Goal: Task Accomplishment & Management: Manage account settings

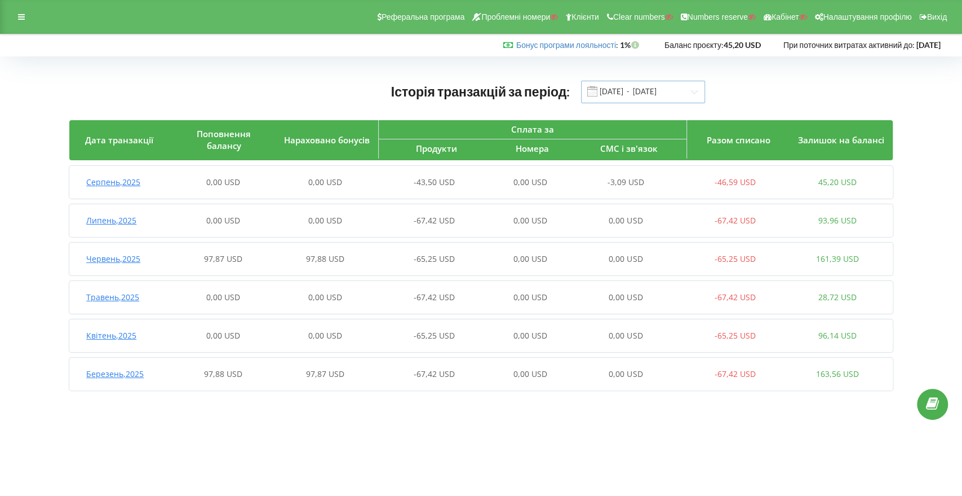
click at [622, 98] on input "01.03.2025 - 21.08.2025" at bounding box center [643, 92] width 124 height 23
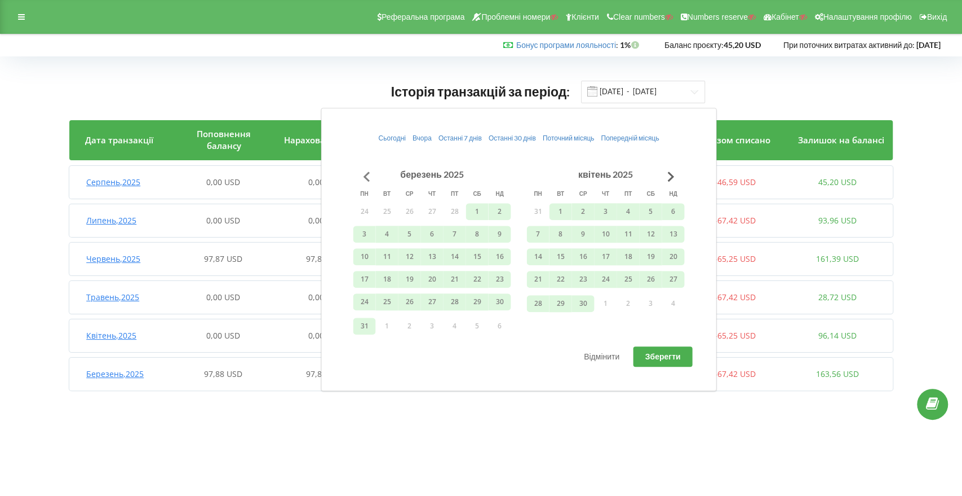
click at [365, 179] on button "Go to previous month" at bounding box center [366, 176] width 23 height 23
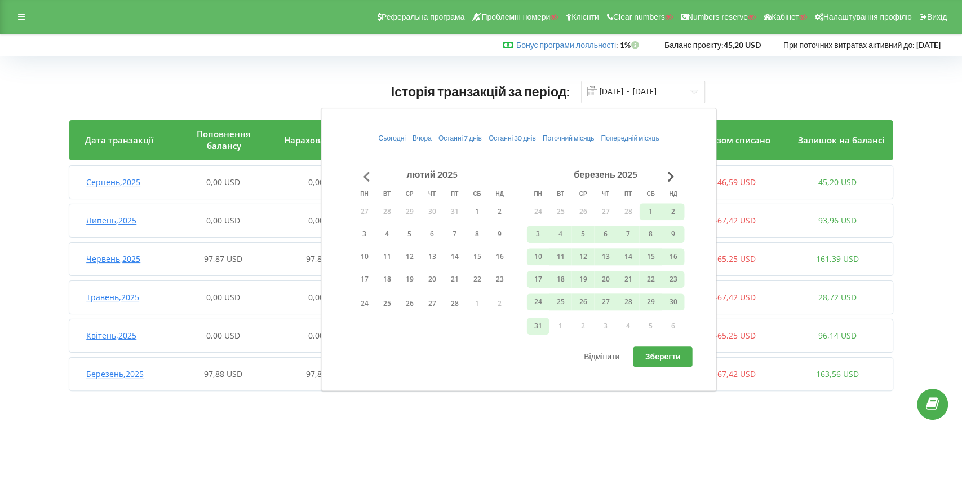
click at [364, 178] on button "Go to previous month" at bounding box center [366, 176] width 23 height 23
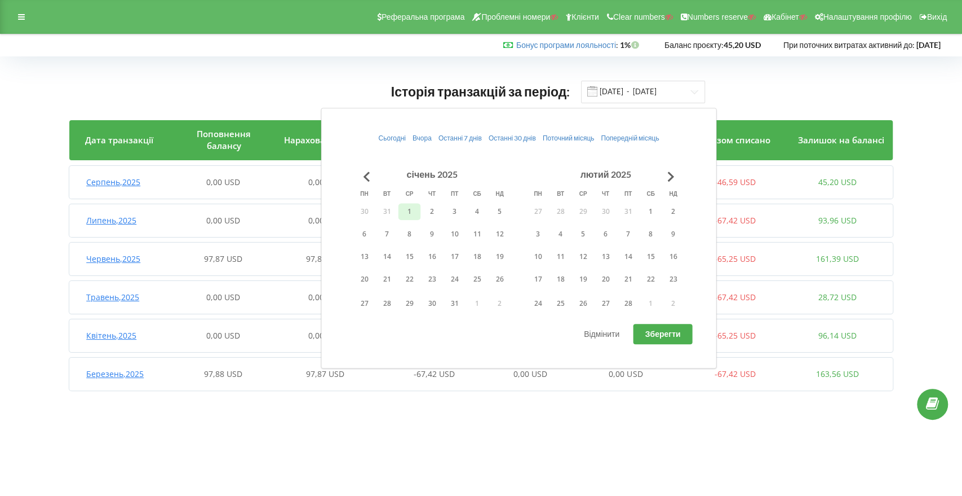
drag, startPoint x: 409, startPoint y: 211, endPoint x: 415, endPoint y: 211, distance: 6.2
click at [410, 211] on button "1" at bounding box center [409, 211] width 23 height 17
click at [667, 179] on button "Go to next month" at bounding box center [671, 176] width 23 height 23
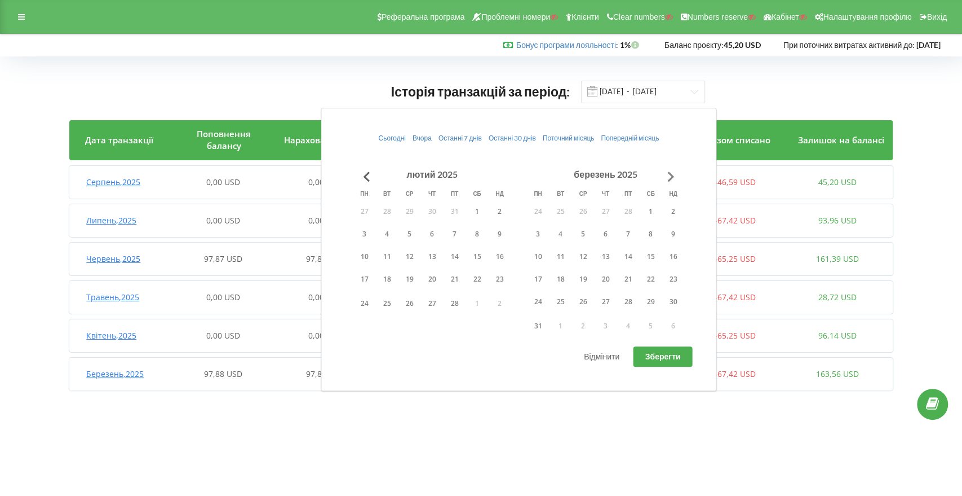
click at [667, 179] on button "Go to next month" at bounding box center [671, 176] width 23 height 23
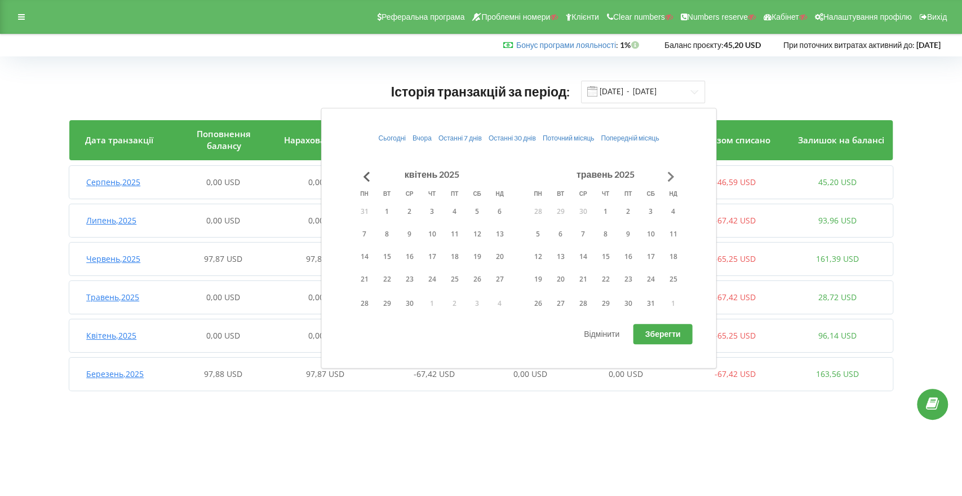
click at [670, 179] on button "Go to next month" at bounding box center [671, 176] width 23 height 23
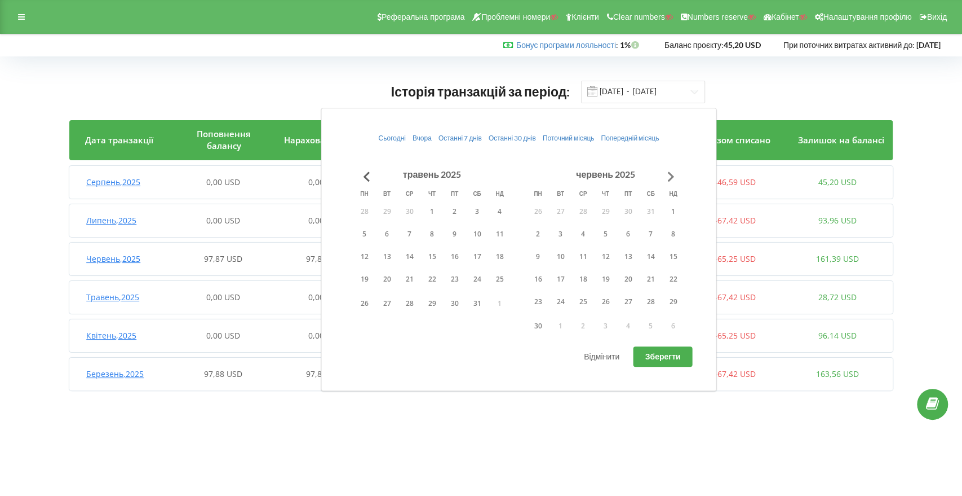
click at [669, 179] on button "Go to next month" at bounding box center [671, 176] width 23 height 23
click at [664, 175] on button "Go to next month" at bounding box center [671, 176] width 23 height 23
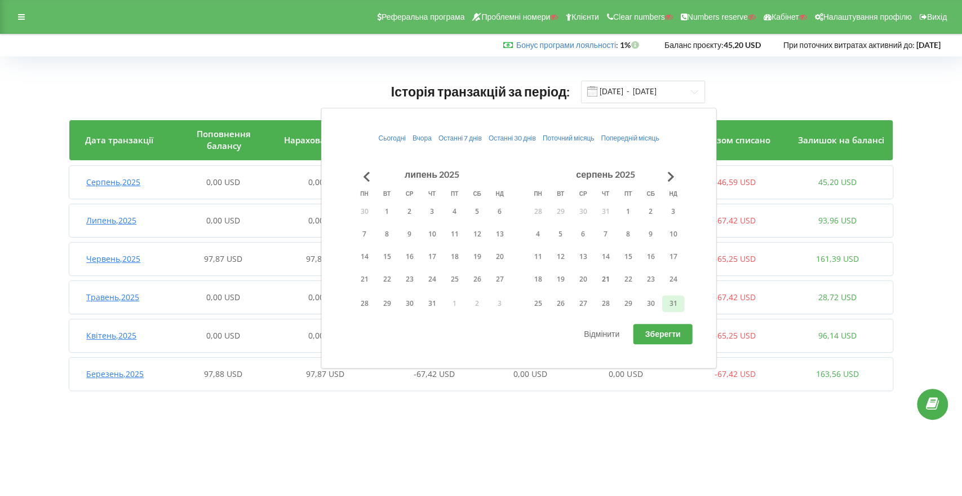
click at [670, 301] on button "31" at bounding box center [673, 303] width 23 height 17
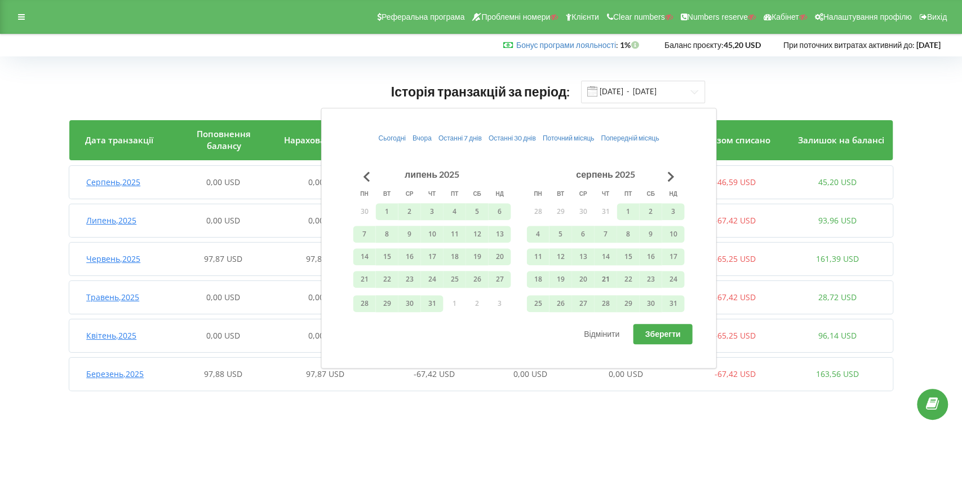
click at [670, 340] on button "Зберегти" at bounding box center [663, 334] width 59 height 20
type input "01.01.2025 - 31.08.2025"
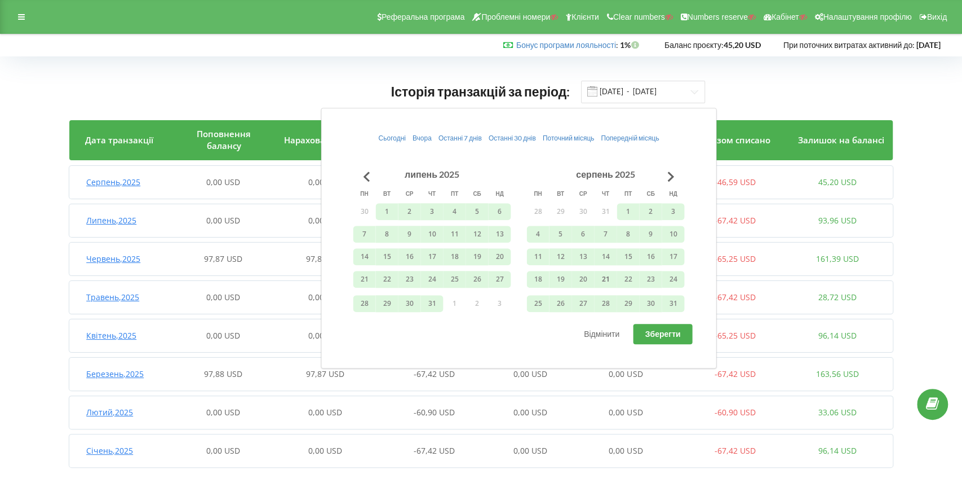
click at [786, 132] on div "Разом списано" at bounding box center [738, 140] width 103 height 40
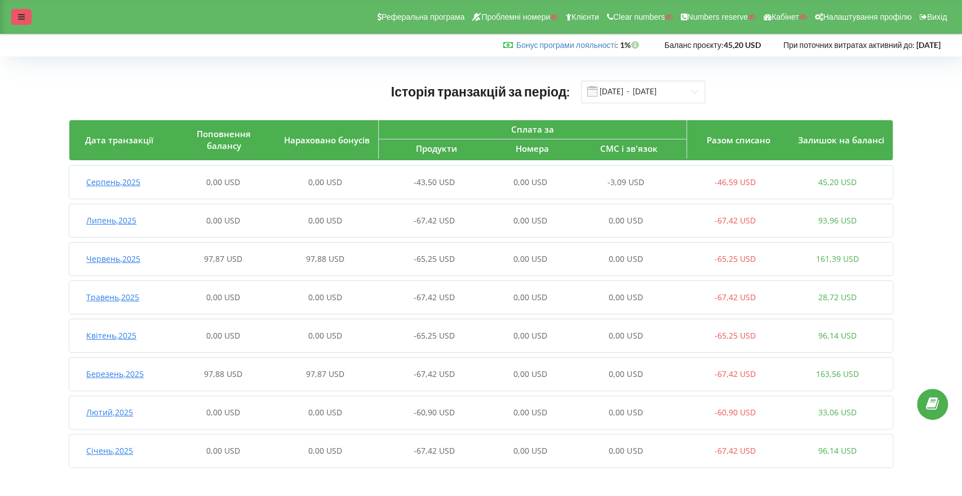
click at [19, 23] on div at bounding box center [21, 17] width 20 height 16
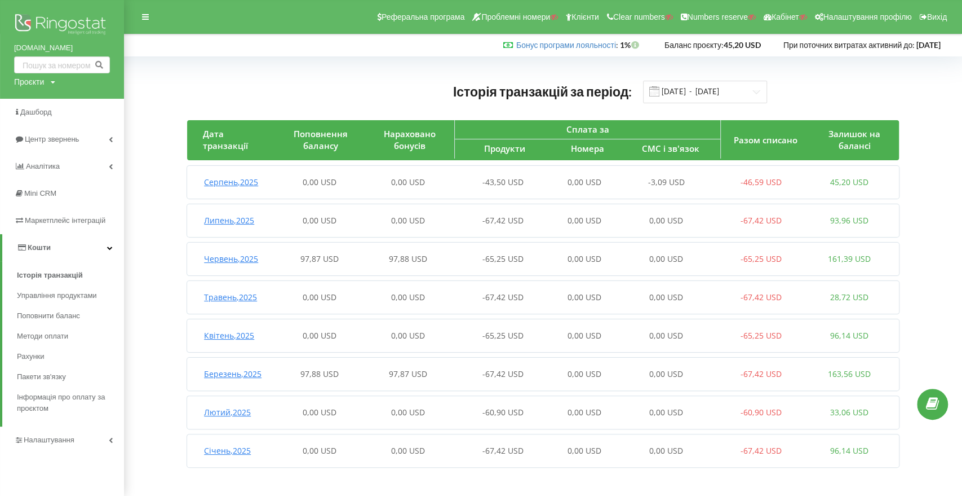
click at [606, 183] on div "0,00 USD" at bounding box center [585, 181] width 89 height 11
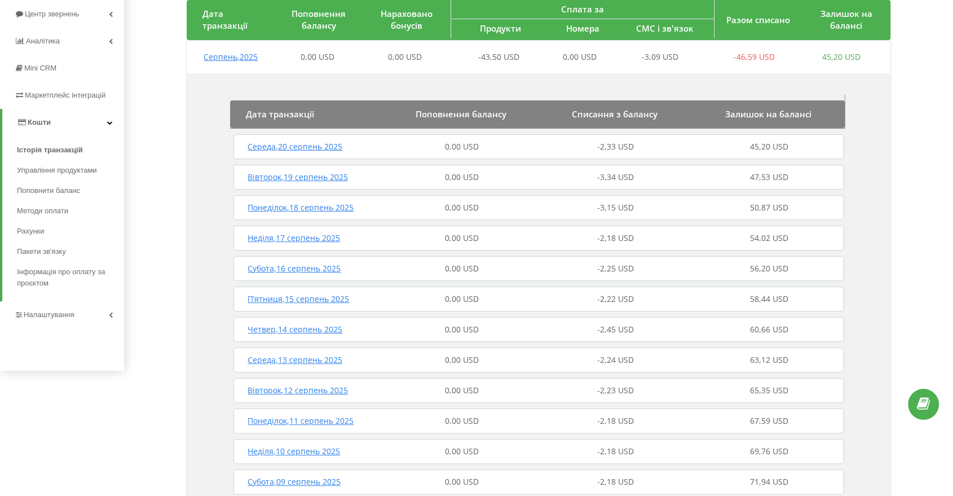
click at [596, 154] on div "Середа , 20 серпень 2025 0,00 USD -2,33 USD 45,20 USD" at bounding box center [538, 146] width 615 height 27
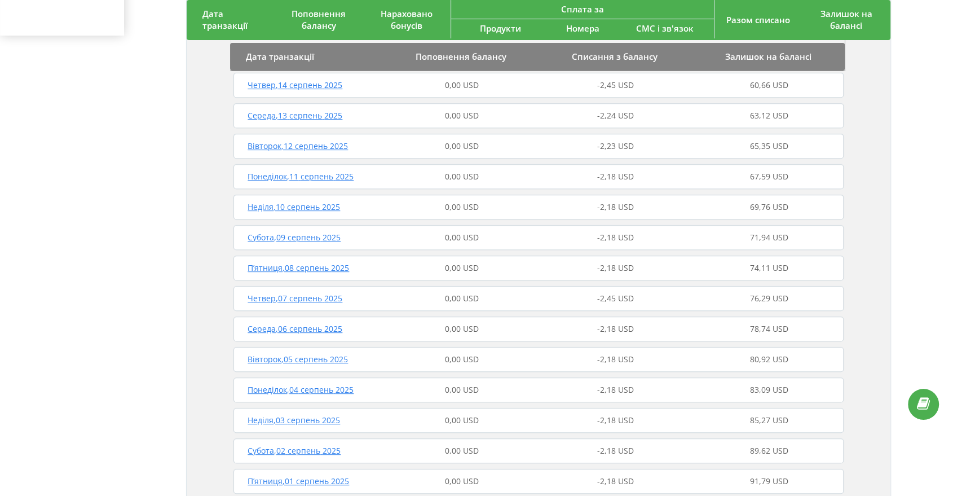
scroll to position [564, 0]
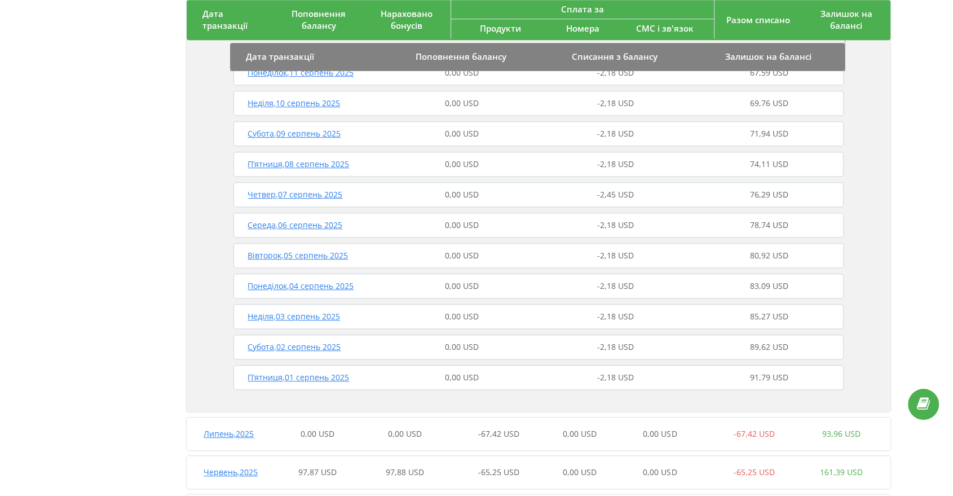
click at [581, 191] on div "-2,45 USD" at bounding box center [615, 194] width 154 height 11
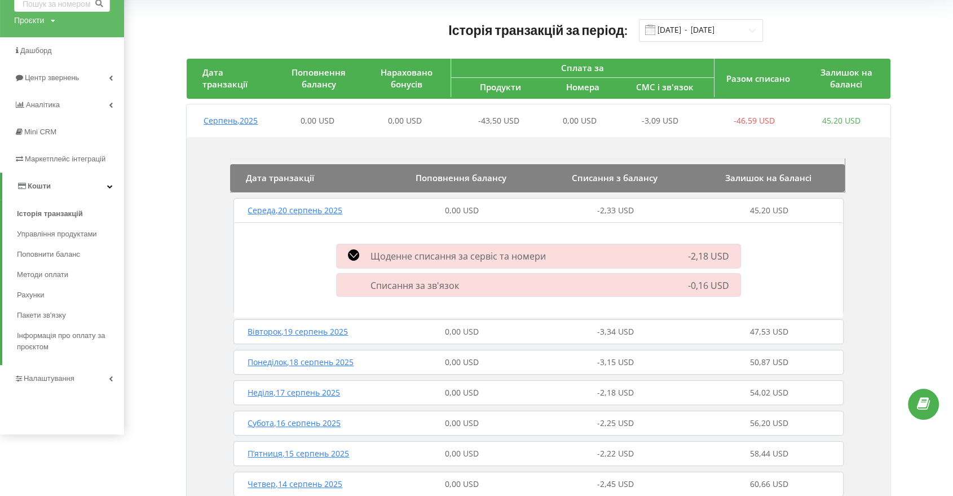
scroll to position [0, 0]
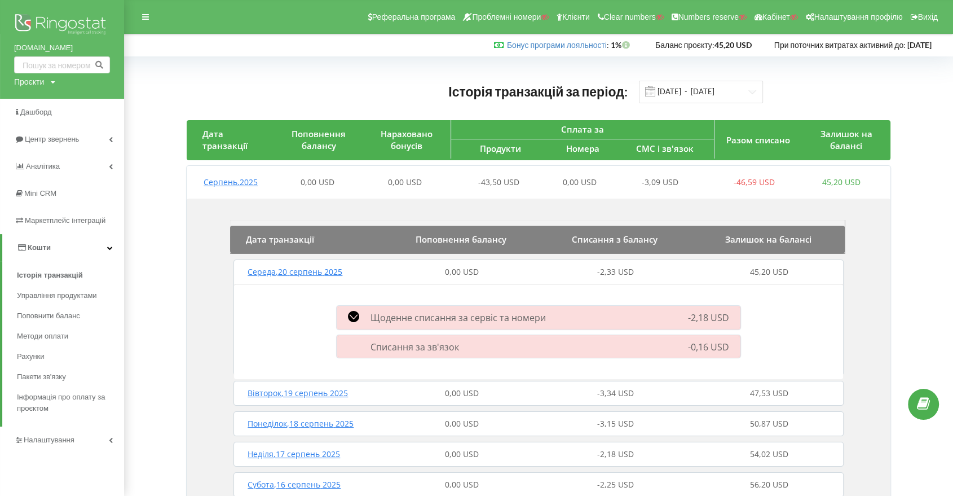
click at [428, 268] on div "0,00 USD" at bounding box center [461, 271] width 154 height 11
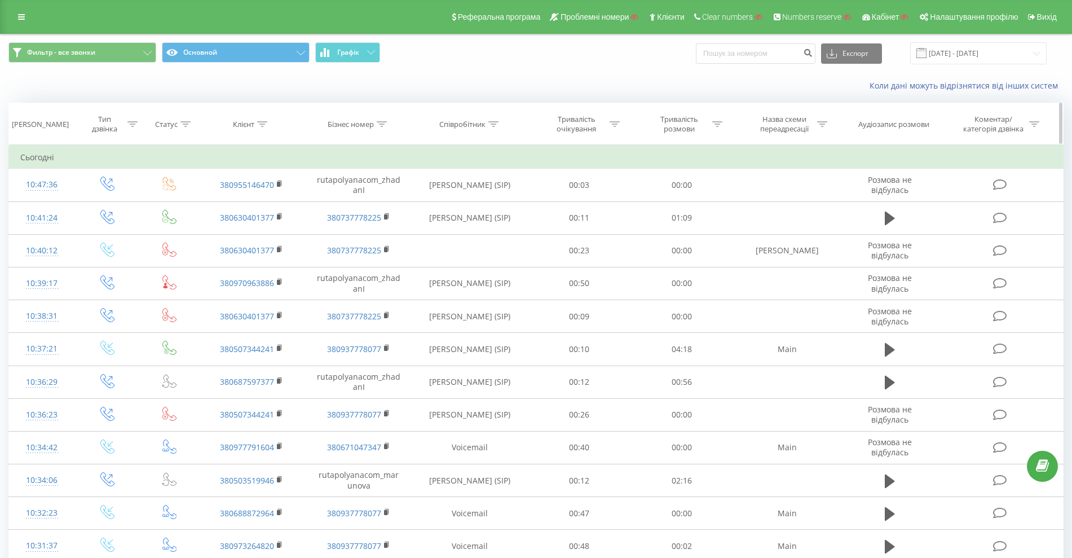
click at [350, 127] on div "Бізнес номер" at bounding box center [351, 125] width 46 height 10
click at [350, 205] on input "text" at bounding box center [358, 205] width 99 height 20
paste input "380731687682"
type input "380731687682"
click at [388, 229] on span "OK" at bounding box center [383, 226] width 32 height 17
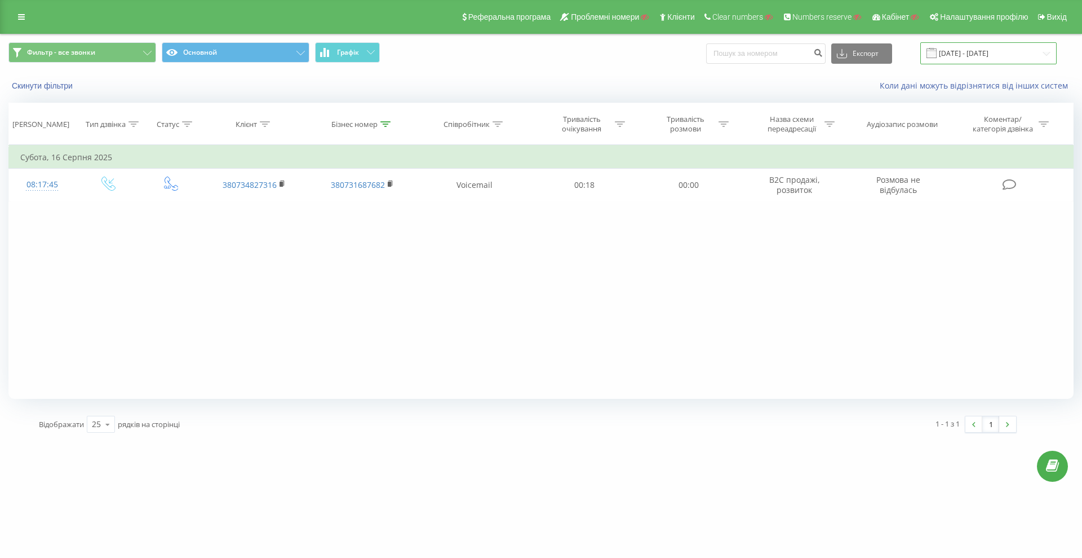
click at [959, 54] on input "[DATE] - [DATE]" at bounding box center [989, 53] width 136 height 22
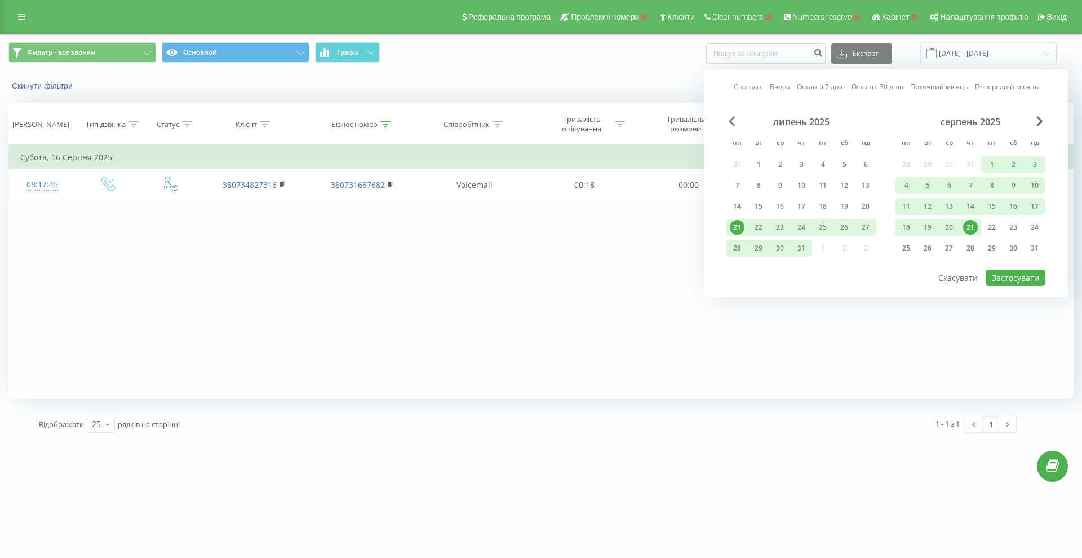
click at [737, 123] on div "липень 2025" at bounding box center [802, 121] width 150 height 11
click at [730, 124] on span "Previous Month" at bounding box center [732, 121] width 7 height 10
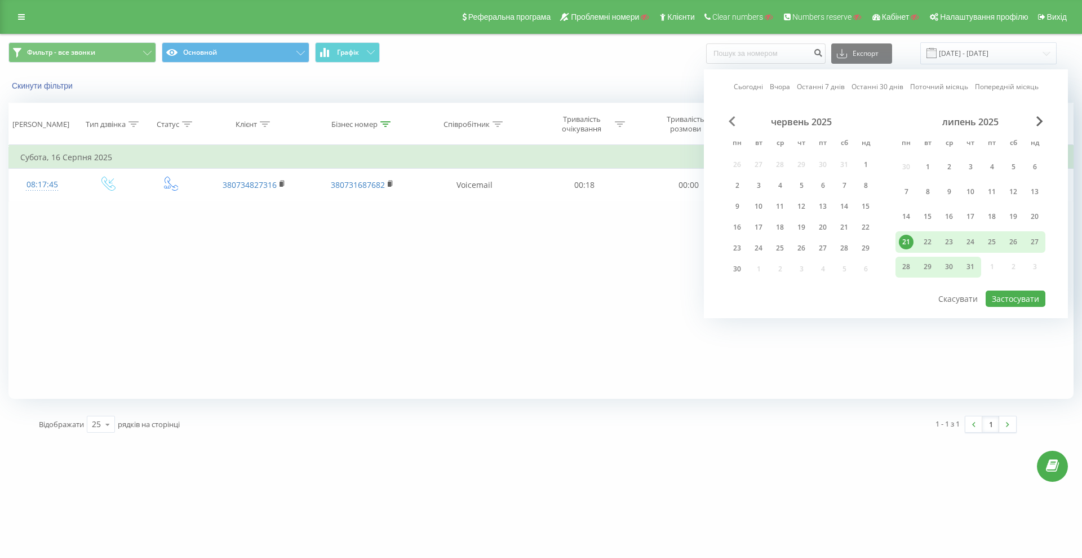
click at [729, 123] on span "Previous Month" at bounding box center [732, 121] width 7 height 10
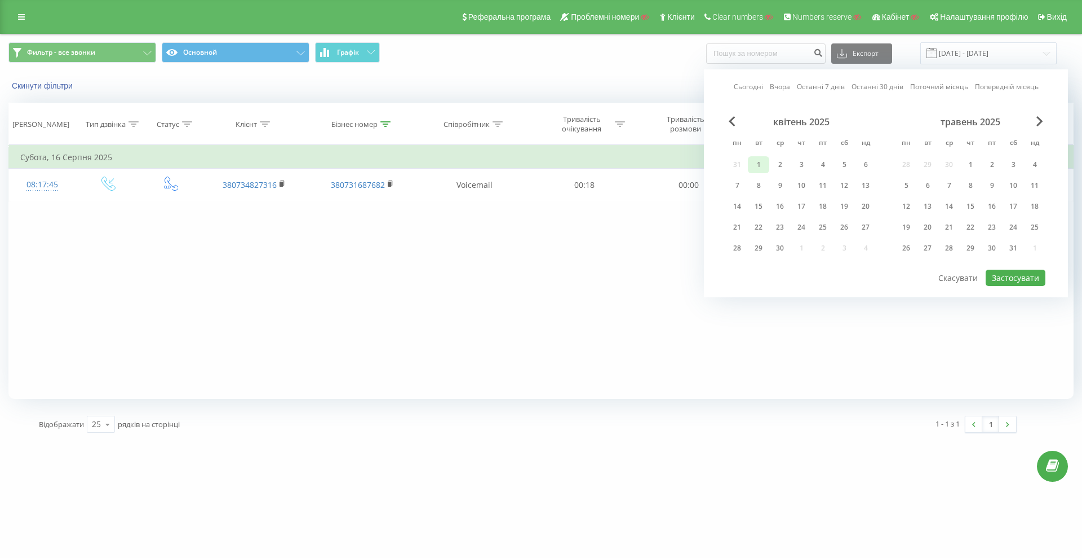
click at [762, 163] on div "1" at bounding box center [758, 164] width 15 height 15
drag, startPoint x: 1033, startPoint y: 114, endPoint x: 1041, endPoint y: 115, distance: 7.9
click at [1035, 114] on div "Сьогодні Вчора Останні 7 днів Останні 30 днів Поточний місяць Попередній місяць…" at bounding box center [886, 183] width 364 height 228
click at [1041, 116] on div "Сьогодні Вчора Останні 7 днів Останні 30 днів Поточний місяць Попередній місяць…" at bounding box center [886, 183] width 364 height 228
click at [1041, 116] on span "Next Month" at bounding box center [1040, 121] width 7 height 10
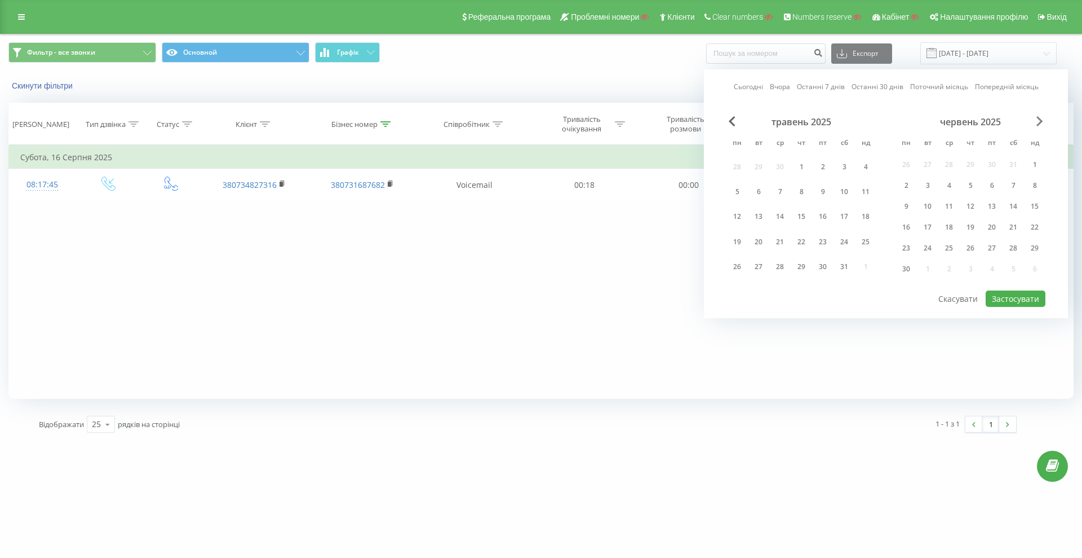
click at [1041, 117] on span "Next Month" at bounding box center [1040, 121] width 7 height 10
click at [1041, 118] on span "Next Month" at bounding box center [1040, 121] width 7 height 10
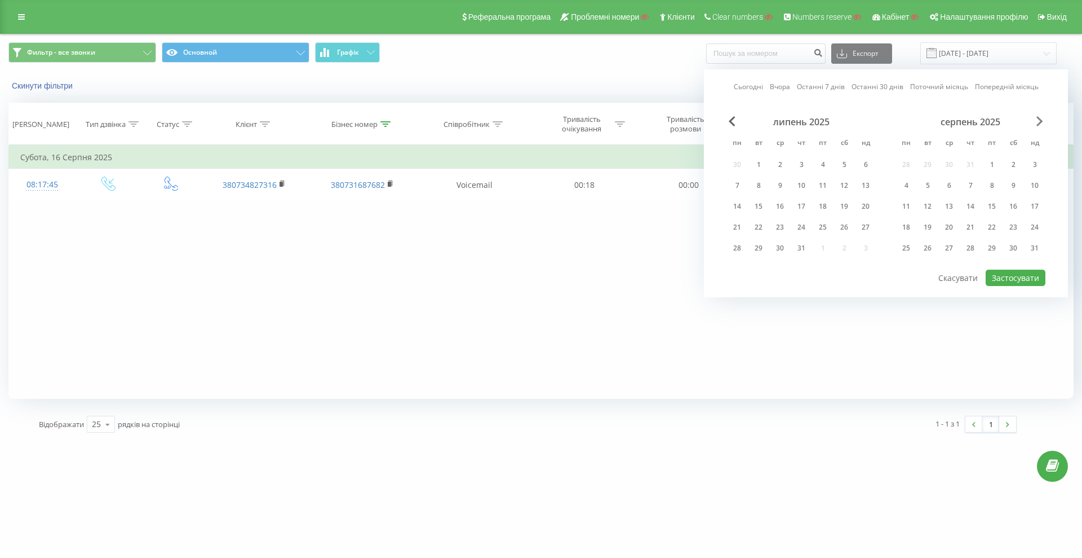
click at [1041, 119] on span "Next Month" at bounding box center [1040, 121] width 7 height 10
click at [862, 243] on div "31" at bounding box center [866, 248] width 15 height 15
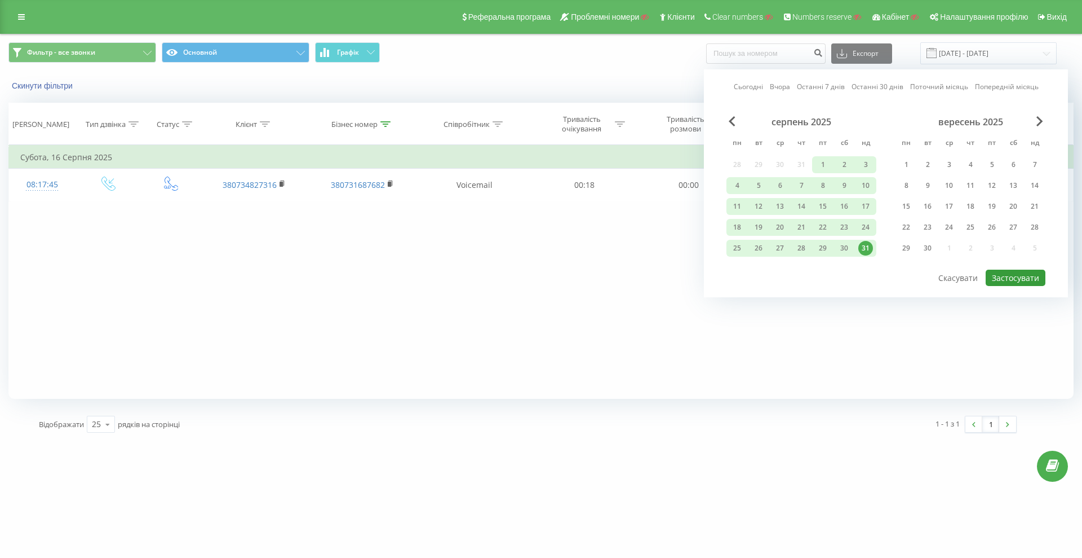
click at [1003, 276] on button "Застосувати" at bounding box center [1016, 277] width 60 height 16
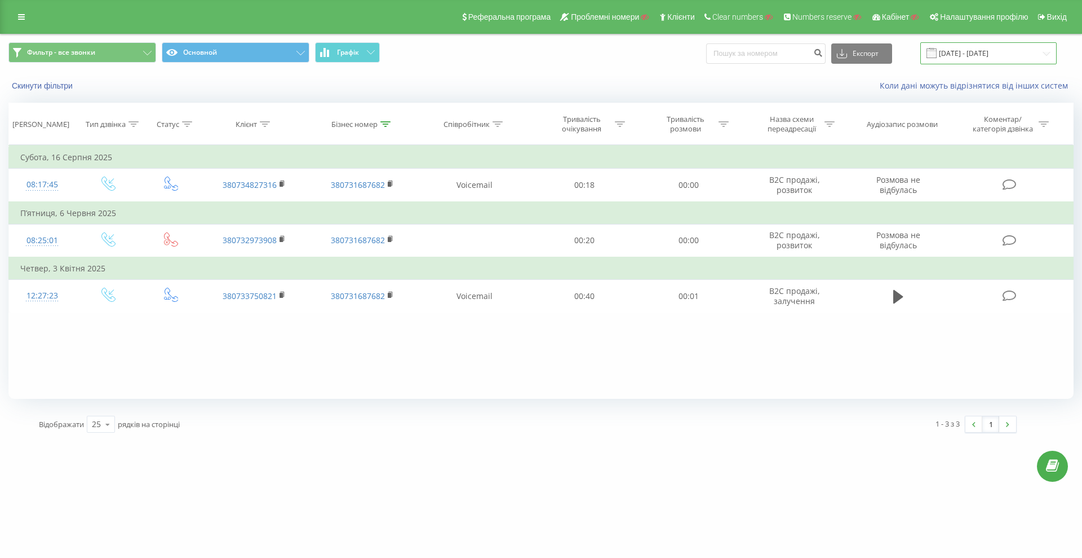
click at [997, 51] on input "01.04.2025 - 31.08.2025" at bounding box center [989, 53] width 136 height 22
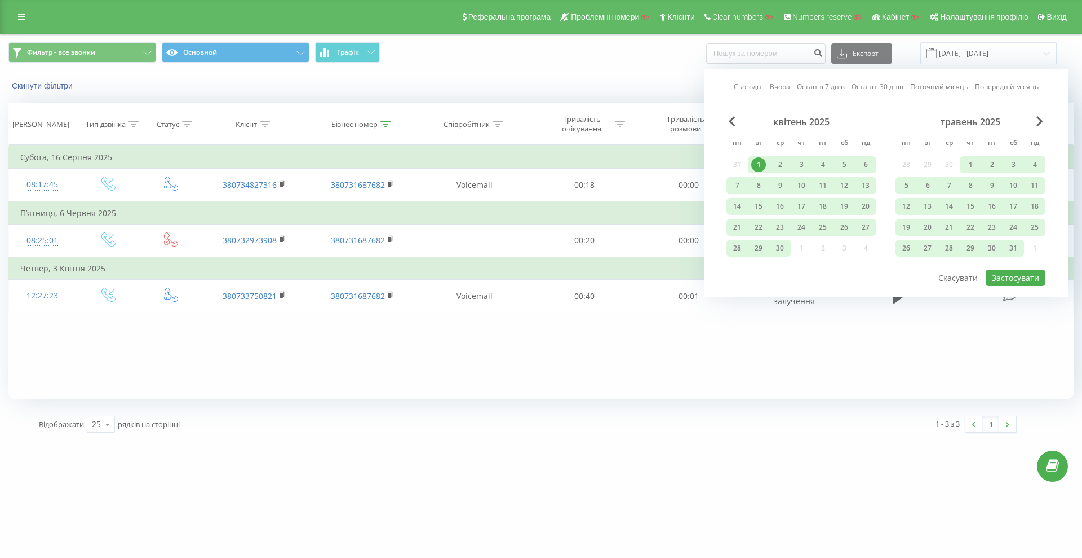
click at [735, 127] on div "квітень 2025 пн вт ср чт пт сб нд 31 1 2 3 4 5 6 7 8 9 10 11 12 13 14 15 16 17 …" at bounding box center [802, 188] width 150 height 144
click at [730, 126] on div "квітень 2025" at bounding box center [802, 121] width 150 height 11
click at [730, 126] on span "Previous Month" at bounding box center [732, 121] width 7 height 10
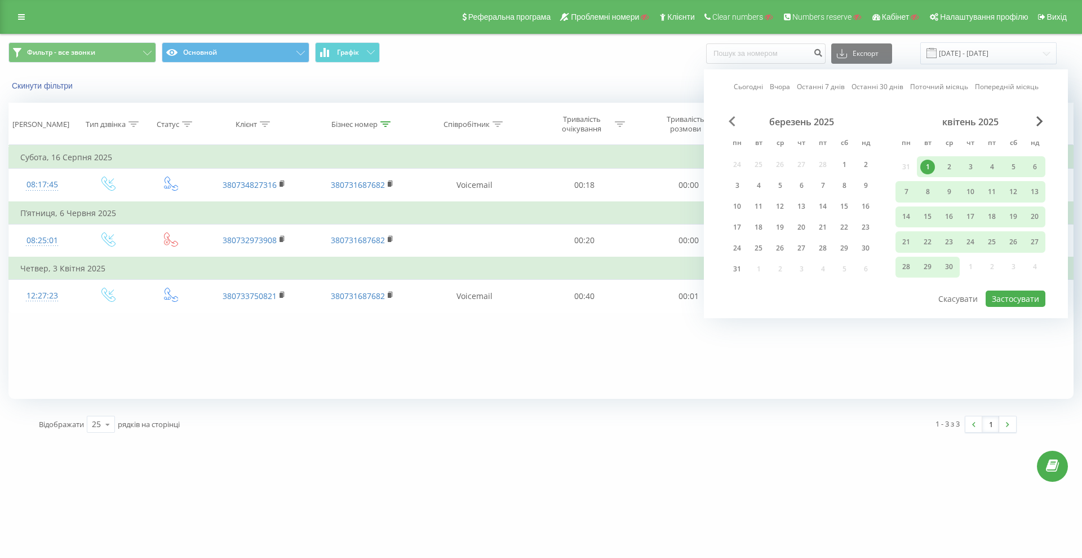
click at [730, 124] on span "Previous Month" at bounding box center [732, 121] width 7 height 10
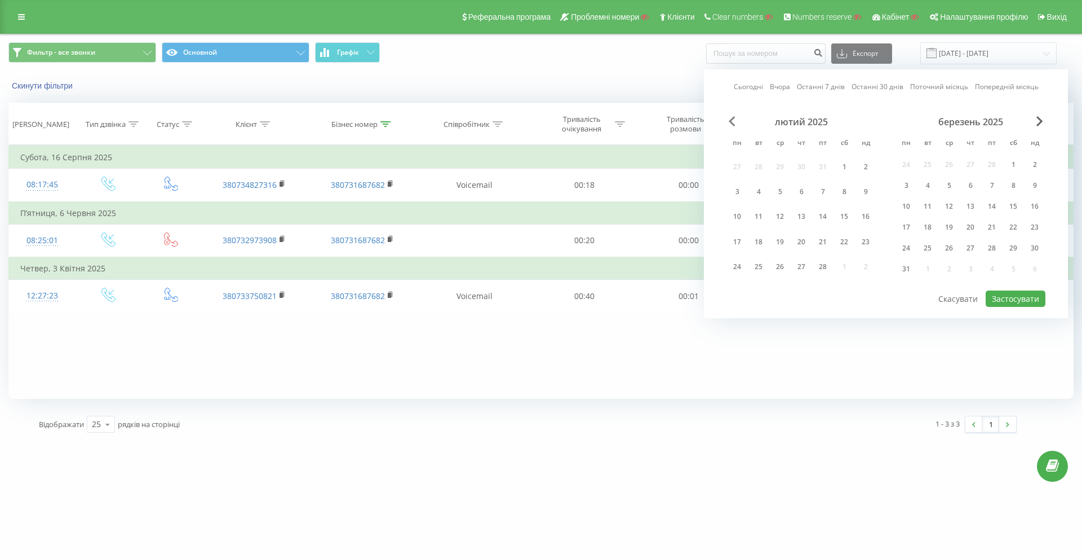
click at [730, 123] on span "Previous Month" at bounding box center [732, 121] width 7 height 10
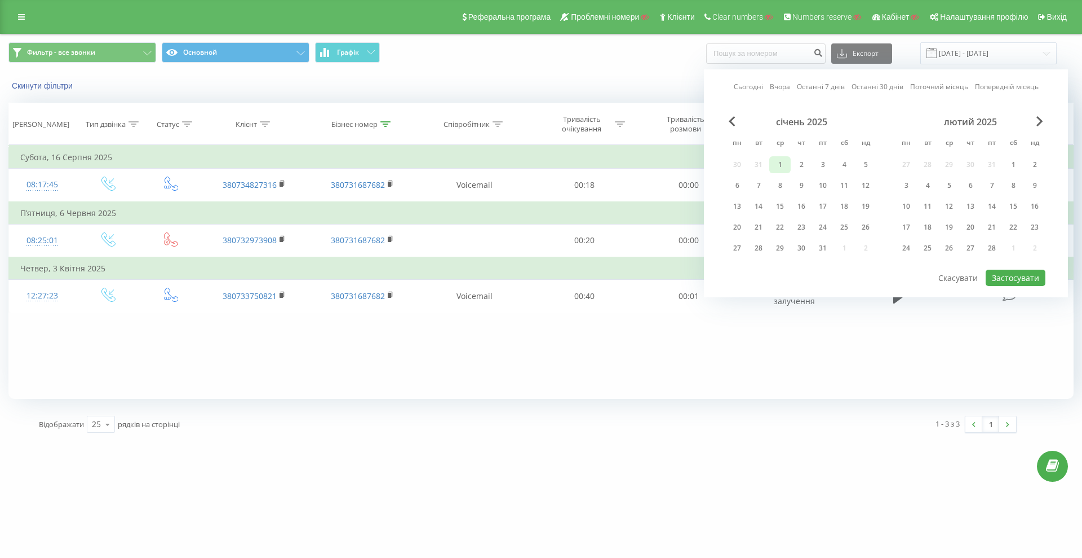
click at [784, 157] on div "1" at bounding box center [780, 164] width 15 height 15
click at [1041, 110] on div "Сьогодні Вчора Останні 7 днів Останні 30 днів Поточний місяць Попередній місяць…" at bounding box center [886, 183] width 364 height 228
click at [1041, 118] on span "Next Month" at bounding box center [1040, 121] width 7 height 10
click at [1041, 119] on span "Next Month" at bounding box center [1040, 121] width 7 height 10
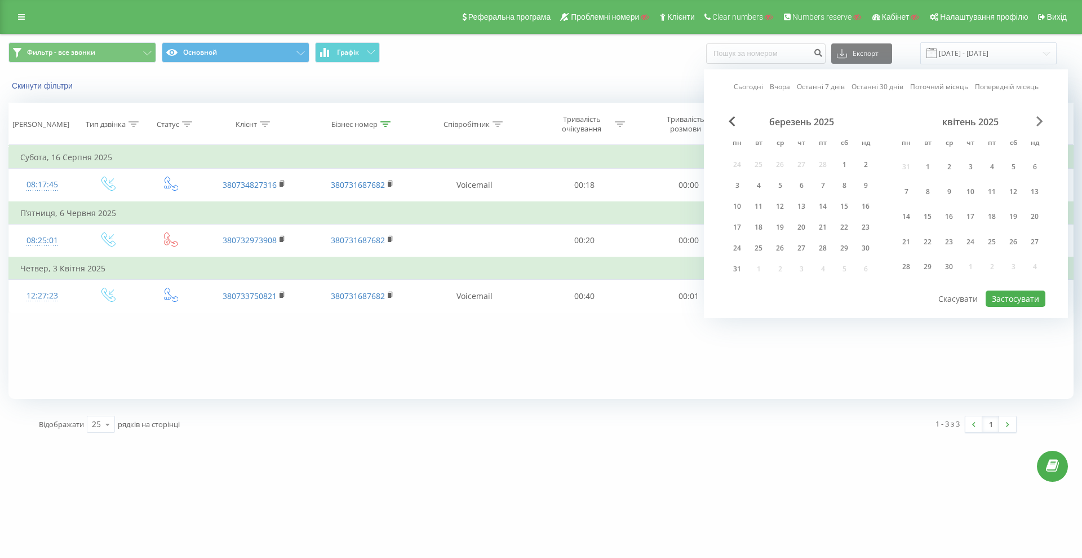
click at [1041, 120] on span "Next Month" at bounding box center [1040, 121] width 7 height 10
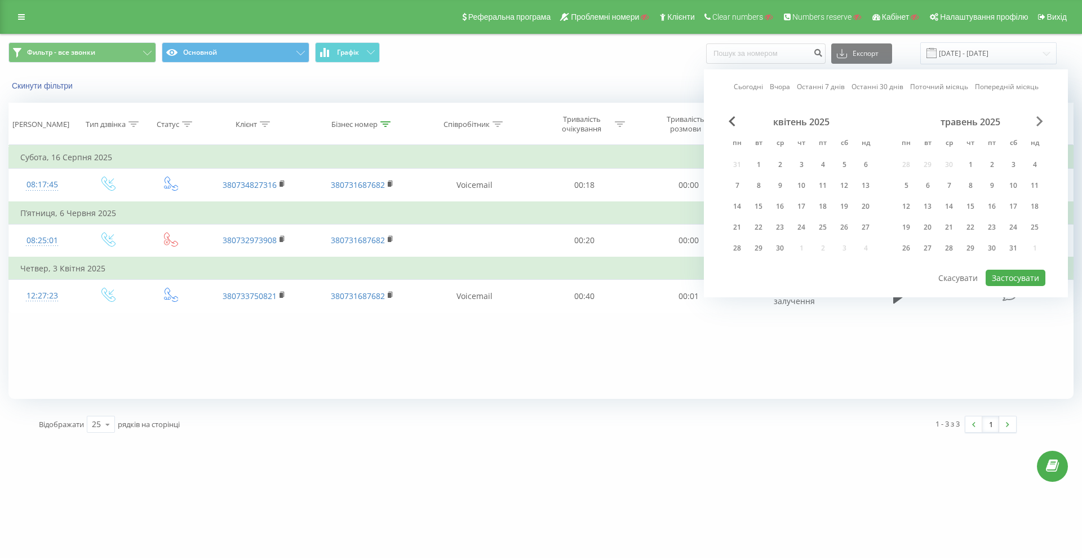
click at [1041, 120] on span "Next Month" at bounding box center [1040, 121] width 7 height 10
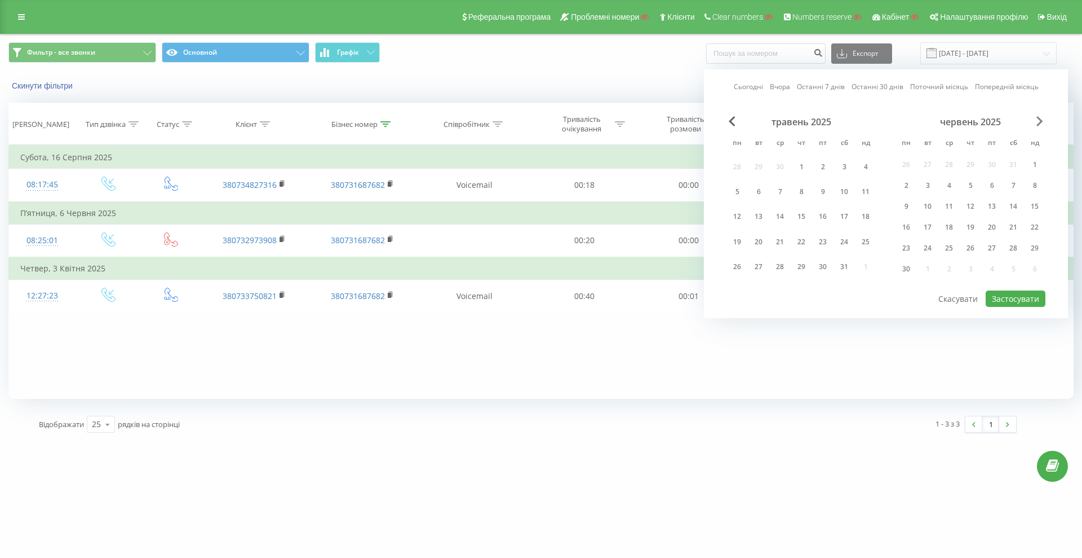
click at [1041, 120] on span "Next Month" at bounding box center [1040, 121] width 7 height 10
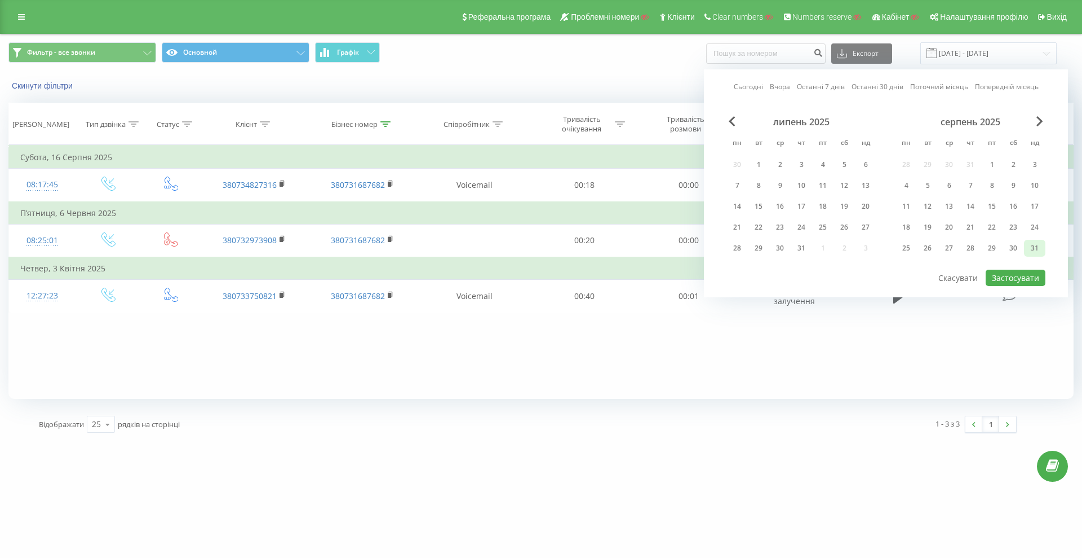
click at [1030, 244] on div "31" at bounding box center [1035, 248] width 15 height 15
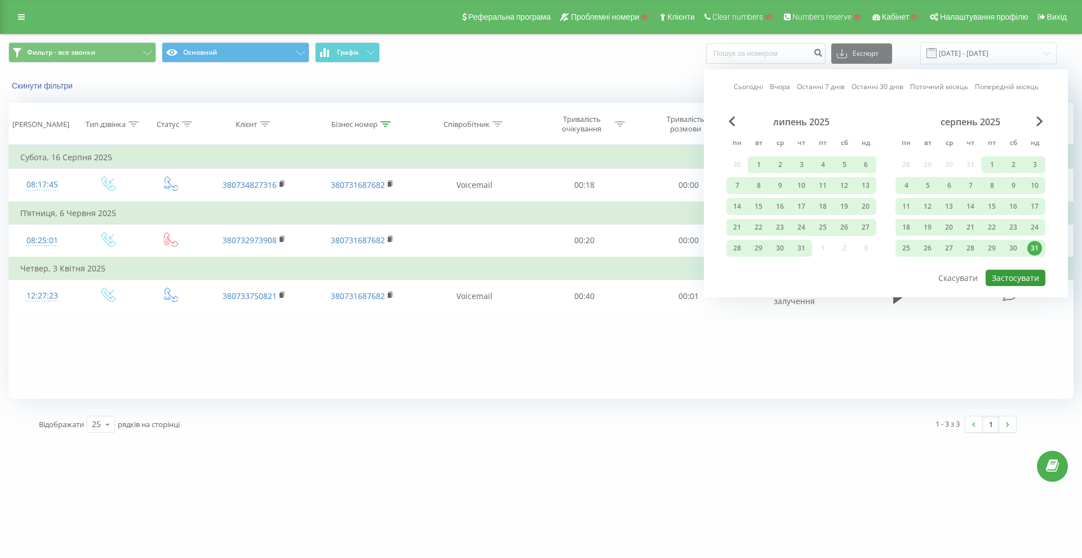
click at [1022, 277] on button "Застосувати" at bounding box center [1016, 277] width 60 height 16
type input "01.01.2025 - 31.08.2025"
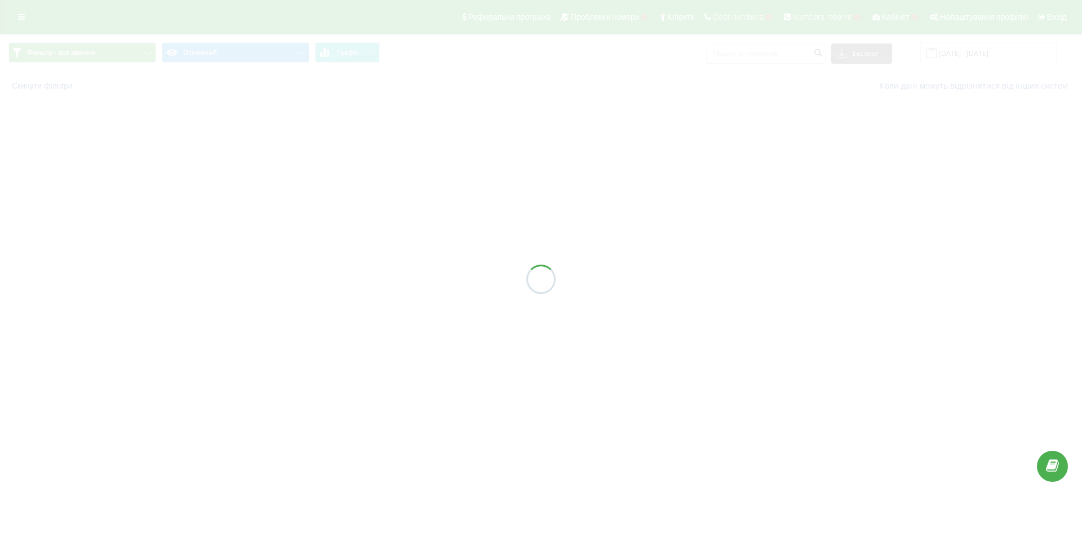
click at [979, 342] on div at bounding box center [541, 279] width 1082 height 558
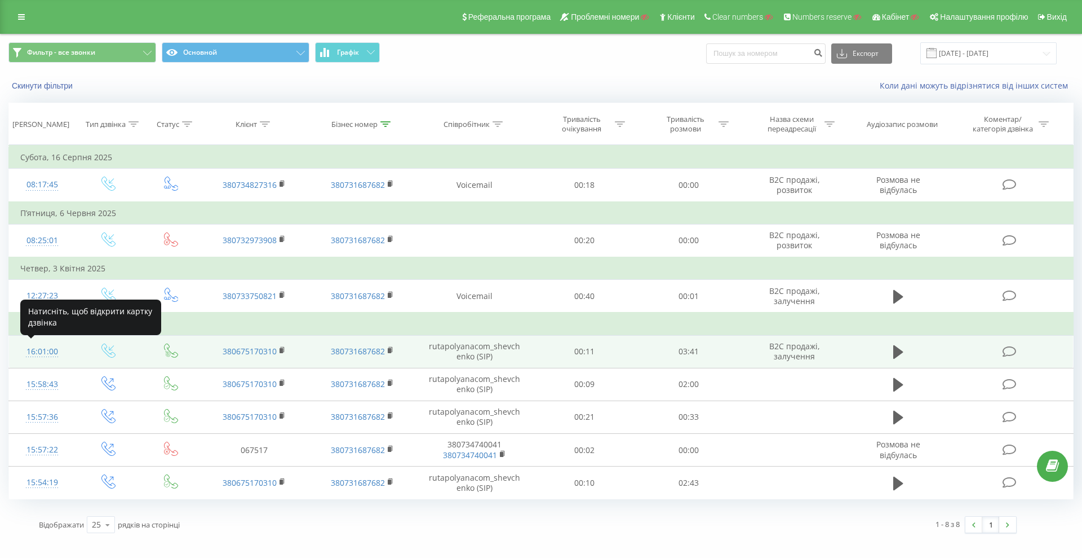
click at [30, 350] on div "16:01:00" at bounding box center [42, 351] width 44 height 22
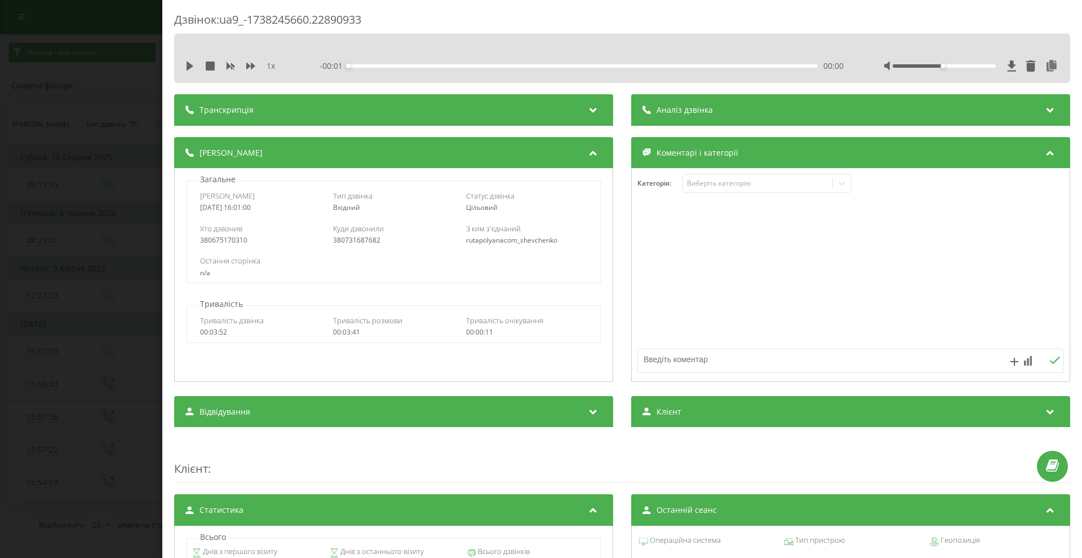
click at [82, 367] on div "Дзвінок : ua9_-1738245660.22890933 1 x - 00:01 00:00 00:00 Транскрипція Для AI-…" at bounding box center [541, 279] width 1082 height 558
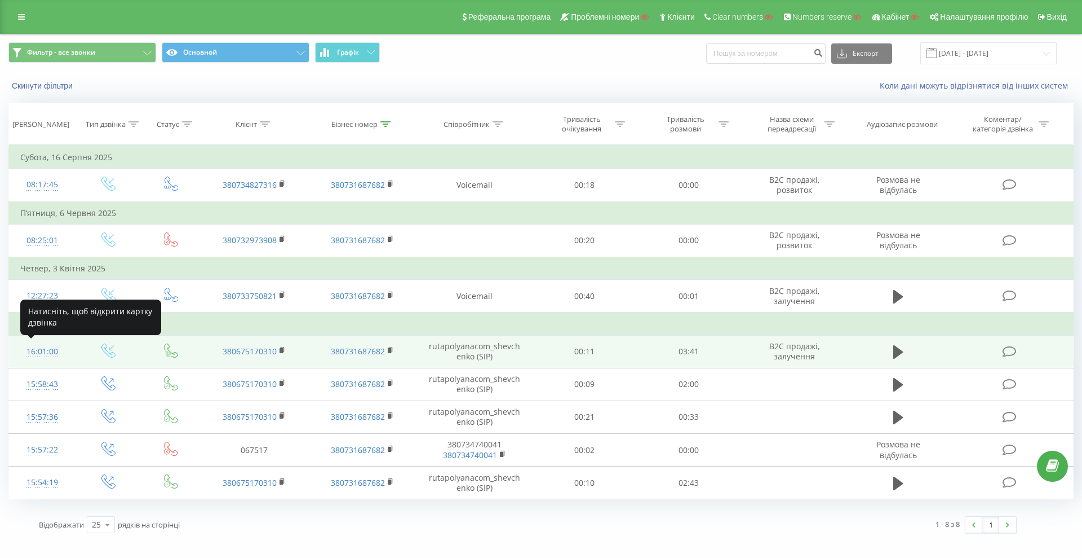
click at [34, 354] on div "16:01:00" at bounding box center [42, 351] width 44 height 22
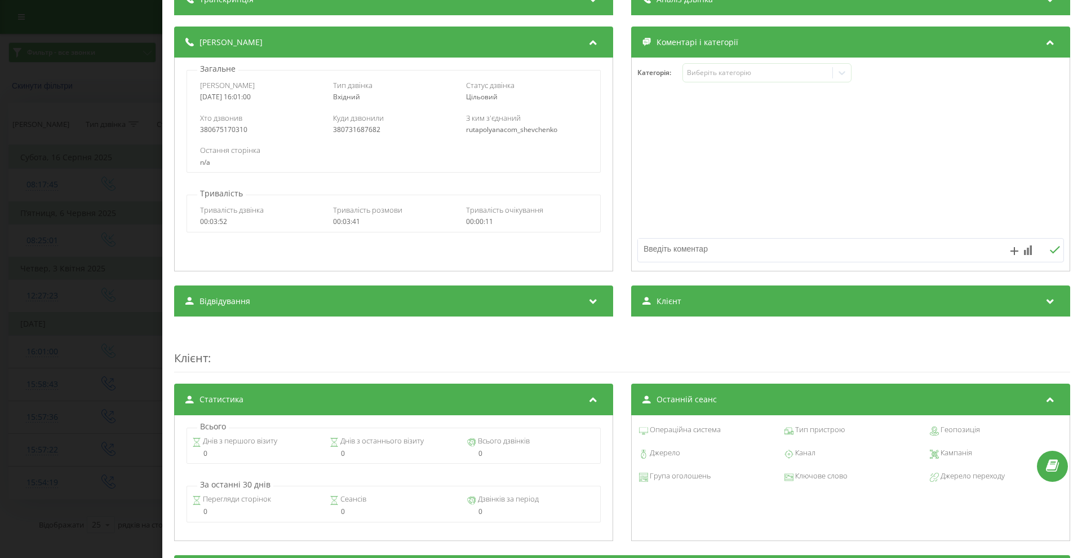
scroll to position [211, 0]
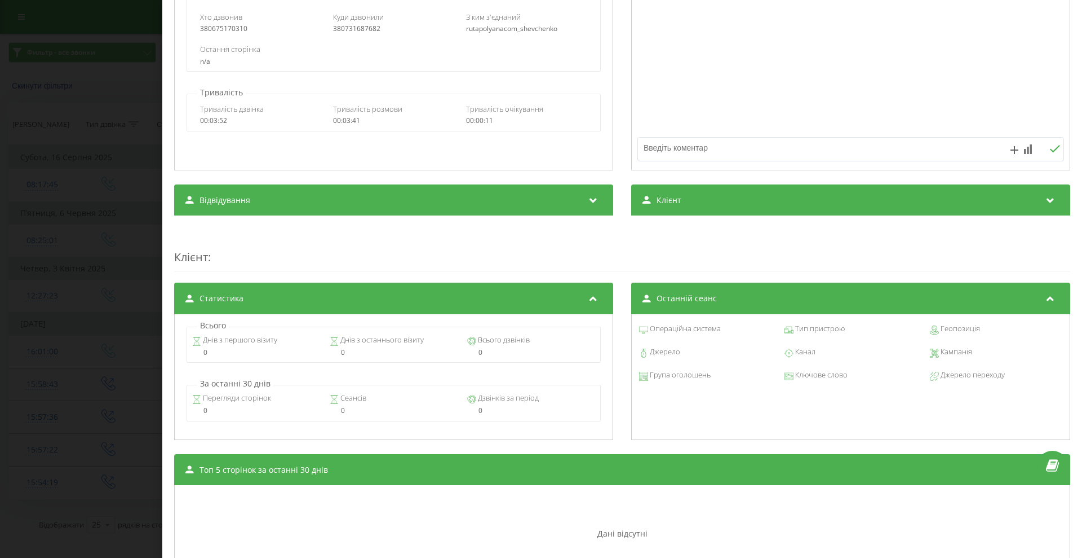
click at [510, 206] on div "Відвідування" at bounding box center [393, 200] width 439 height 32
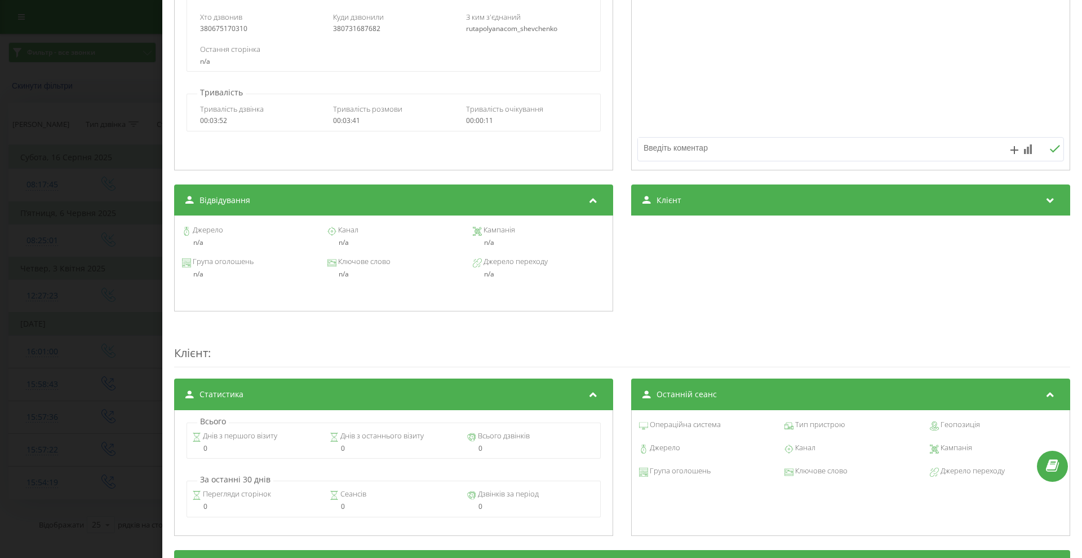
click at [117, 340] on div "Дзвінок : ua9_-1738245660.22890933 1 x - 03:42 00:00 00:00 Транскрипція Для AI-…" at bounding box center [541, 279] width 1082 height 558
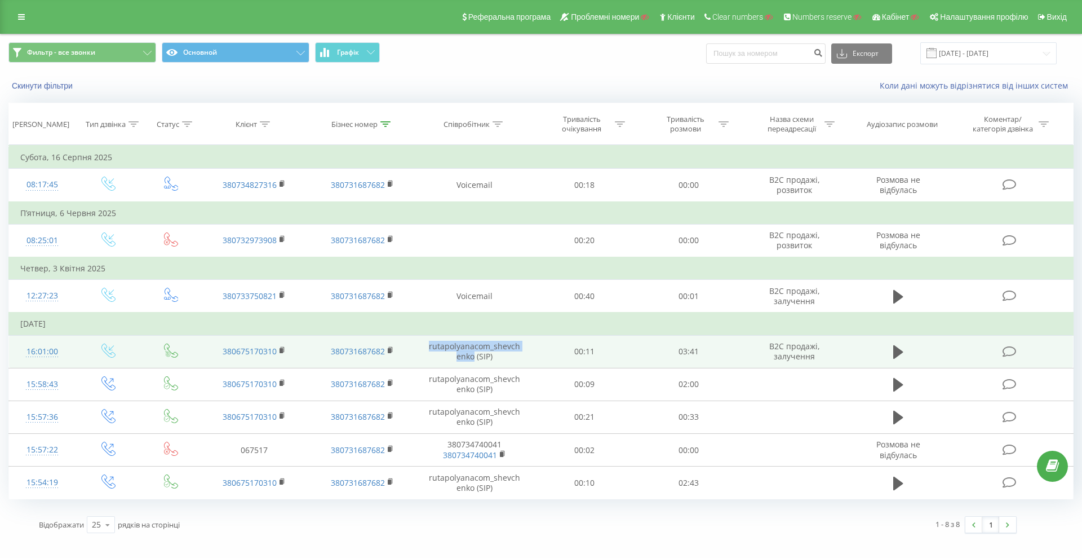
copy td "rutapolyanacom_shevchenko"
drag, startPoint x: 422, startPoint y: 344, endPoint x: 471, endPoint y: 360, distance: 51.0
click at [471, 360] on td "rutapolyanacom_shevchenko (SIP)" at bounding box center [474, 351] width 117 height 33
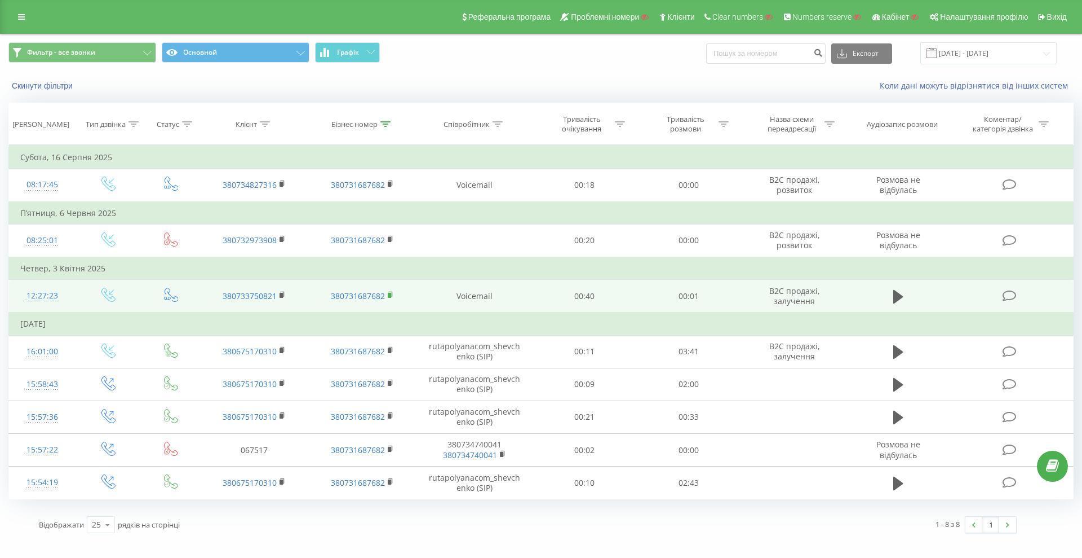
click at [388, 295] on rect at bounding box center [389, 295] width 3 height 5
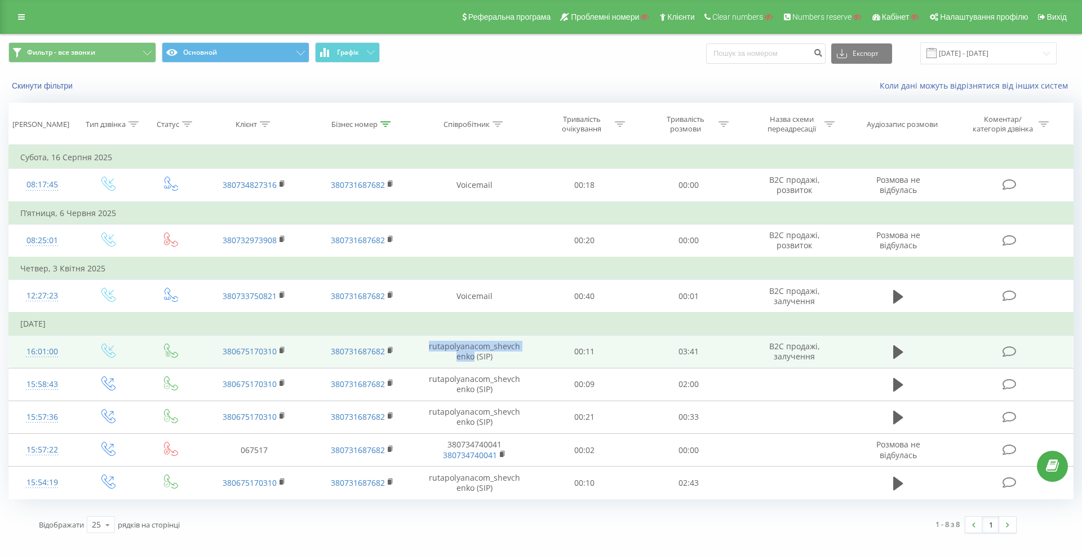
drag, startPoint x: 427, startPoint y: 348, endPoint x: 473, endPoint y: 361, distance: 48.2
click at [473, 361] on td "rutapolyanacom_shevchenko (SIP)" at bounding box center [474, 351] width 117 height 33
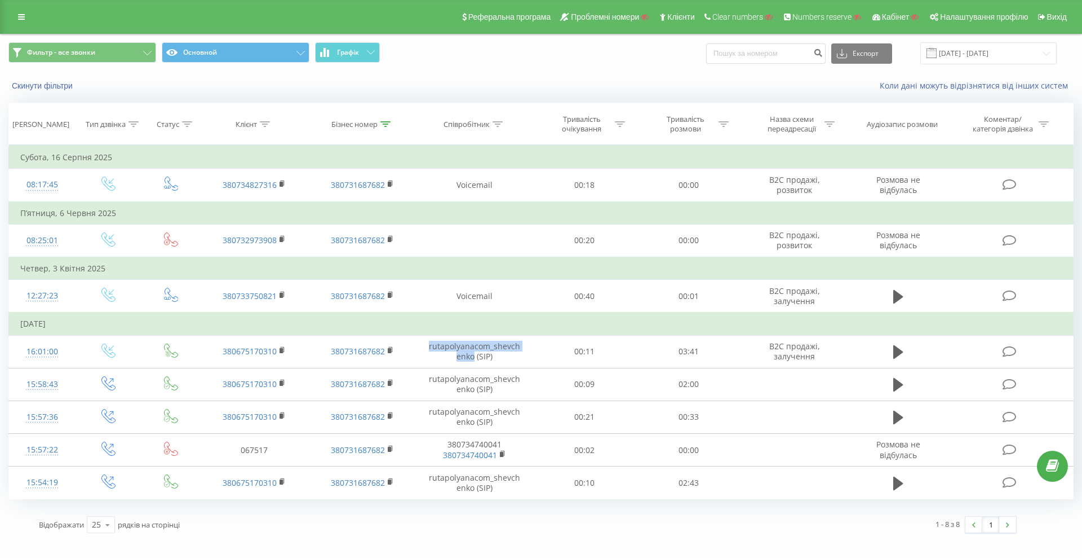
copy td "rutapolyanacom_shevchenko"
drag, startPoint x: 594, startPoint y: 505, endPoint x: 590, endPoint y: 511, distance: 7.8
click at [592, 507] on div "Фильтр - все звонки Основной Графік Експорт .csv .xls .xlsx 01.01.2025 - 31.08.…" at bounding box center [540, 287] width 1065 height 506
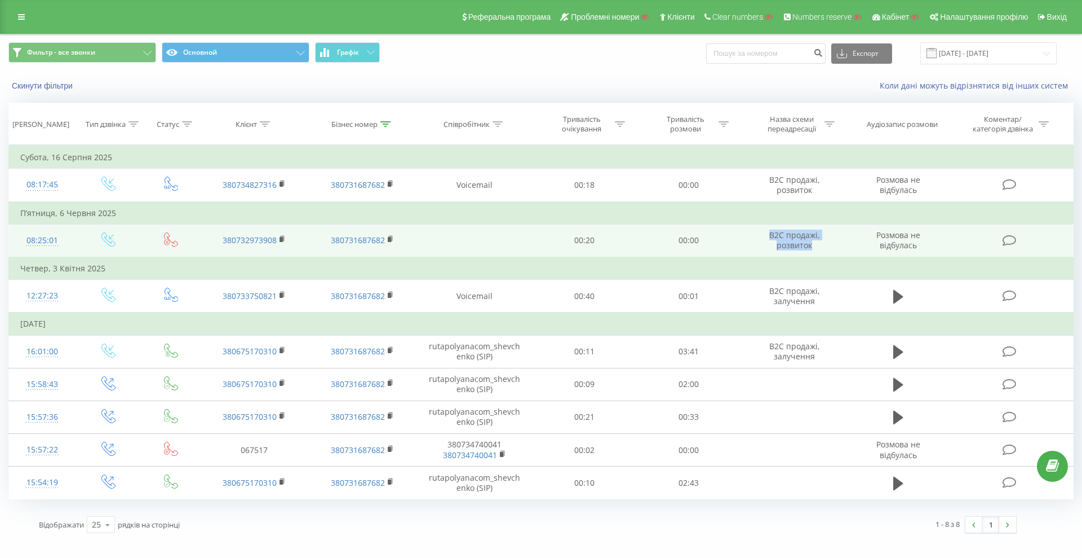
drag, startPoint x: 786, startPoint y: 234, endPoint x: 830, endPoint y: 247, distance: 45.8
click at [830, 247] on td "В2С продажi, розвиток" at bounding box center [795, 240] width 108 height 33
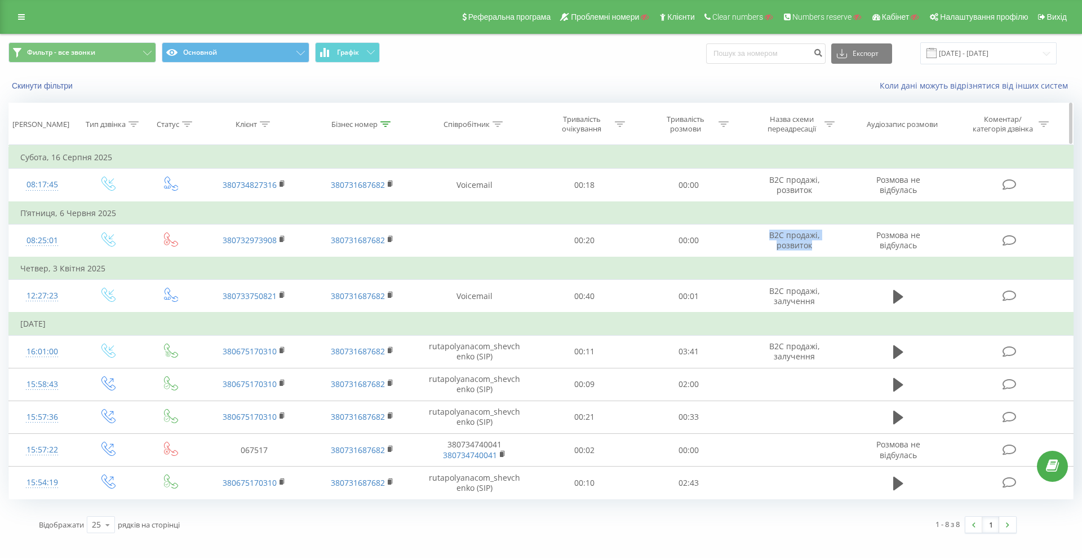
copy td "В2С продажi, розвиток"
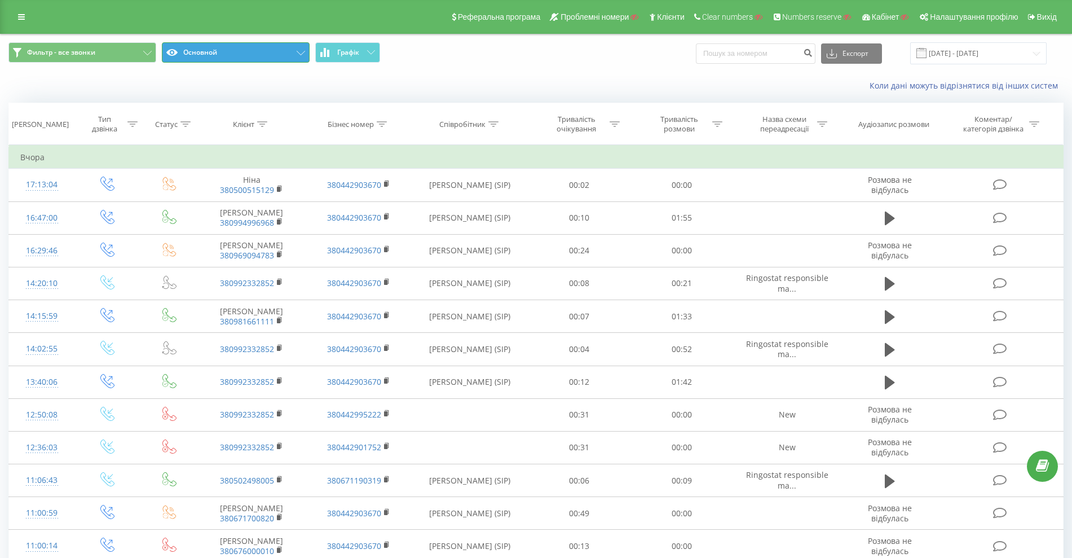
click at [229, 55] on button "Основной" at bounding box center [236, 52] width 148 height 20
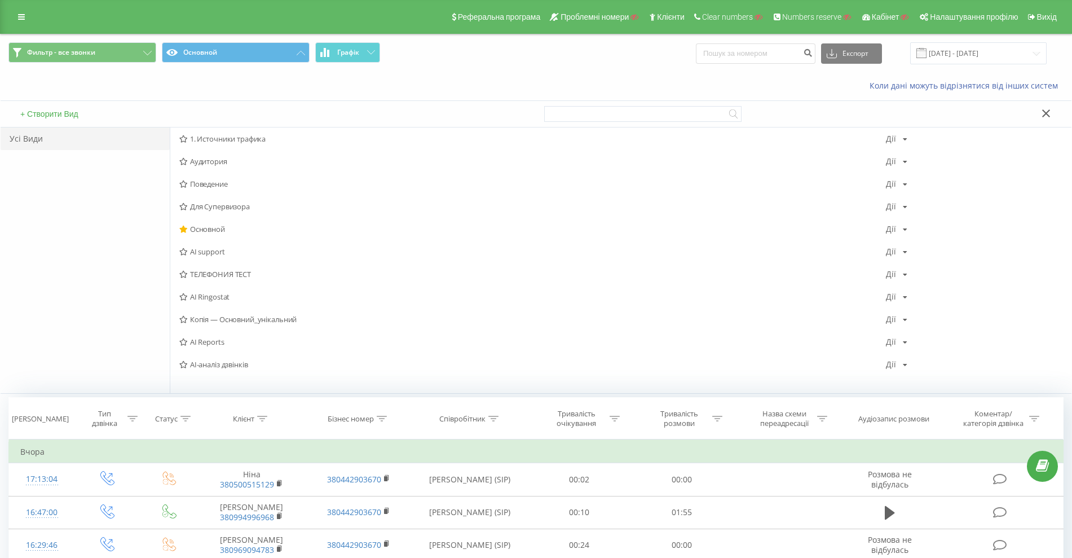
click at [231, 141] on span "1. Источники трафика" at bounding box center [532, 139] width 706 height 8
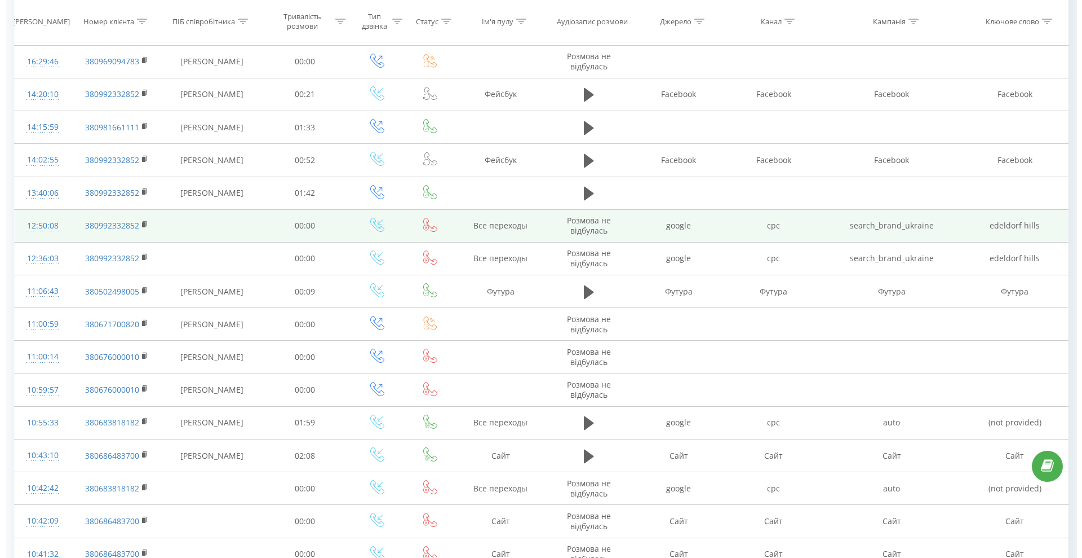
scroll to position [282, 0]
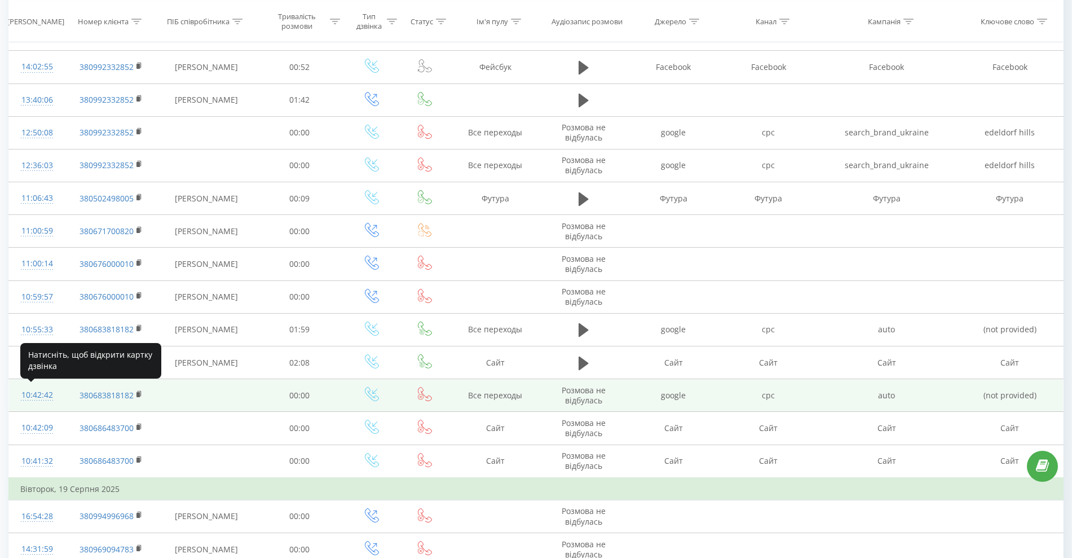
click at [34, 397] on div "10:42:42" at bounding box center [37, 395] width 34 height 22
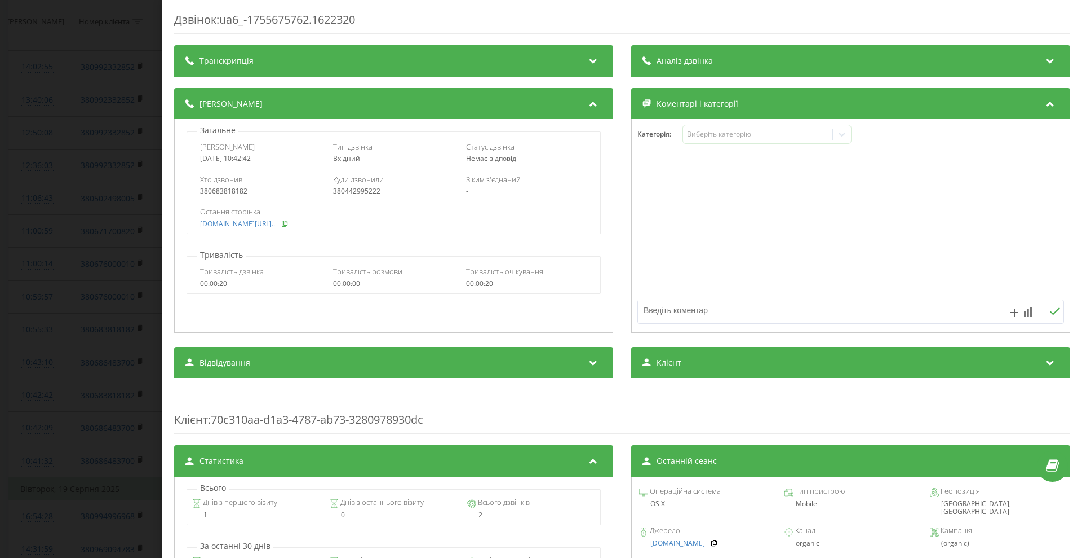
click at [289, 223] on icon at bounding box center [285, 223] width 8 height 7
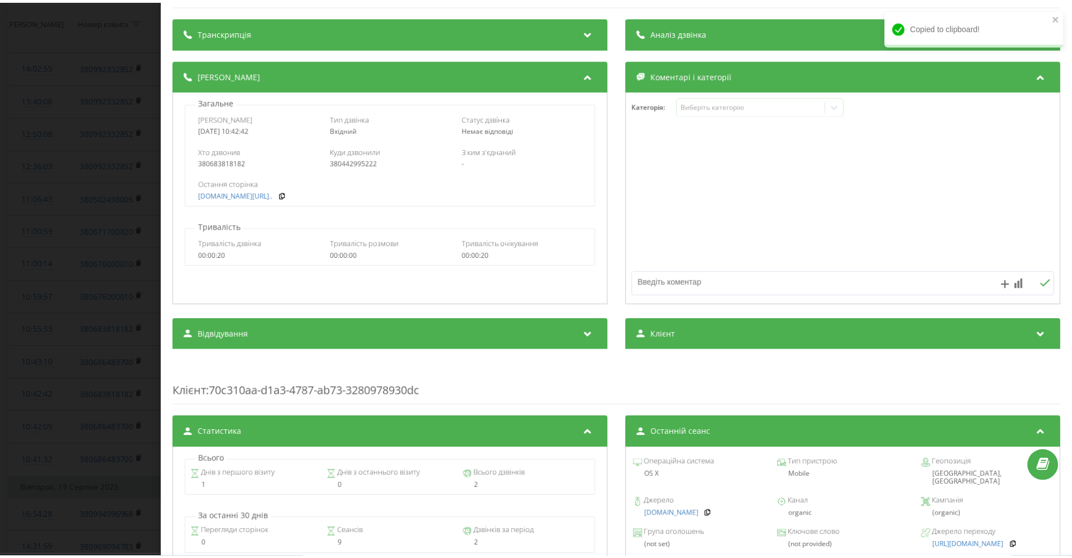
scroll to position [70, 0]
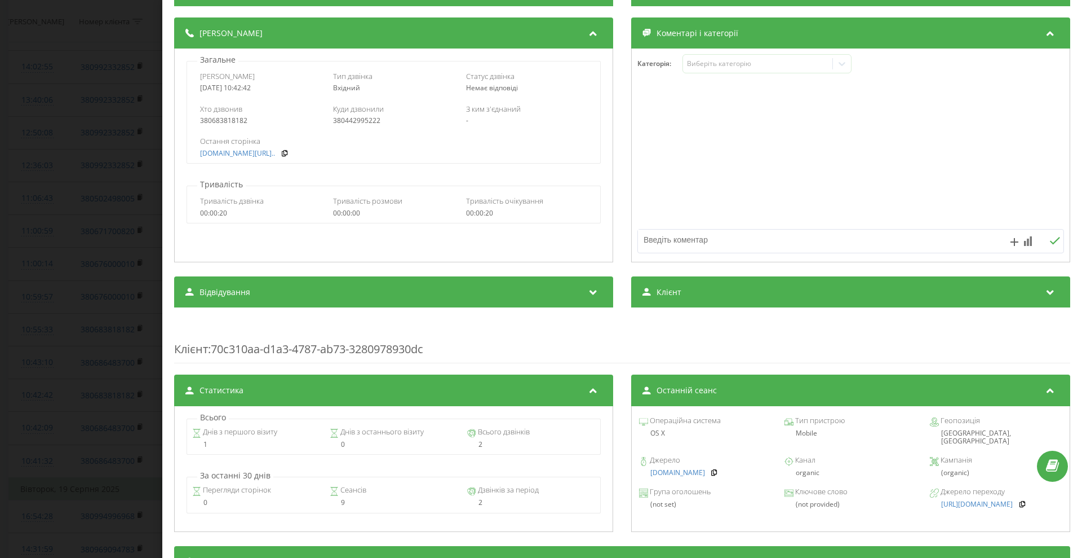
click at [465, 301] on div "Відвідування" at bounding box center [393, 292] width 439 height 32
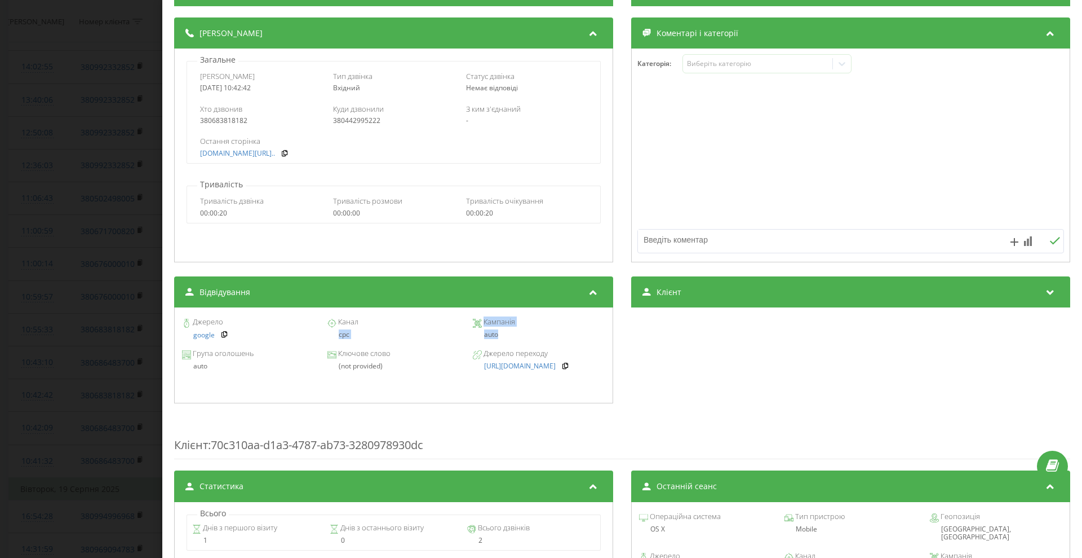
drag, startPoint x: 398, startPoint y: 333, endPoint x: 499, endPoint y: 334, distance: 100.9
click at [499, 334] on div "Джерело google Канал cpc Кампанія auto" at bounding box center [393, 329] width 427 height 32
click at [370, 318] on div "Канал" at bounding box center [394, 322] width 132 height 9
drag, startPoint x: 336, startPoint y: 320, endPoint x: 502, endPoint y: 334, distance: 166.3
click at [502, 334] on div "Джерело google Канал cpc Кампанія auto" at bounding box center [393, 329] width 427 height 32
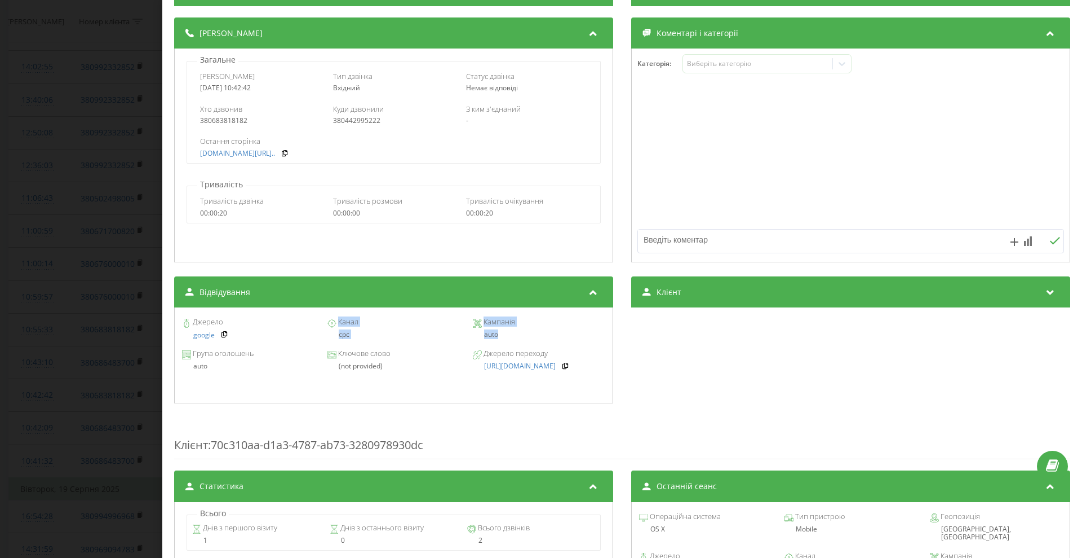
copy div "Канал cpc Кампанія auto"
click at [256, 373] on div "Група оголошень auto Ключове слово (not provided) Джерело переходу https://www.…" at bounding box center [393, 360] width 427 height 32
drag, startPoint x: 193, startPoint y: 319, endPoint x: 585, endPoint y: 365, distance: 395.1
click at [585, 365] on div "Джерело google Канал cpc Кампанія auto Група оголошень auto Ключове слово (not …" at bounding box center [393, 355] width 439 height 96
copy div "Джерело google Канал cpc Кампанія auto Група оголошень auto Ключове слово (not …"
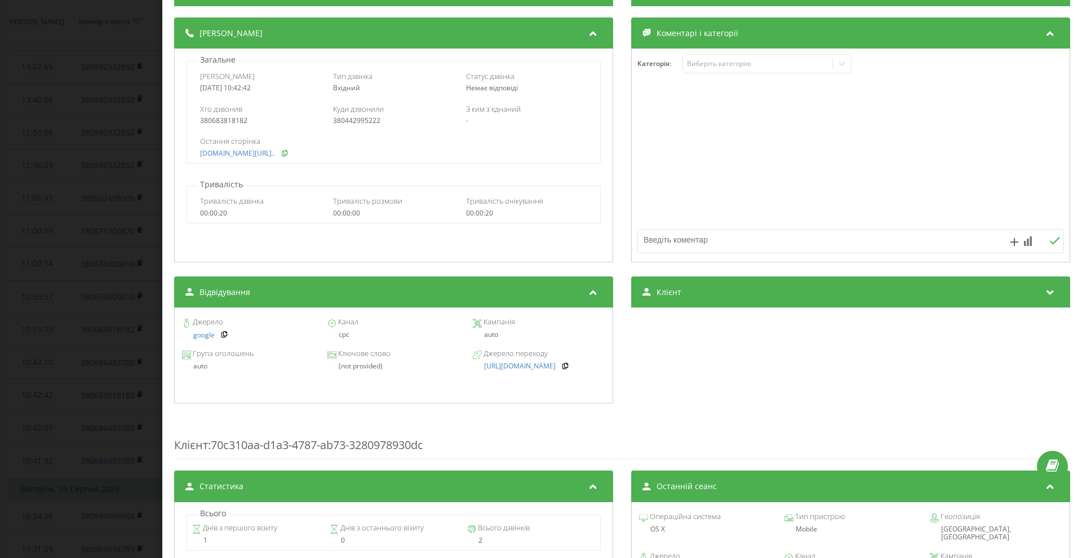
click at [289, 153] on icon at bounding box center [285, 152] width 8 height 7
drag, startPoint x: 83, startPoint y: 240, endPoint x: 274, endPoint y: 321, distance: 207.8
click at [83, 240] on div "Дзвінок : ua6_-1755675762.1622320 Транскрипція Для AI-аналізу майбутніх дзвінкі…" at bounding box center [541, 279] width 1082 height 558
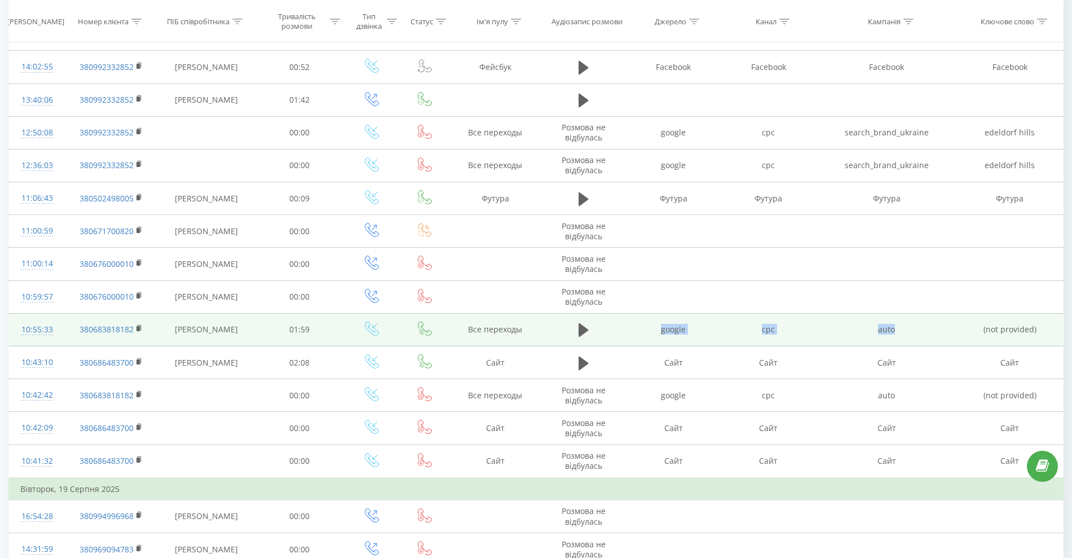
drag, startPoint x: 653, startPoint y: 331, endPoint x: 904, endPoint y: 326, distance: 250.9
click at [904, 326] on tr "10:55:33 380683818182 Марина Лозінська 01:59 Все переходы google cpc auto (not …" at bounding box center [536, 329] width 1054 height 33
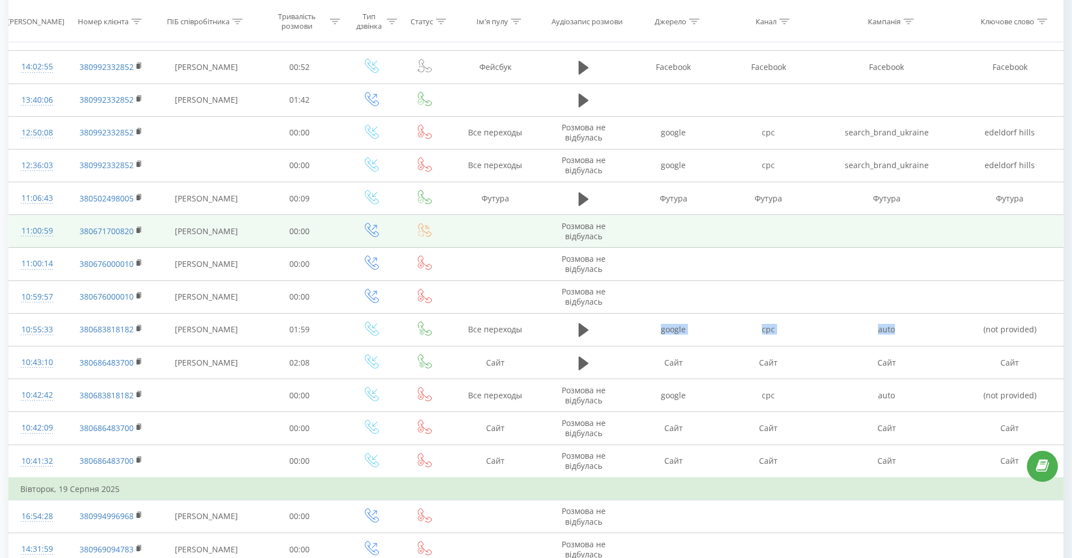
copy tr "google cpc auto"
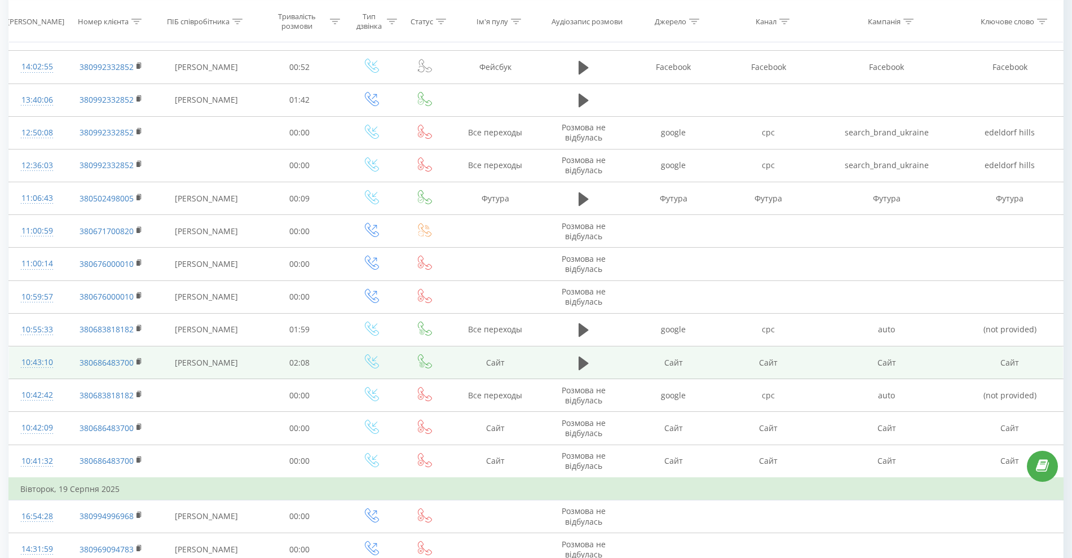
click at [809, 348] on td "Сайт" at bounding box center [767, 362] width 95 height 33
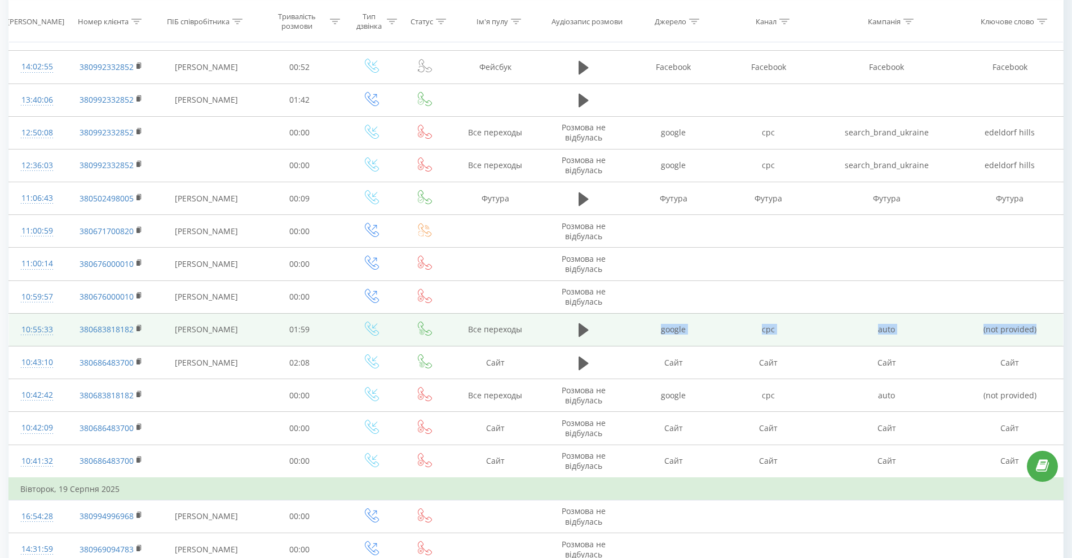
drag, startPoint x: 655, startPoint y: 329, endPoint x: 1060, endPoint y: 328, distance: 405.3
click at [1060, 328] on tr "10:55:33 380683818182 Марина Лозінська 01:59 Все переходы google cpc auto (not …" at bounding box center [536, 329] width 1054 height 33
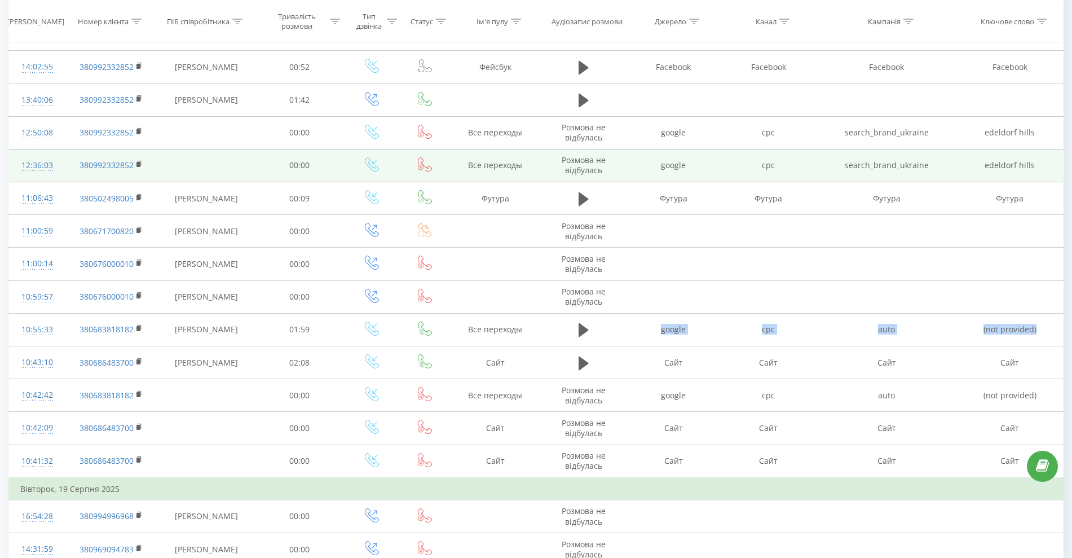
copy tr "google cpc auto (not provided)"
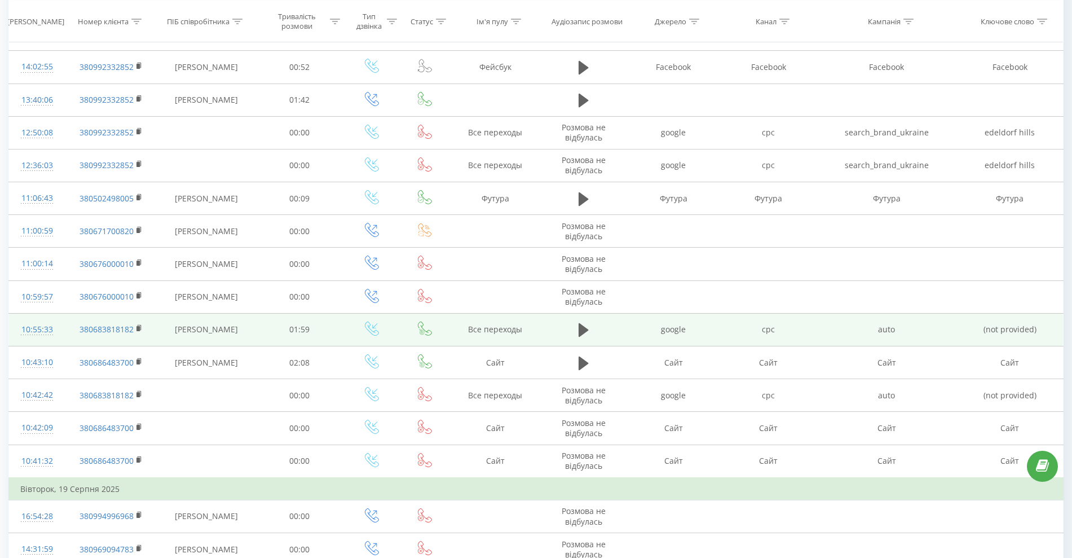
click at [402, 335] on td at bounding box center [425, 329] width 50 height 33
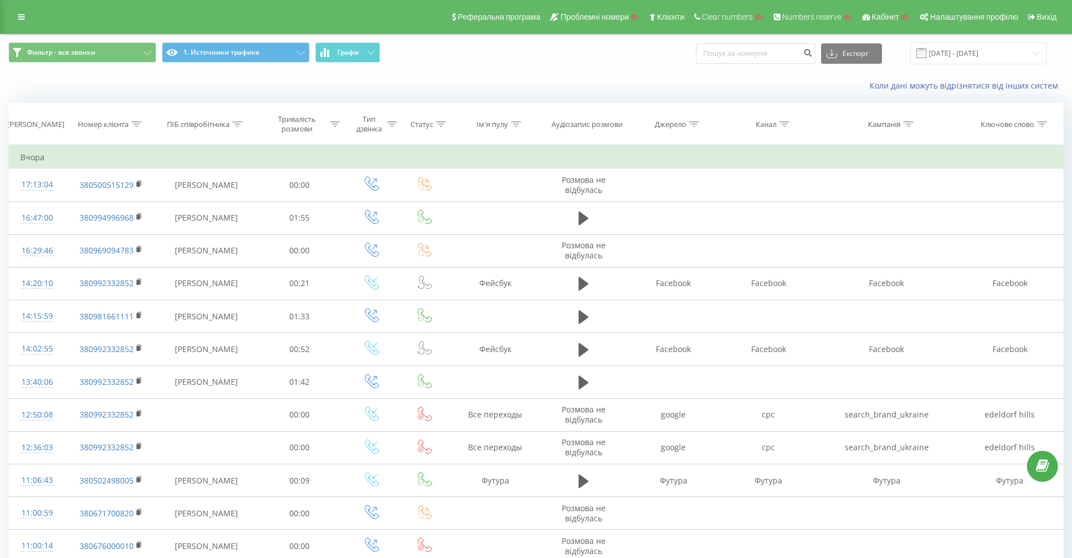
click at [23, 25] on div "Реферальна програма Проблемні номери Клієнти Clear numbers Numbers reserve Кабі…" at bounding box center [536, 17] width 1072 height 34
click at [20, 12] on link at bounding box center [21, 17] width 20 height 16
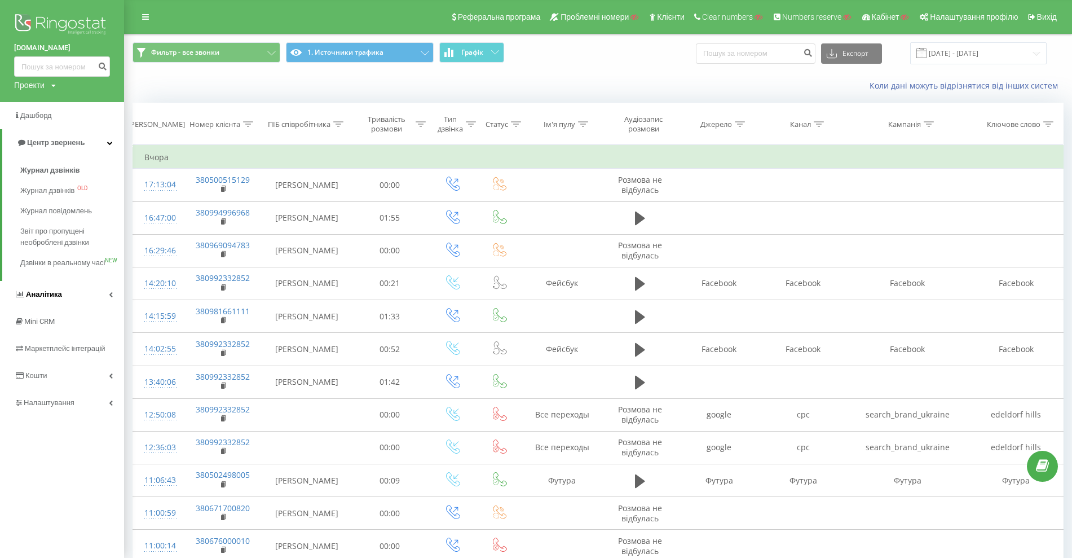
click at [51, 298] on span "Аналiтика" at bounding box center [44, 294] width 36 height 8
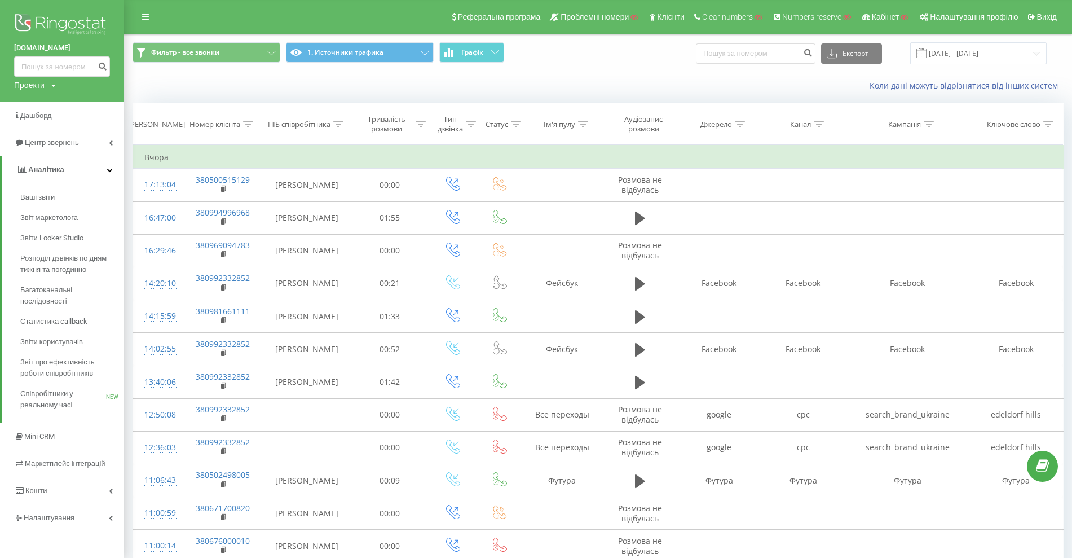
click at [68, 503] on link "Кошти" at bounding box center [62, 490] width 124 height 27
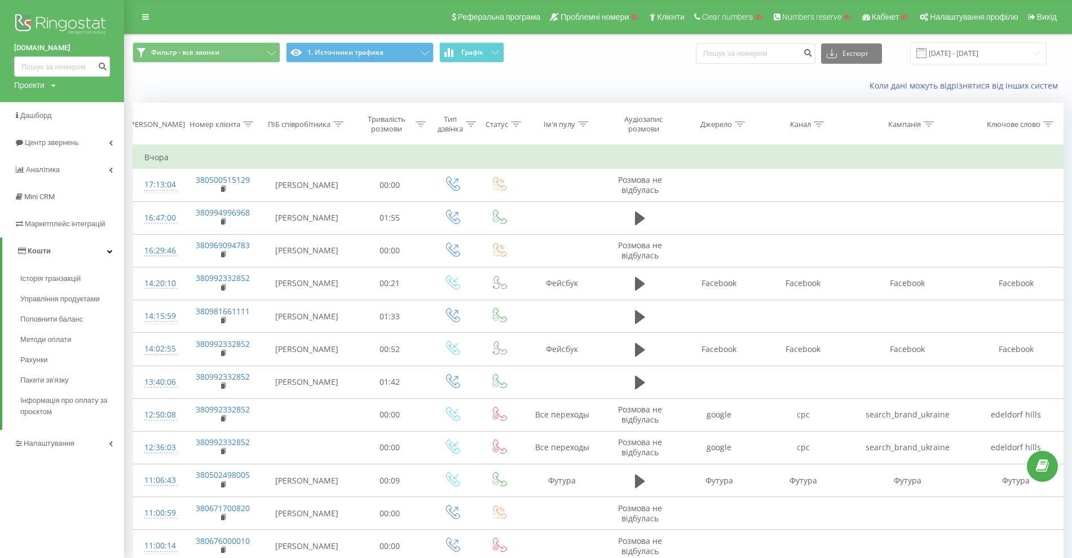
click at [66, 514] on div "edeldorf.com.ua Проекти Пошук Дашборд Центр звернень Аналiтика Mini CRM Маркетп…" at bounding box center [62, 279] width 124 height 558
click at [73, 440] on span "Налаштування" at bounding box center [51, 443] width 54 height 8
click at [83, 310] on span "Загальні налаштування" at bounding box center [72, 314] width 85 height 23
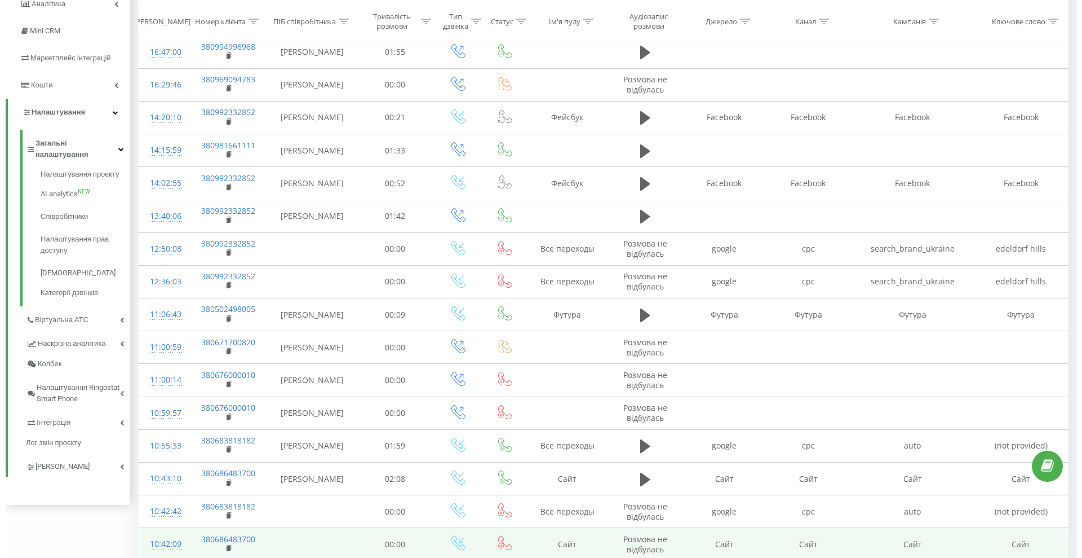
scroll to position [352, 0]
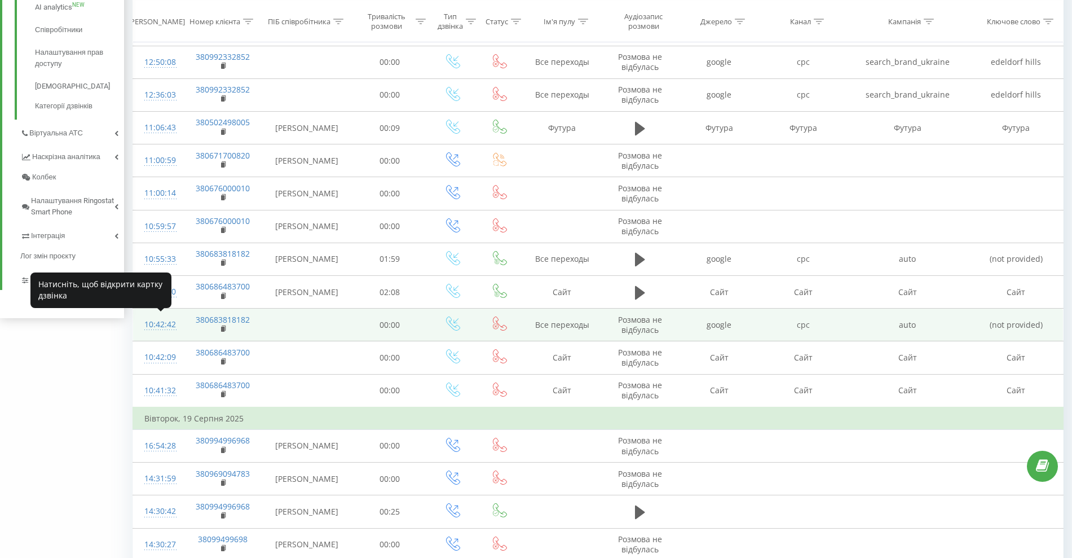
click at [165, 324] on div "10:42:42" at bounding box center [157, 324] width 27 height 22
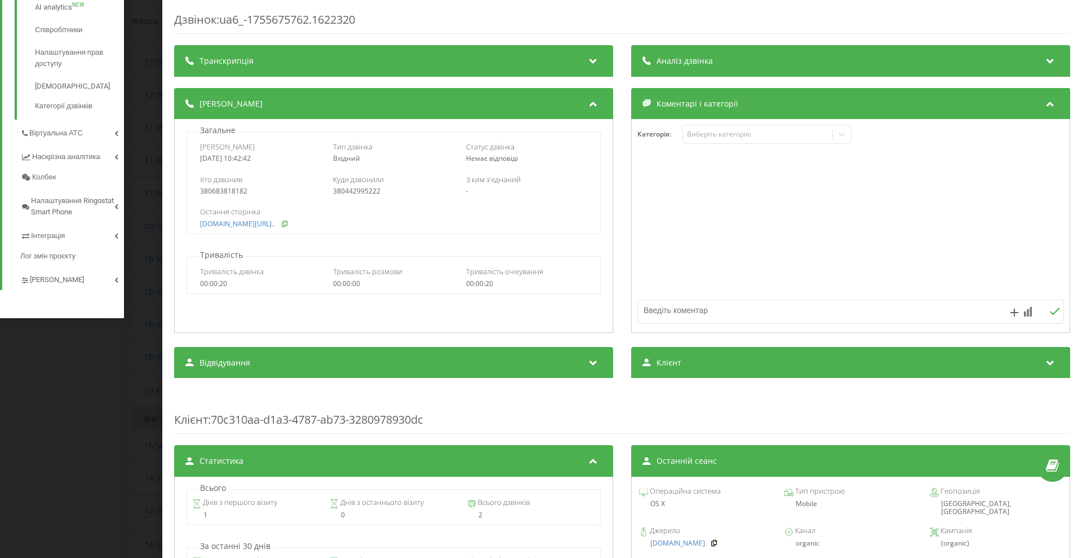
click at [289, 220] on icon at bounding box center [285, 223] width 8 height 7
click at [289, 224] on icon at bounding box center [285, 223] width 8 height 7
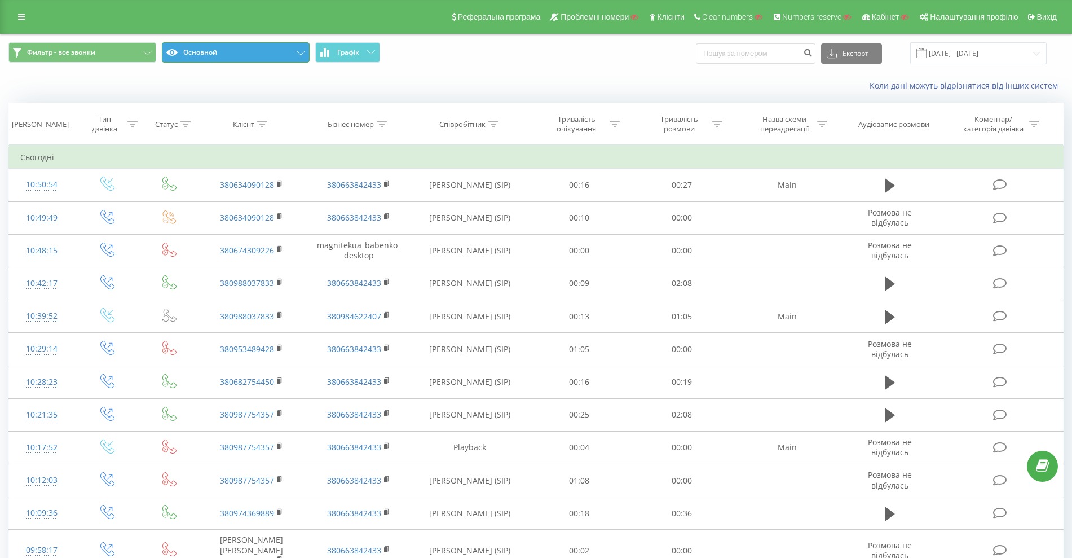
click at [211, 49] on button "Основной" at bounding box center [236, 52] width 148 height 20
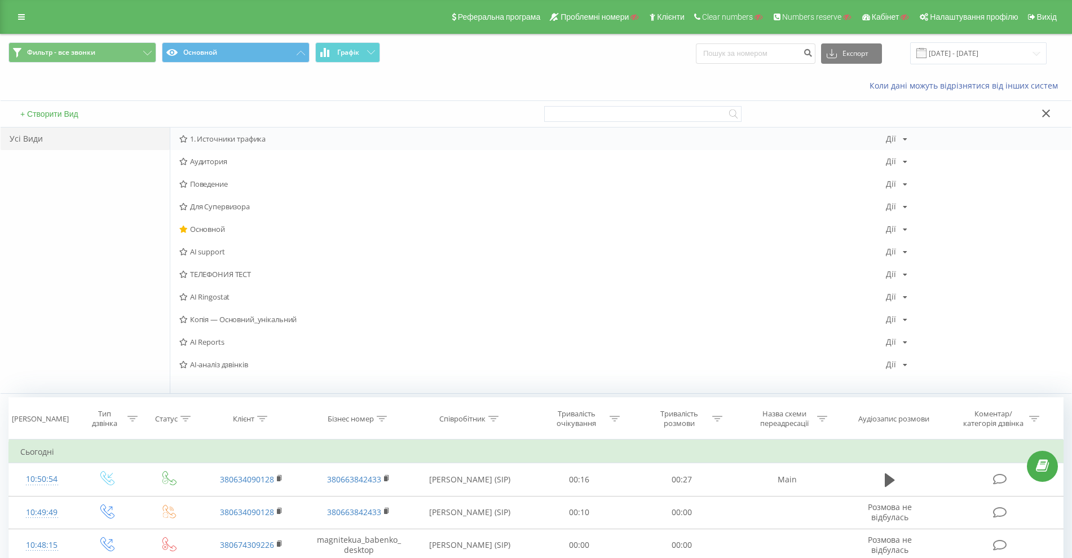
click at [204, 136] on span "1. Источники трафика" at bounding box center [532, 139] width 706 height 8
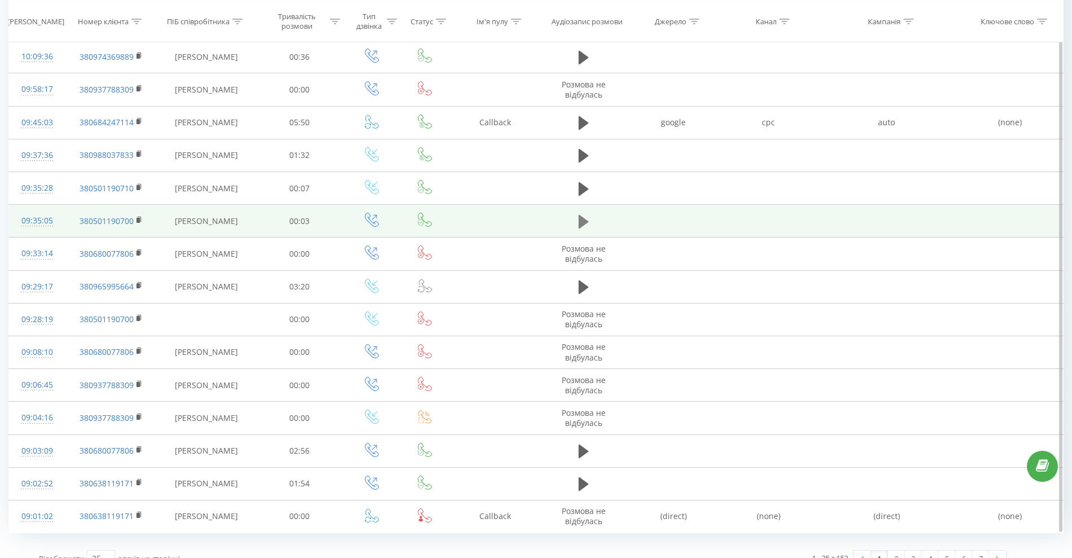
scroll to position [474, 0]
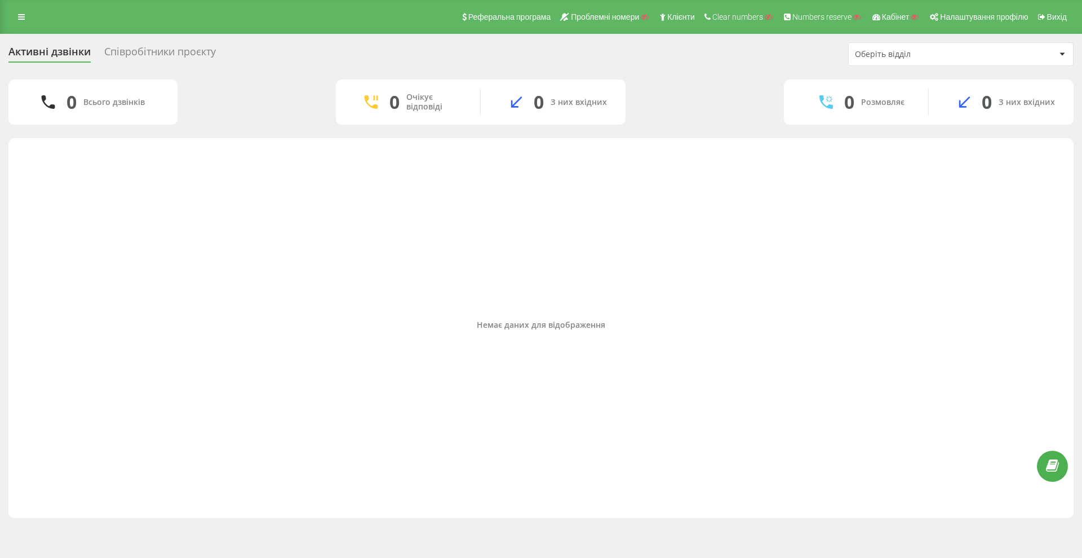
click at [182, 46] on div "Співробітники проєкту" at bounding box center [160, 54] width 112 height 17
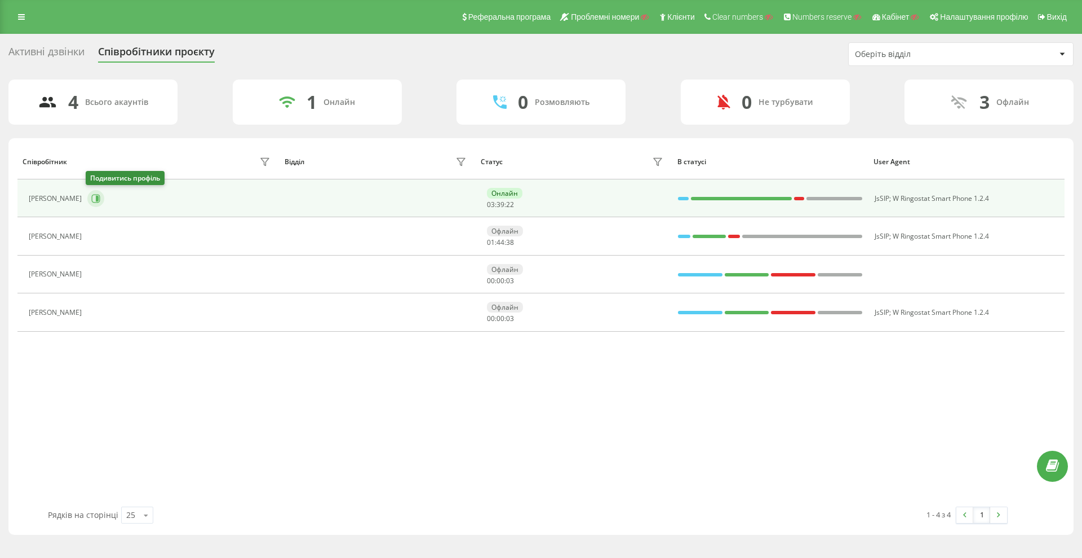
click at [94, 196] on icon at bounding box center [95, 198] width 9 height 9
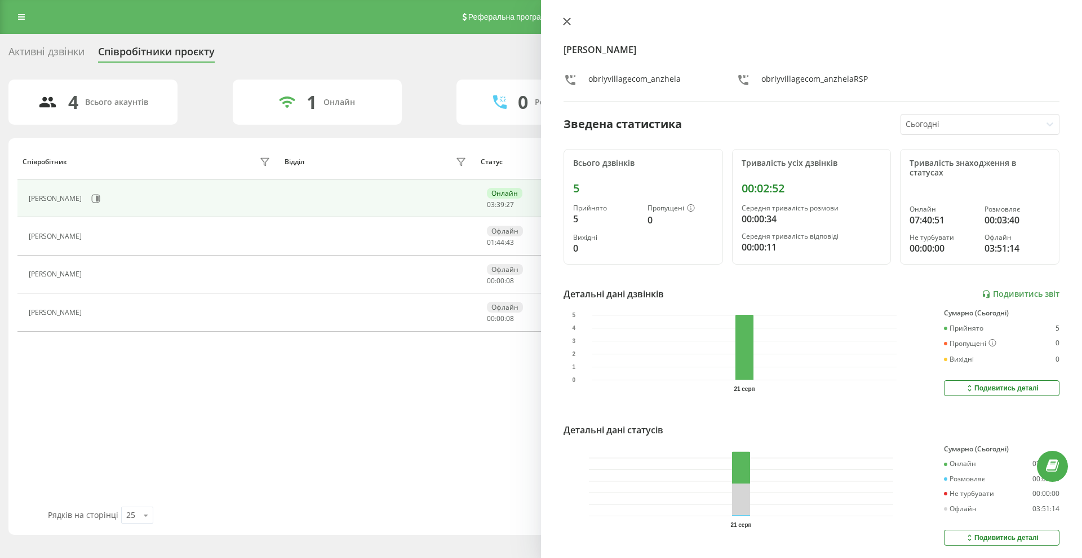
click at [569, 21] on icon at bounding box center [567, 21] width 8 height 8
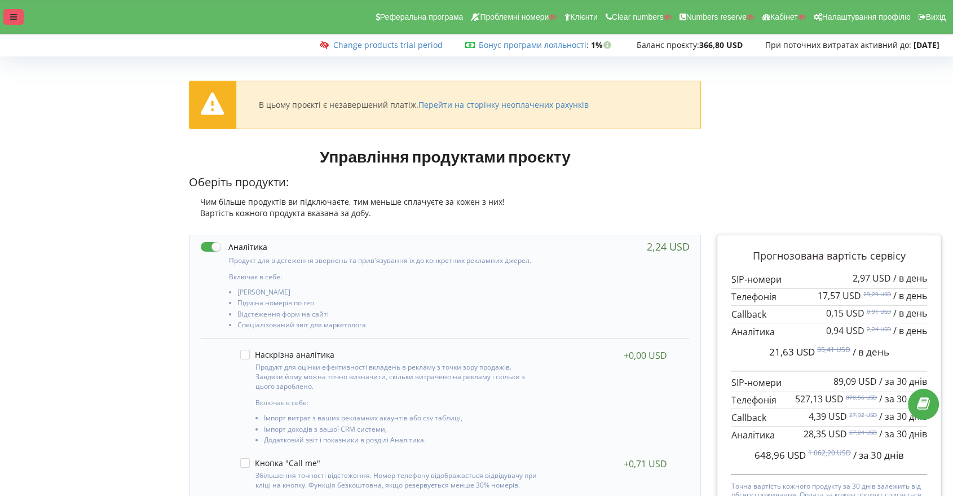
click at [10, 18] on icon at bounding box center [13, 17] width 7 height 8
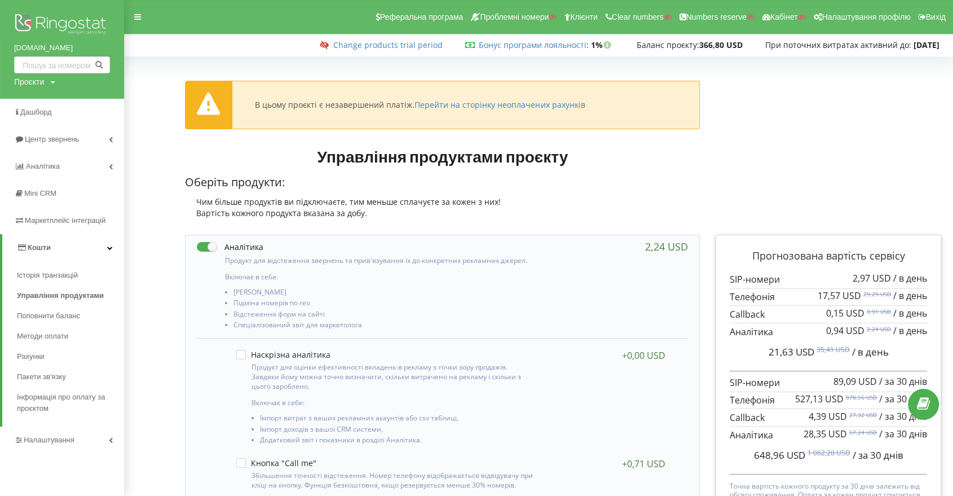
click at [73, 446] on link "Налаштування" at bounding box center [62, 439] width 124 height 27
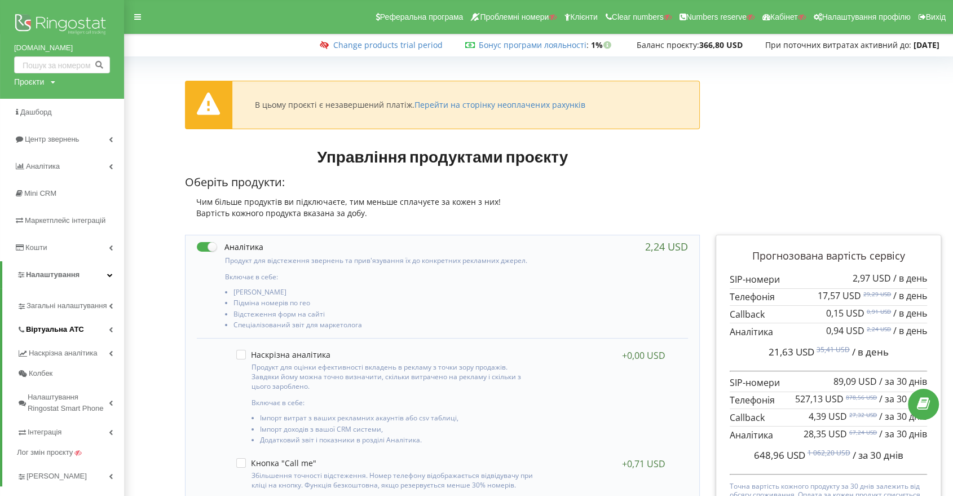
click at [63, 328] on span "Віртуальна АТС" at bounding box center [55, 329] width 58 height 11
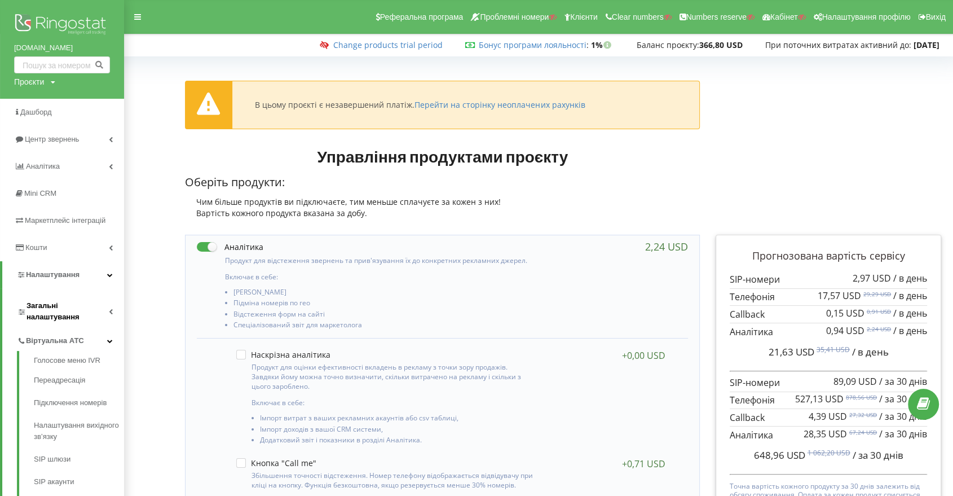
click at [54, 303] on span "Загальні налаштування" at bounding box center [67, 311] width 82 height 23
drag, startPoint x: 54, startPoint y: 375, endPoint x: 117, endPoint y: 373, distance: 63.7
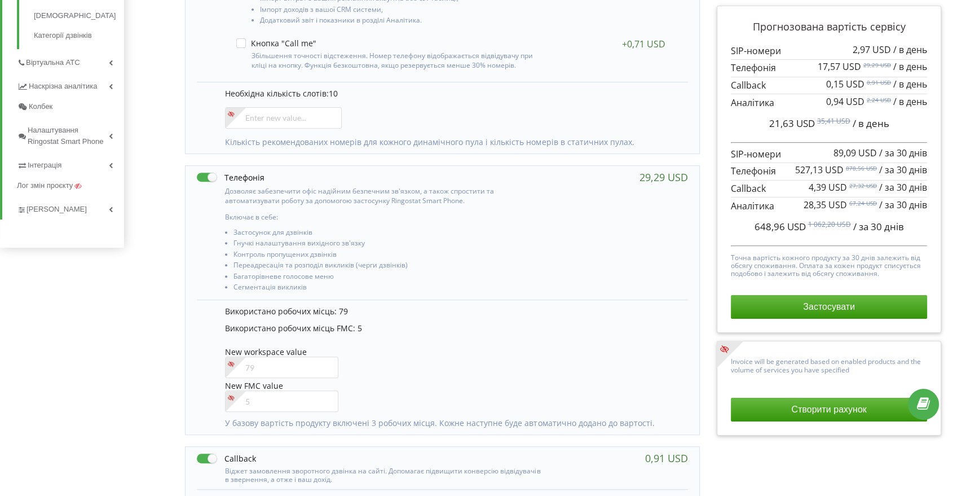
scroll to position [438, 0]
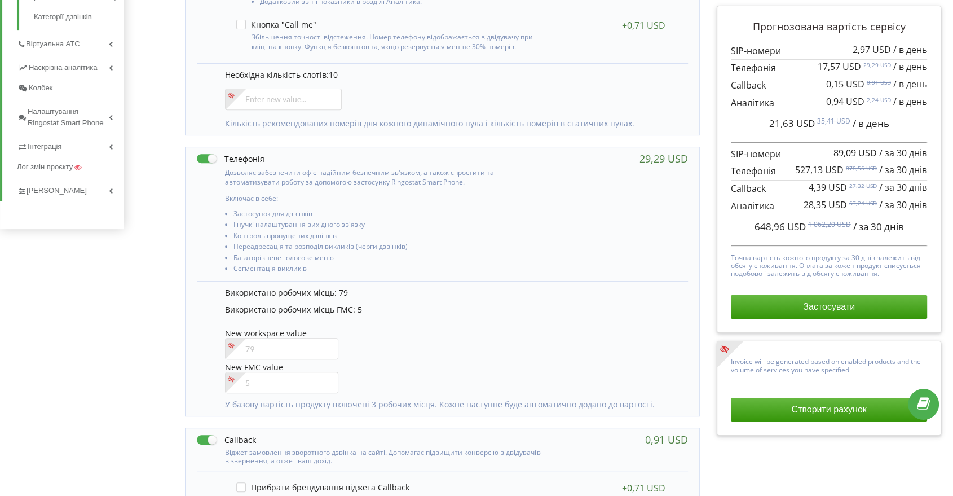
click at [266, 355] on input"] "number" at bounding box center [281, 348] width 113 height 21
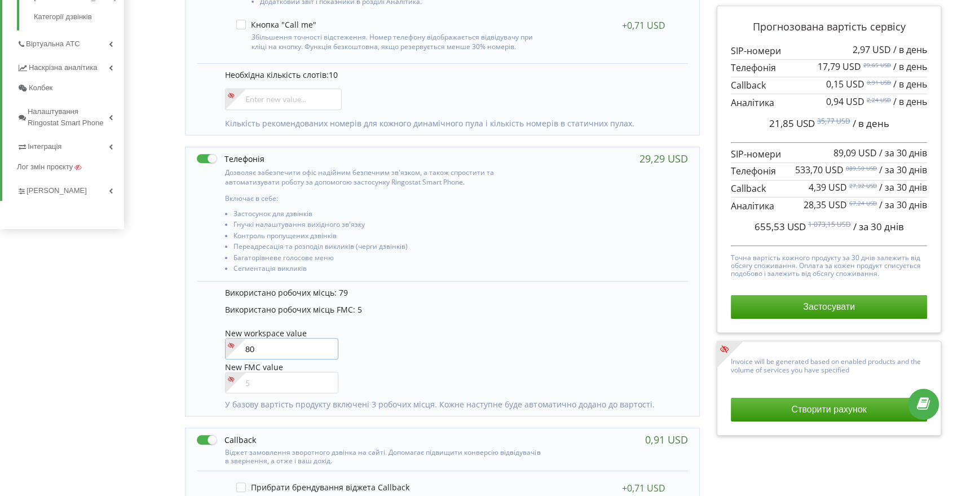
drag, startPoint x: 269, startPoint y: 349, endPoint x: 232, endPoint y: 345, distance: 37.4
click at [232, 345] on div "80" at bounding box center [281, 348] width 113 height 21
type input"] "79"
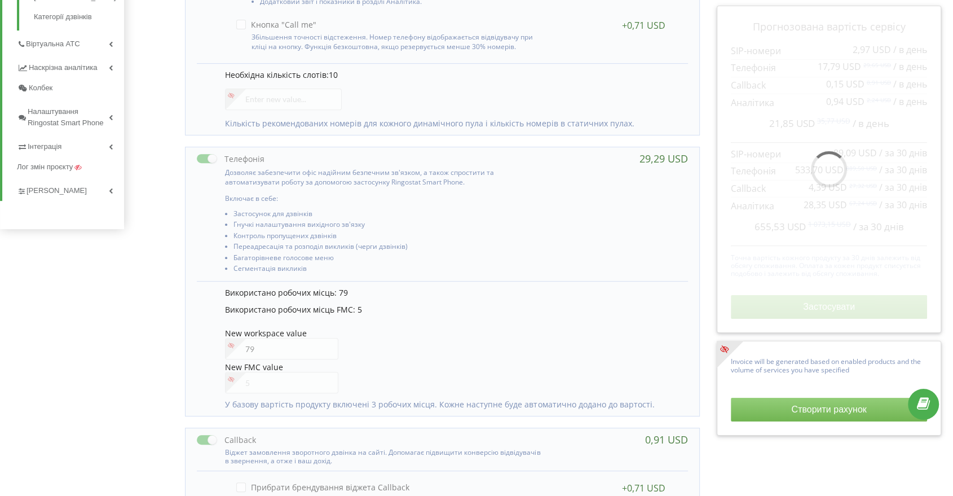
click at [152, 351] on div "Управління продуктами проєкту Оберіть продукти: Чим більше продуктів ви підключ…" at bounding box center [538, 160] width 821 height 917
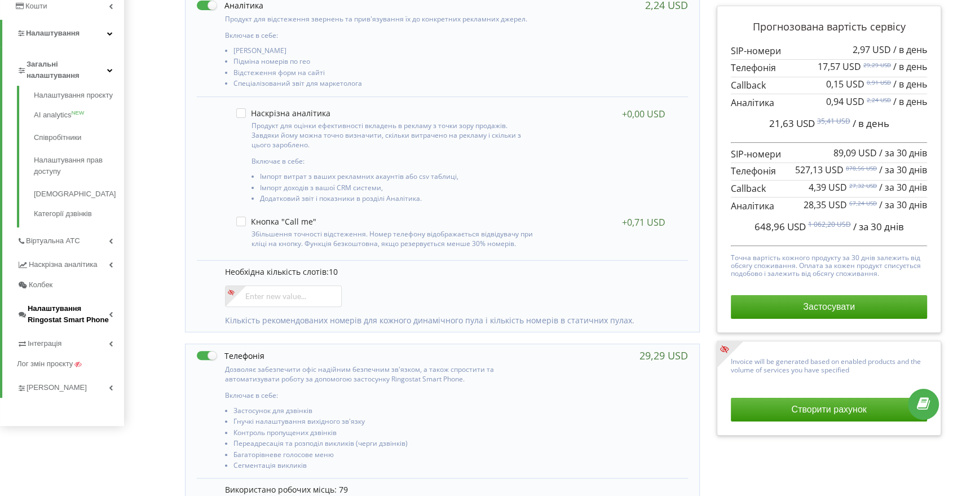
scroll to position [313, 0]
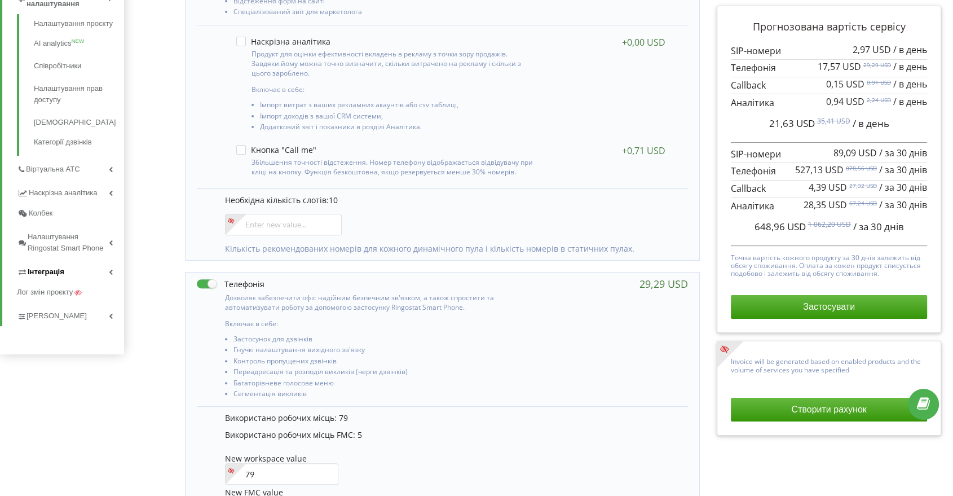
click at [54, 275] on span "Інтеграція" at bounding box center [46, 271] width 37 height 11
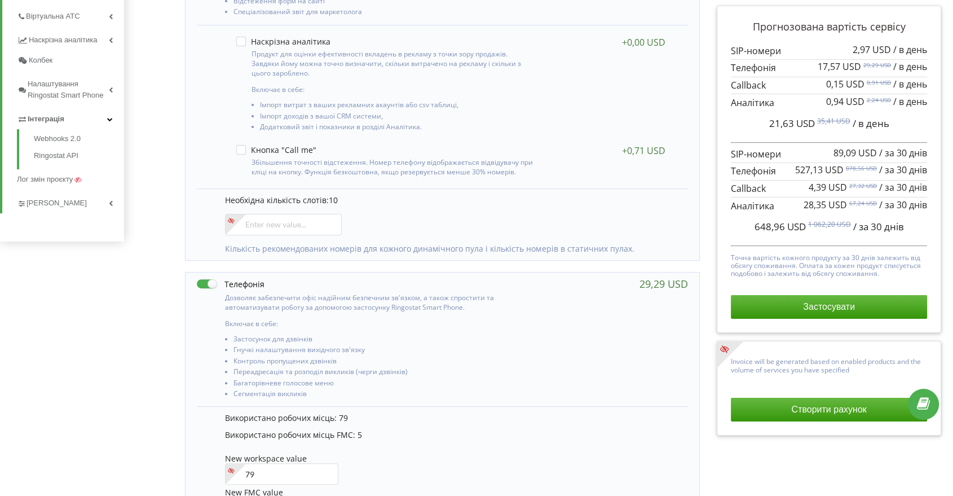
drag, startPoint x: 50, startPoint y: 135, endPoint x: 134, endPoint y: 118, distance: 85.6
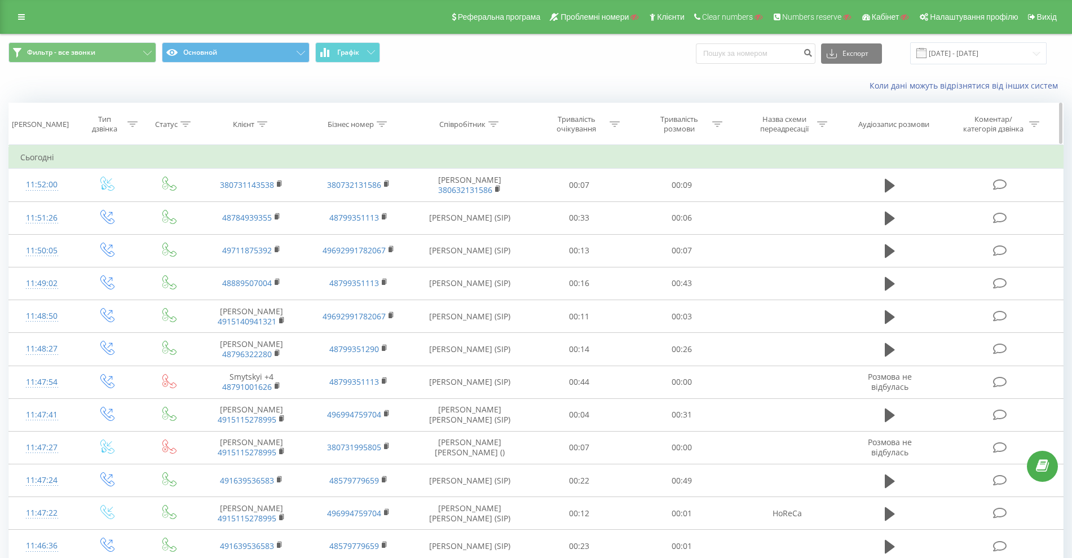
click at [459, 120] on div "Співробітник" at bounding box center [462, 125] width 46 height 10
click at [442, 193] on form "Містить Скасувати OK" at bounding box center [470, 204] width 99 height 72
click at [461, 206] on input "text" at bounding box center [470, 205] width 99 height 20
paste input "380631632523"
type input "380631632523"
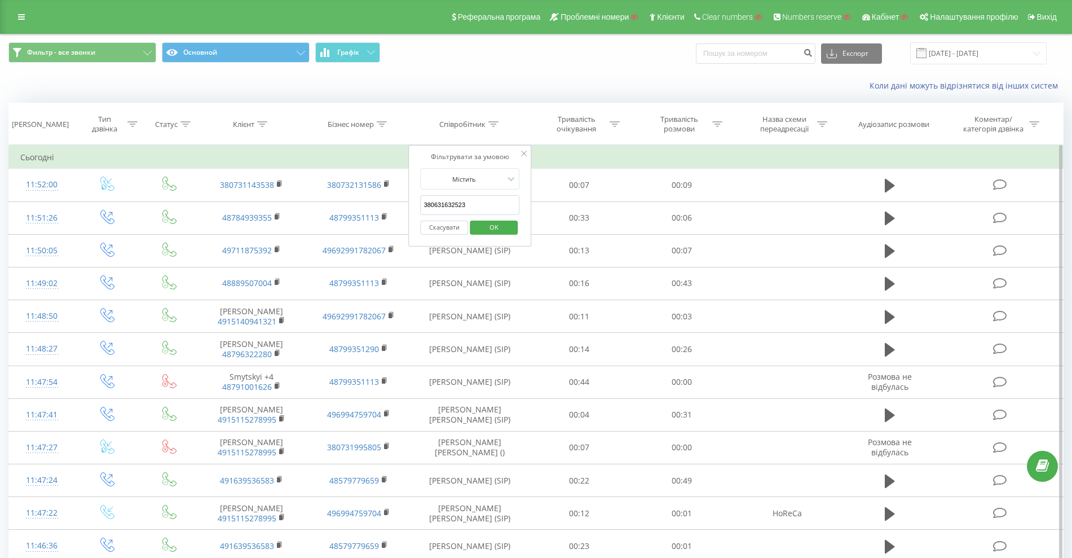
click at [494, 224] on span "OK" at bounding box center [494, 226] width 32 height 17
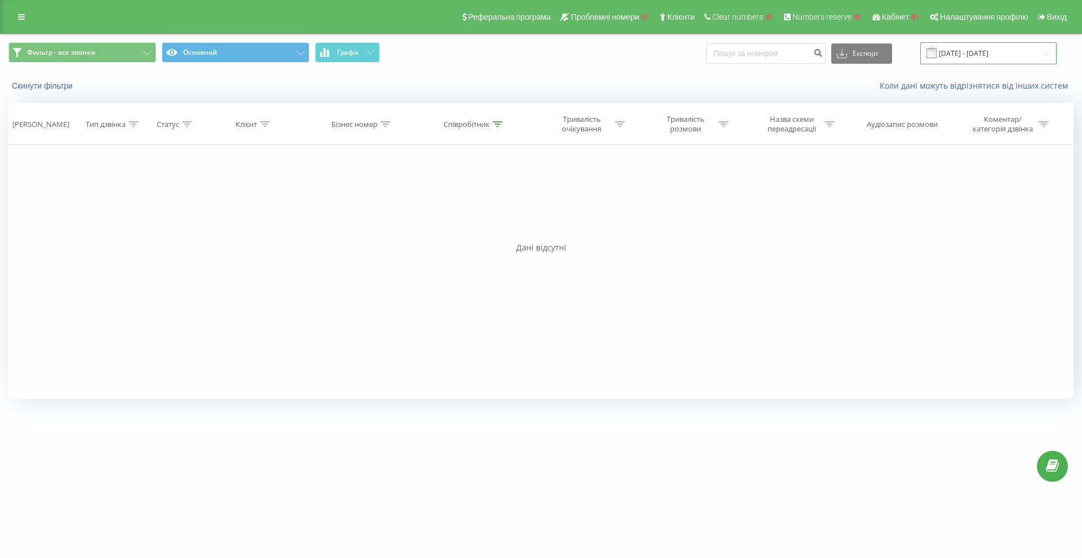
click at [948, 60] on input "21.07.2025 - 21.08.2025" at bounding box center [989, 53] width 136 height 22
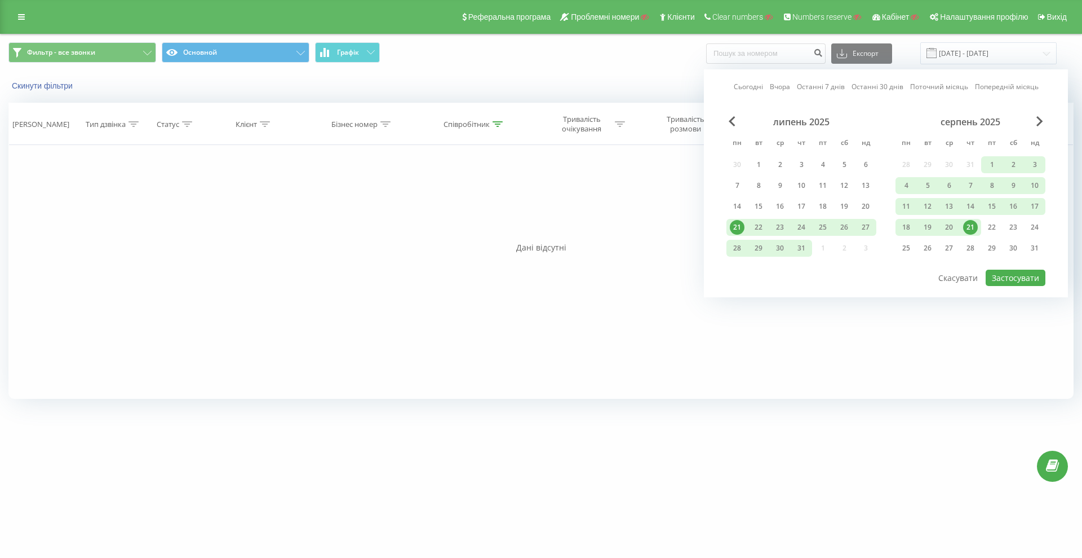
drag, startPoint x: 735, startPoint y: 130, endPoint x: 732, endPoint y: 125, distance: 5.8
click at [734, 130] on div "липень 2025 пн вт ср чт пт сб нд 30 1 2 3 4 5 6 7 8 9 10 11 12 13 14 15 16 17 1…" at bounding box center [802, 188] width 150 height 144
click at [732, 125] on span "Previous Month" at bounding box center [732, 121] width 7 height 10
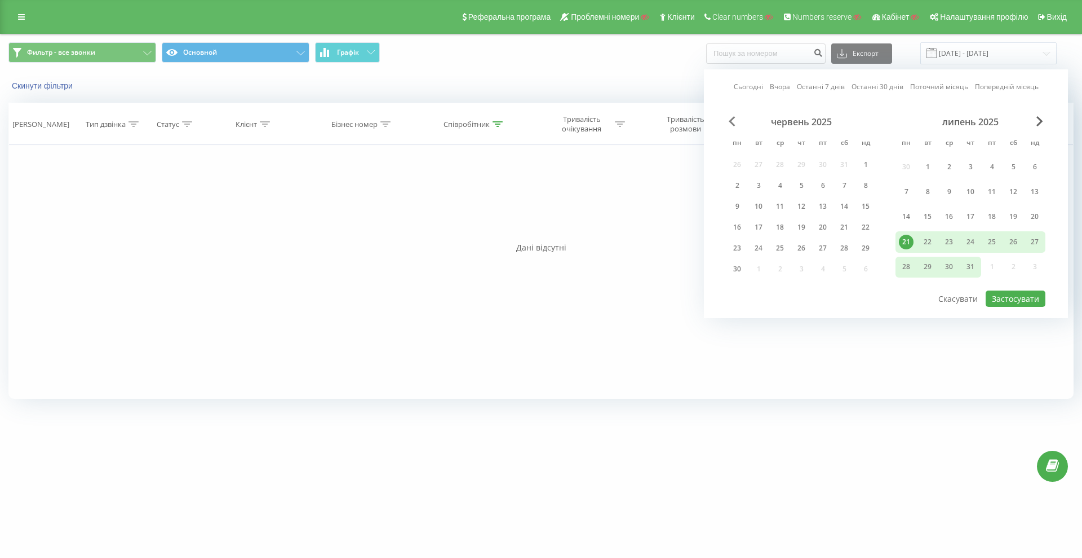
click at [731, 124] on span "Previous Month" at bounding box center [732, 121] width 7 height 10
click at [730, 123] on span "Previous Month" at bounding box center [732, 121] width 7 height 10
click at [729, 123] on span "Previous Month" at bounding box center [732, 121] width 7 height 10
drag, startPoint x: 728, startPoint y: 125, endPoint x: 741, endPoint y: 125, distance: 13.5
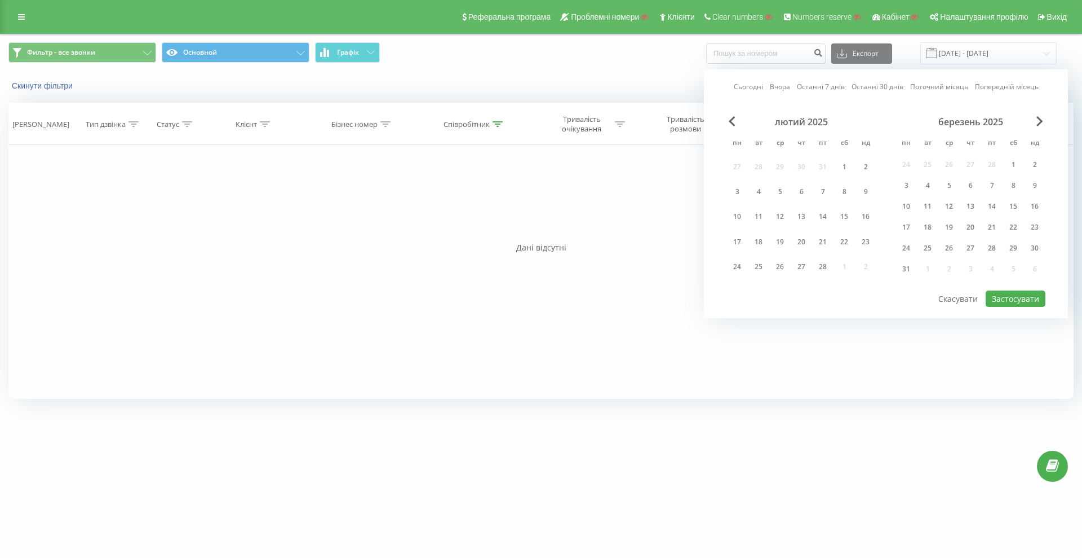
click at [728, 125] on div "лютий 2025" at bounding box center [802, 121] width 150 height 11
click at [731, 123] on span "Previous Month" at bounding box center [732, 121] width 7 height 10
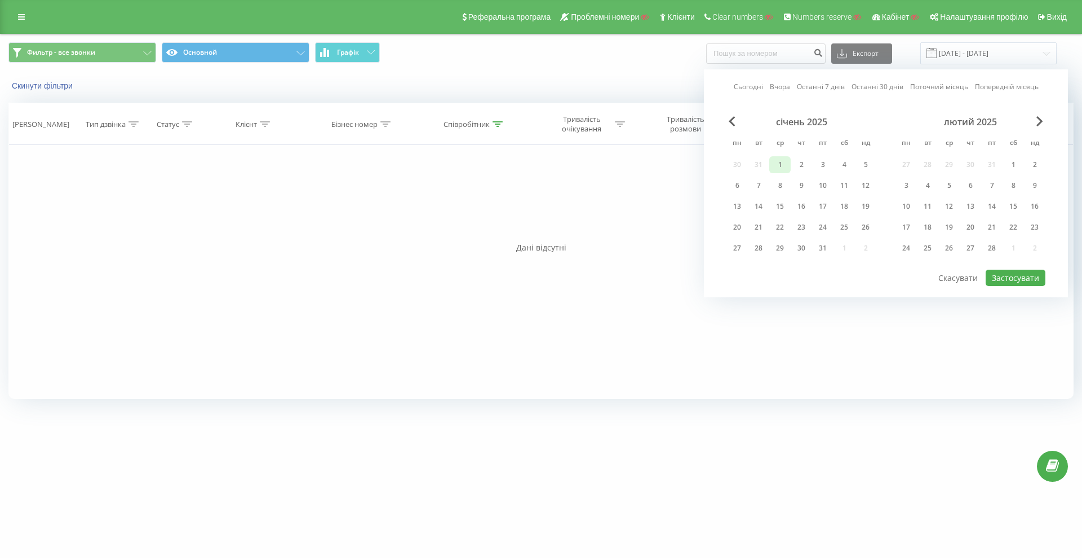
click at [779, 162] on div "1" at bounding box center [780, 164] width 15 height 15
click at [1045, 120] on div "лютий 2025" at bounding box center [971, 121] width 150 height 11
click at [1041, 120] on span "Next Month" at bounding box center [1040, 121] width 7 height 10
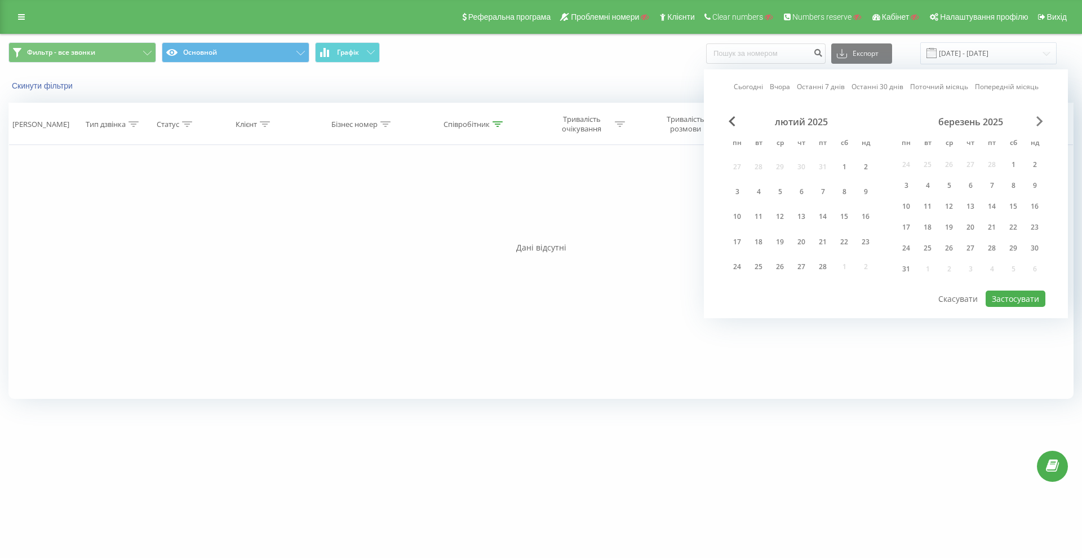
click at [1041, 120] on span "Next Month" at bounding box center [1040, 121] width 7 height 10
click at [1041, 118] on span "Next Month" at bounding box center [1040, 121] width 7 height 10
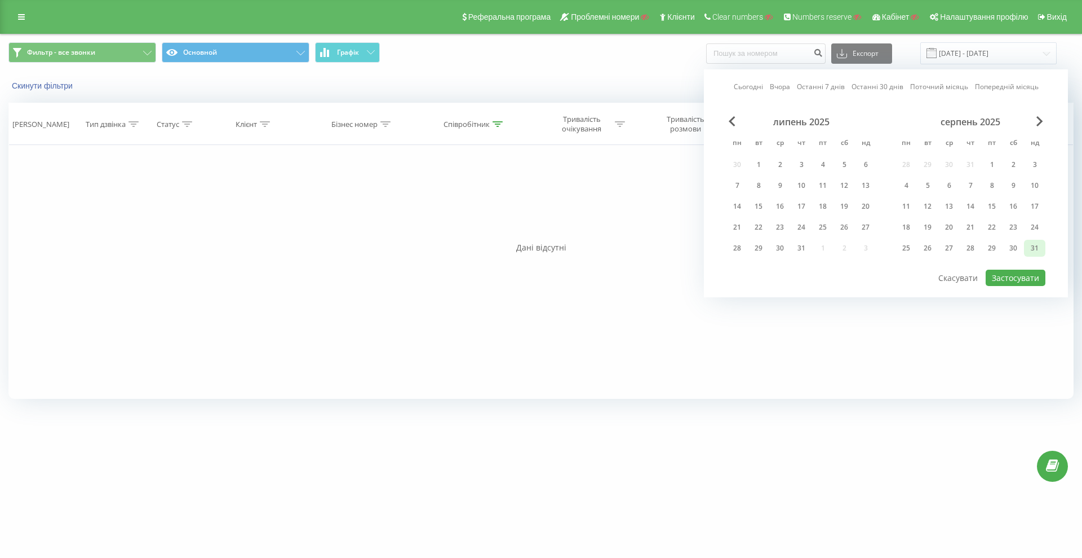
click at [1040, 249] on div "31" at bounding box center [1035, 248] width 15 height 15
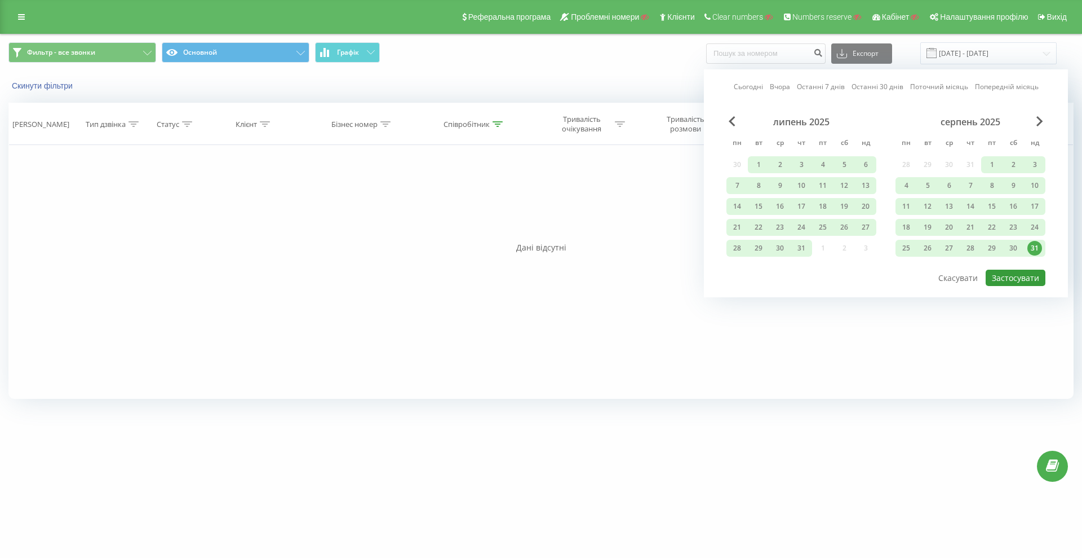
click at [1025, 279] on button "Застосувати" at bounding box center [1016, 277] width 60 height 16
type input "01.01.2025 - 31.08.2025"
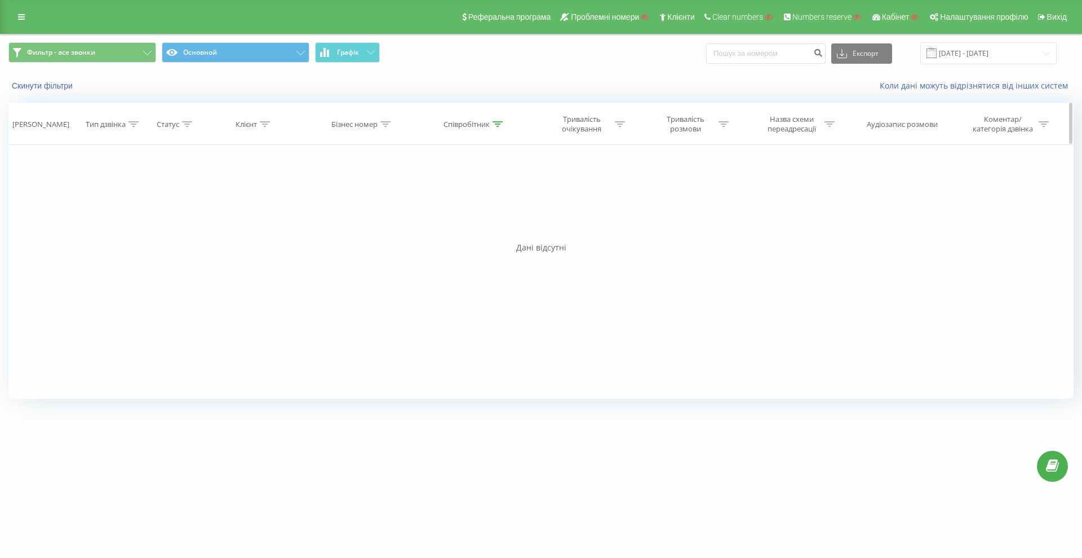
click at [476, 123] on div "Співробітник" at bounding box center [467, 125] width 46 height 10
click at [339, 124] on div "Бізнес номер" at bounding box center [354, 125] width 46 height 10
drag, startPoint x: 325, startPoint y: 200, endPoint x: 329, endPoint y: 206, distance: 6.6
click at [325, 201] on input "text" at bounding box center [362, 205] width 99 height 20
paste input "380631632523"
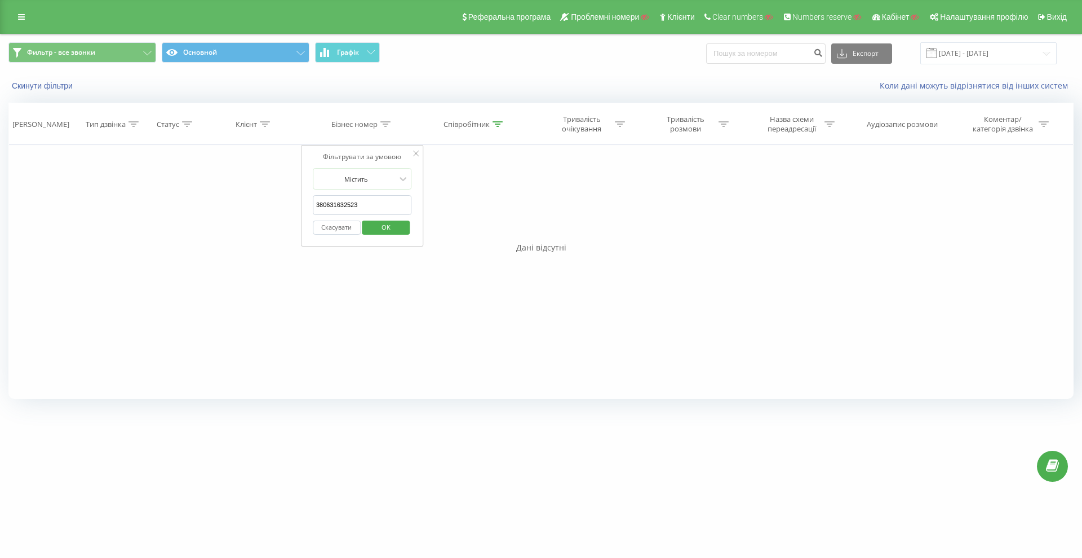
click at [375, 223] on span "OK" at bounding box center [386, 226] width 32 height 17
click at [460, 122] on div "Співробітник" at bounding box center [467, 125] width 46 height 10
click at [445, 229] on button "Скасувати" at bounding box center [449, 227] width 48 height 14
click at [380, 122] on div "Бізнес номер" at bounding box center [360, 125] width 59 height 10
drag, startPoint x: 362, startPoint y: 206, endPoint x: 294, endPoint y: 207, distance: 68.8
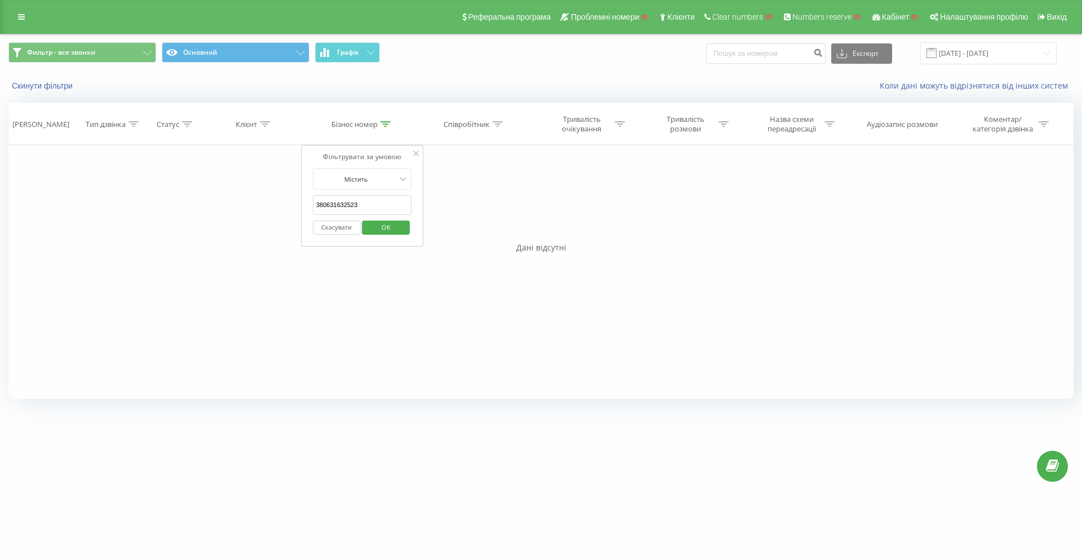
click at [294, 207] on div "Фільтрувати за умовою Дорівнює Введіть значення Скасувати OK Фільтрувати за умо…" at bounding box center [540, 272] width 1065 height 254
paste input "7"
type input "380731632523"
click at [375, 225] on span "OK" at bounding box center [386, 226] width 32 height 17
click at [373, 125] on div "Бізнес номер" at bounding box center [354, 125] width 46 height 10
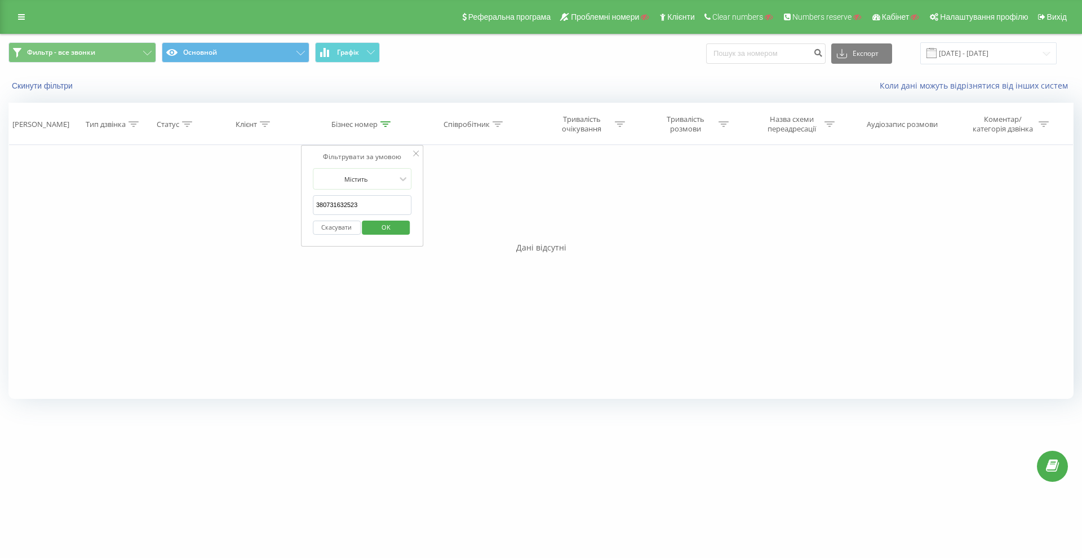
click at [333, 227] on button "Скасувати" at bounding box center [337, 227] width 48 height 14
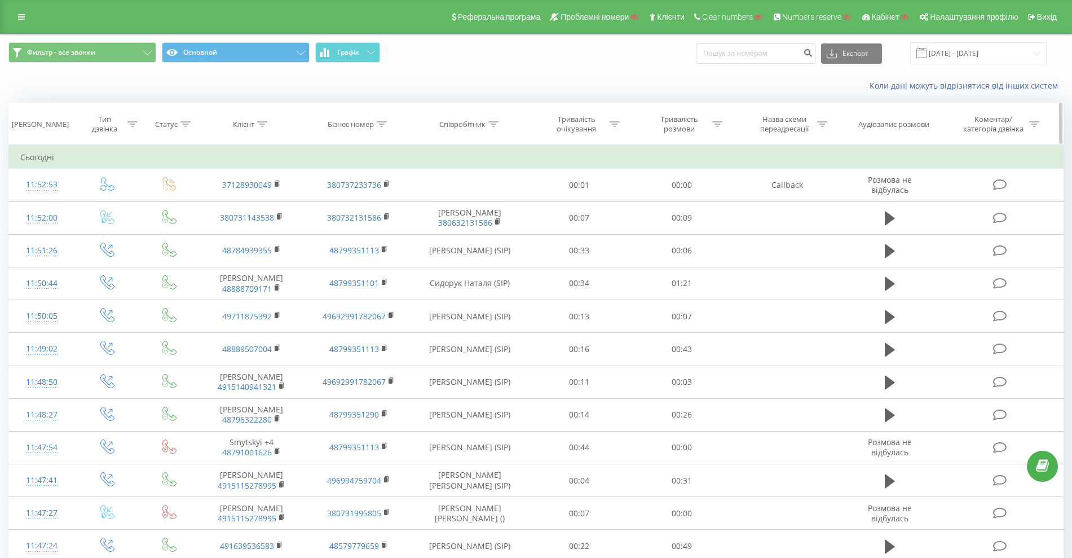
click at [467, 121] on div "Співробітник" at bounding box center [462, 125] width 46 height 10
click at [448, 205] on input "380631632523" at bounding box center [470, 205] width 99 height 20
paste input "380731632523"
type input "380731632523"
click at [485, 223] on span "OK" at bounding box center [494, 226] width 32 height 17
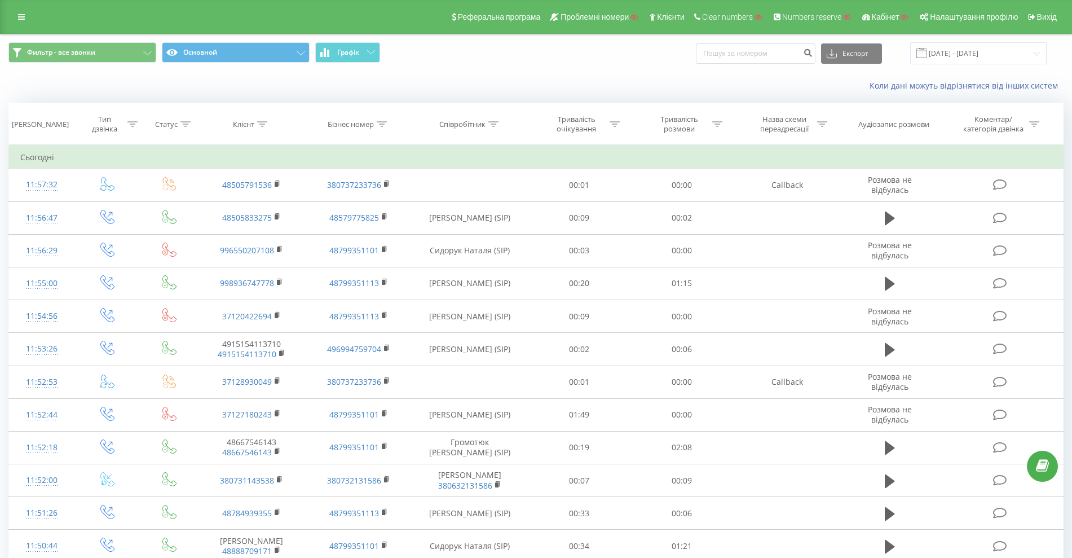
drag, startPoint x: 23, startPoint y: 16, endPoint x: 50, endPoint y: 79, distance: 68.7
click at [23, 16] on icon at bounding box center [21, 17] width 7 height 8
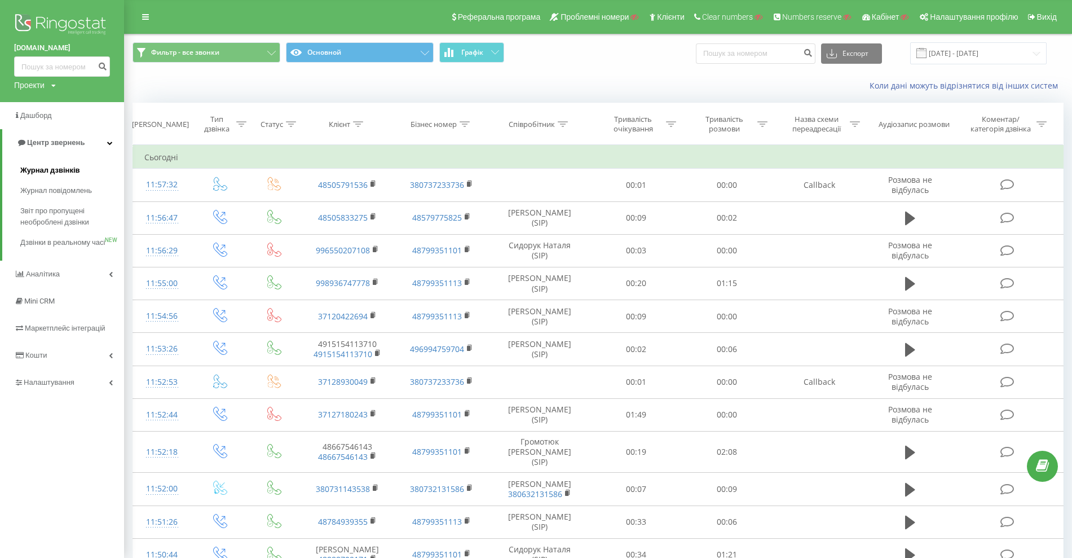
click at [41, 171] on span "Журнал дзвінків" at bounding box center [50, 170] width 60 height 11
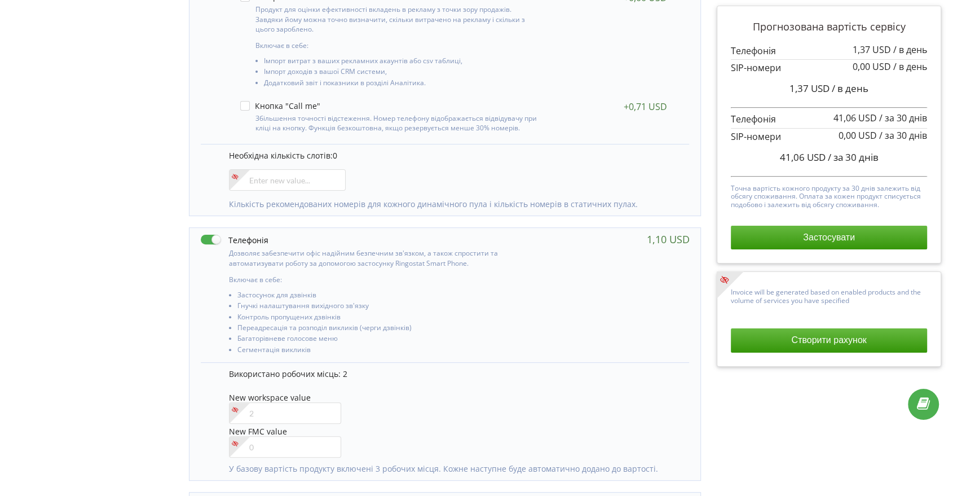
scroll to position [294, 0]
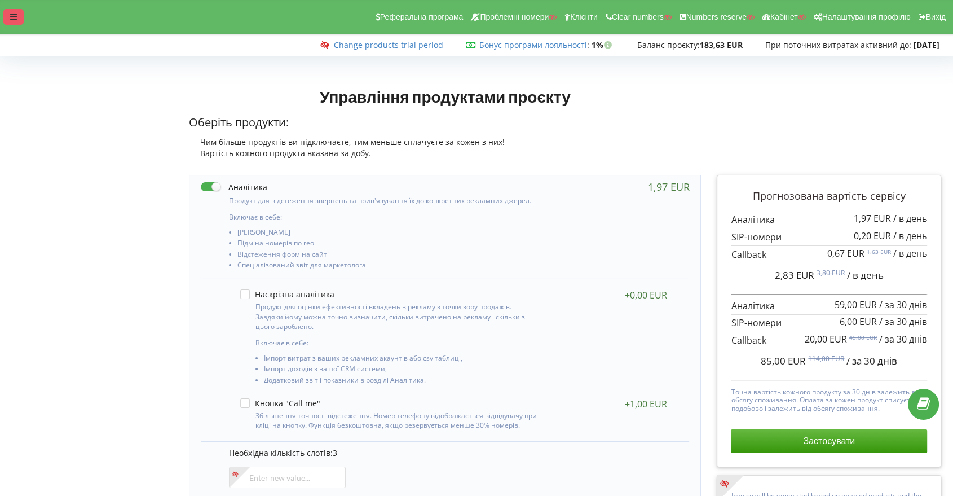
click at [5, 19] on div at bounding box center [13, 17] width 20 height 16
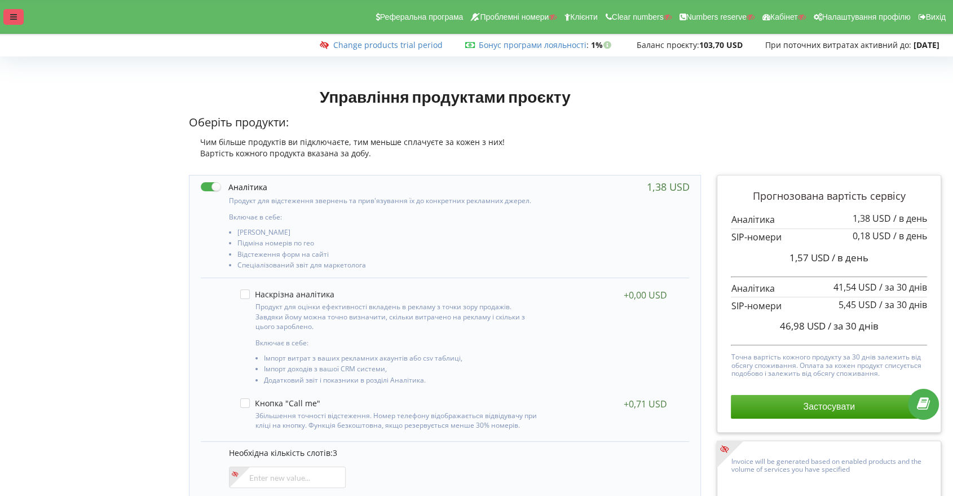
click at [9, 20] on div at bounding box center [13, 17] width 20 height 16
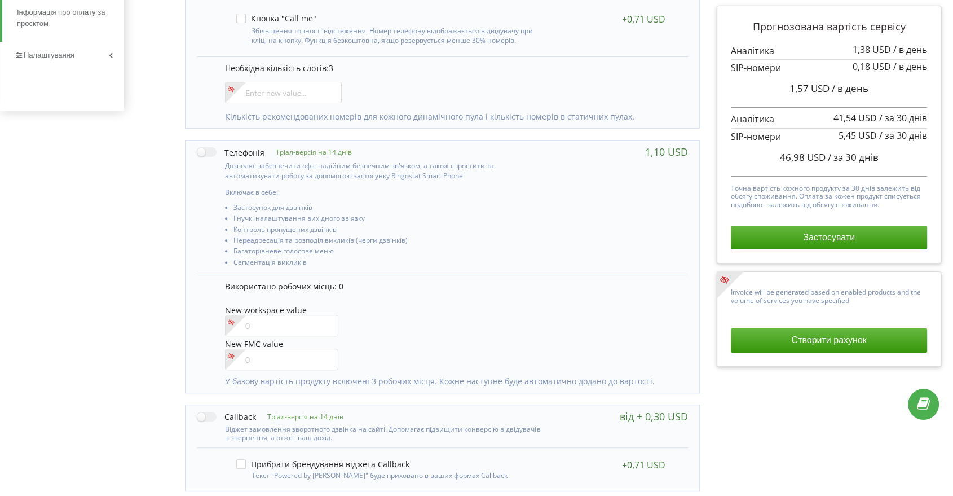
scroll to position [438, 0]
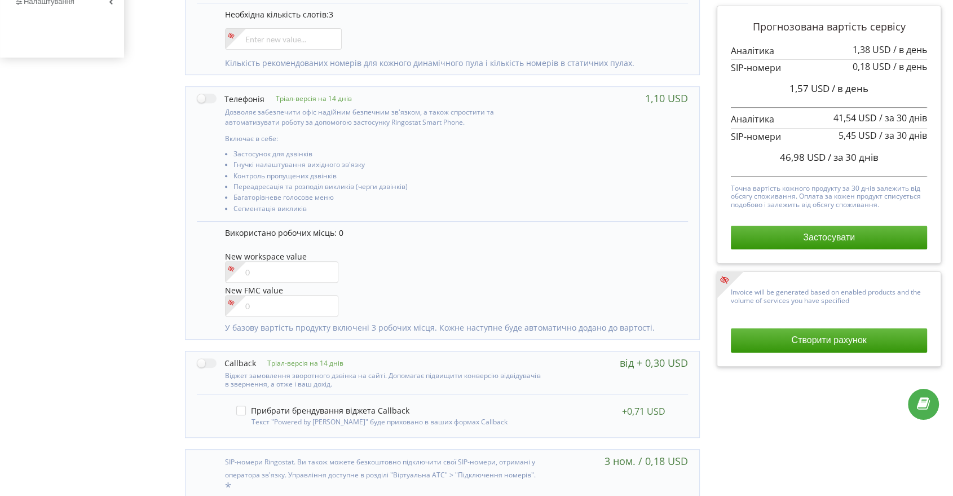
click at [195, 107] on div "Тріал-версія на 14 днів Включає в себе:" at bounding box center [442, 154] width 514 height 134
click at [198, 98] on label at bounding box center [231, 98] width 68 height 12
checkbox input "true"
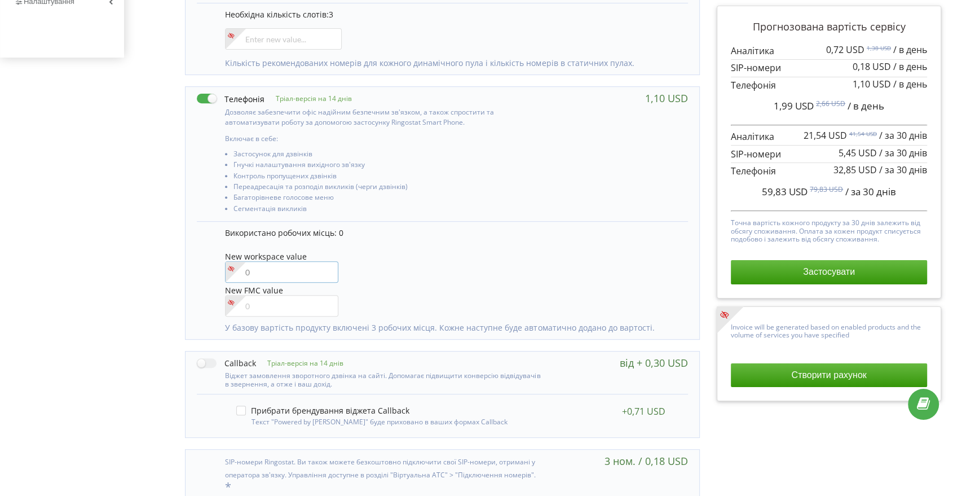
drag, startPoint x: 284, startPoint y: 272, endPoint x: 258, endPoint y: 272, distance: 26.5
click at [258, 272] on input"] "number" at bounding box center [281, 271] width 113 height 21
type input"] "5"
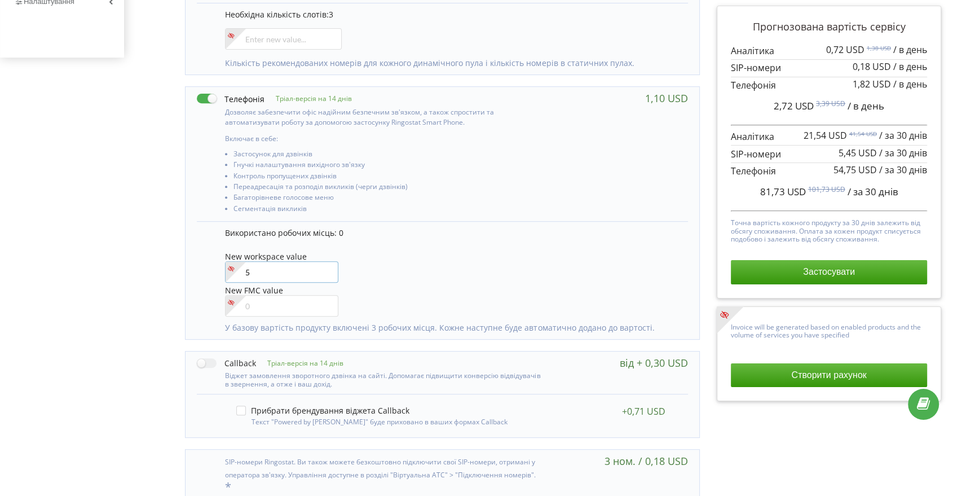
drag, startPoint x: 252, startPoint y: 268, endPoint x: 222, endPoint y: 268, distance: 30.4
click at [222, 268] on div "Використано робочих місць: 0 New workspace value 5 New FMC value" at bounding box center [442, 280] width 491 height 118
click at [203, 97] on label at bounding box center [231, 98] width 68 height 12
checkbox input "false"
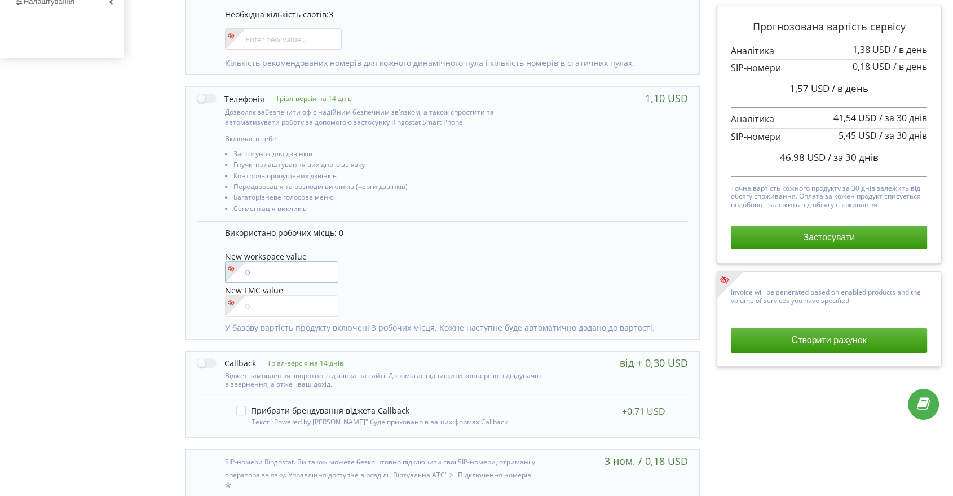
click at [272, 264] on input"] "number" at bounding box center [281, 271] width 113 height 21
type input"] "5"
click at [162, 245] on div "Управління продуктами проєкту Оберіть продукти: Чим більше продуктів ви підключ…" at bounding box center [538, 93] width 821 height 900
click at [204, 98] on label at bounding box center [231, 98] width 68 height 12
checkbox input "true"
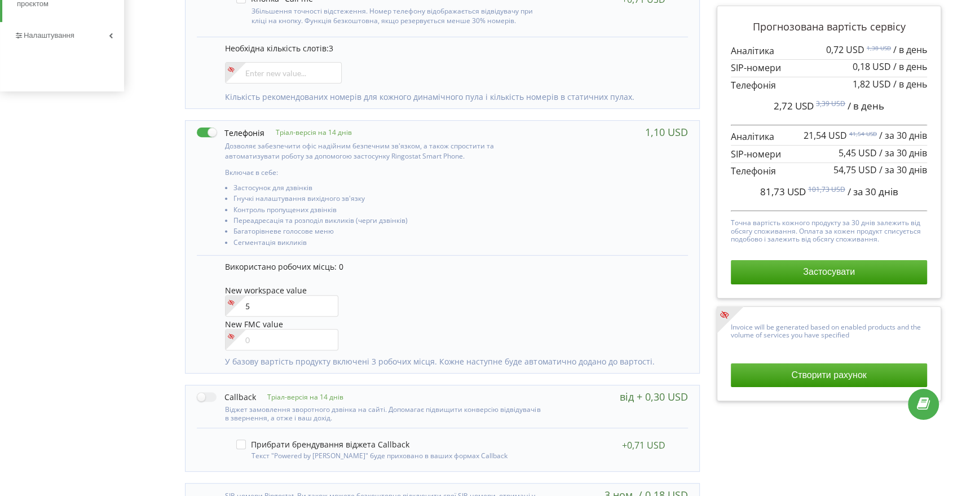
scroll to position [375, 0]
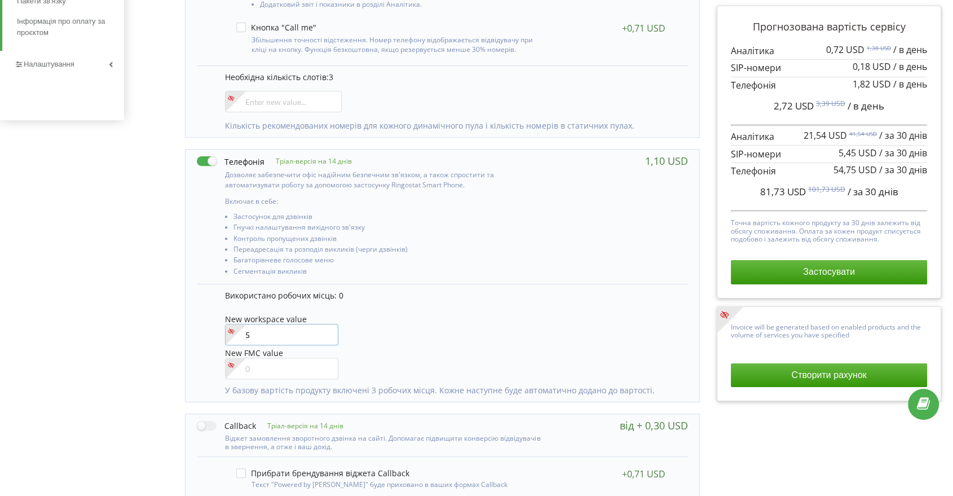
drag, startPoint x: 253, startPoint y: 337, endPoint x: 223, endPoint y: 342, distance: 30.2
click at [225, 342] on div "5" at bounding box center [281, 334] width 113 height 21
click at [204, 161] on label at bounding box center [231, 161] width 68 height 12
checkbox input "false"
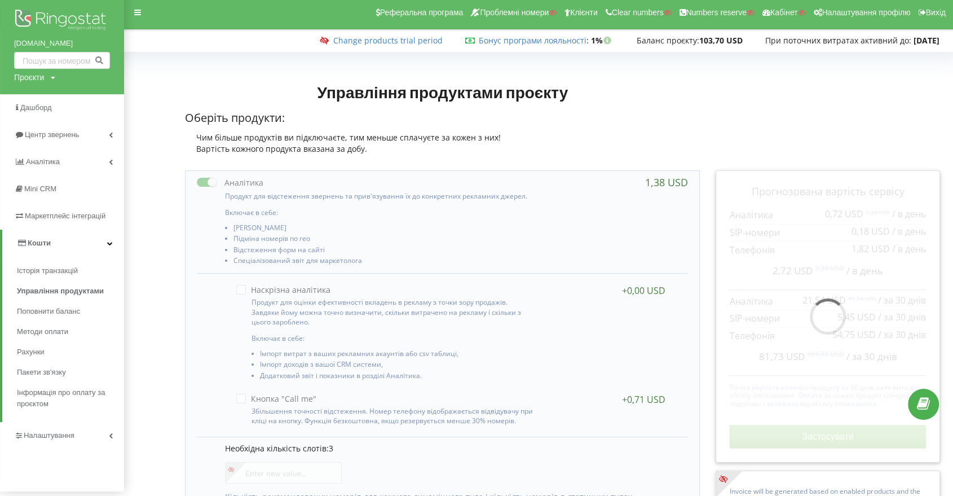
scroll to position [0, 0]
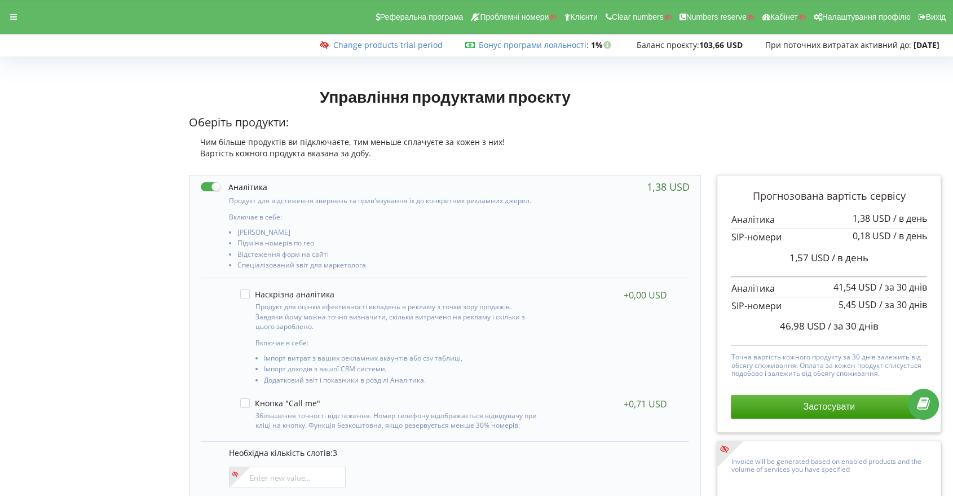
scroll to position [125, 0]
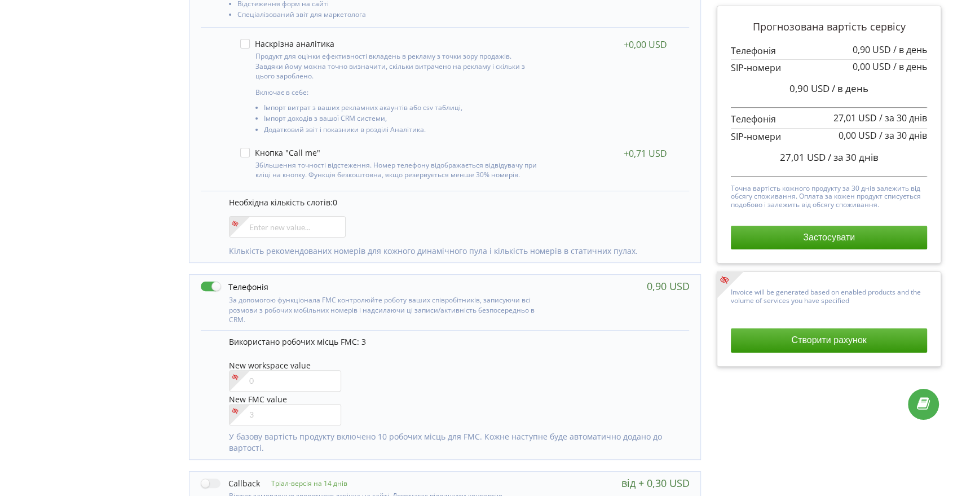
scroll to position [256, 0]
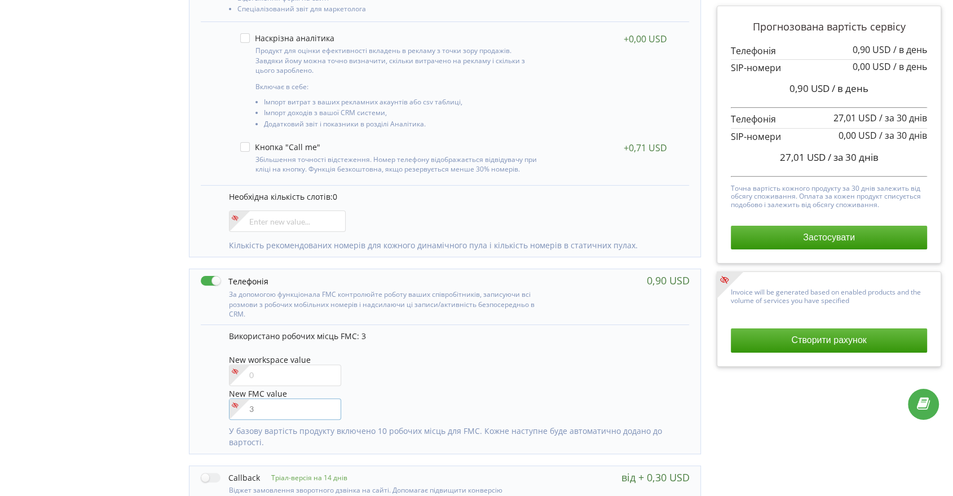
click at [258, 408] on input"] "number" at bounding box center [285, 408] width 112 height 21
type input"] "5"
click at [132, 337] on div "Управління продуктами проєкту Оберіть продукти: Чим більше продуктів ви підключ…" at bounding box center [476, 240] width 945 height 831
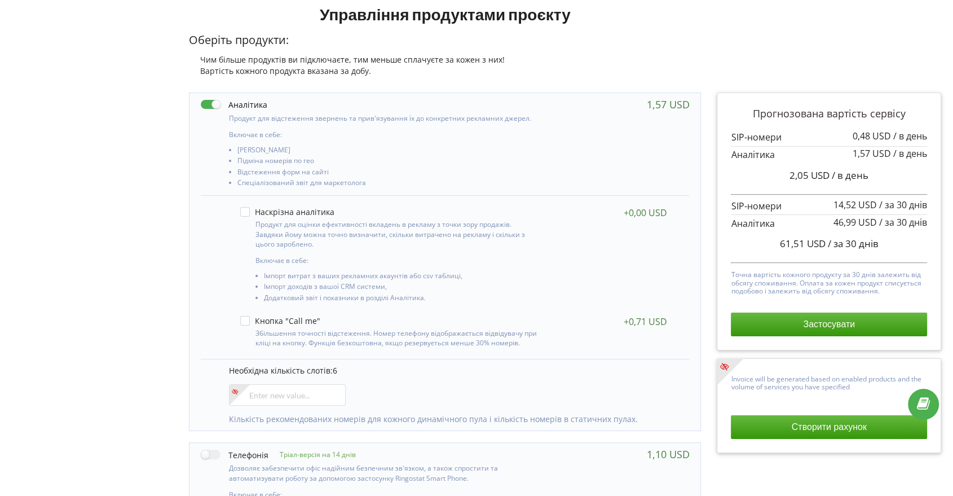
scroll to position [5, 0]
